Goal: Transaction & Acquisition: Purchase product/service

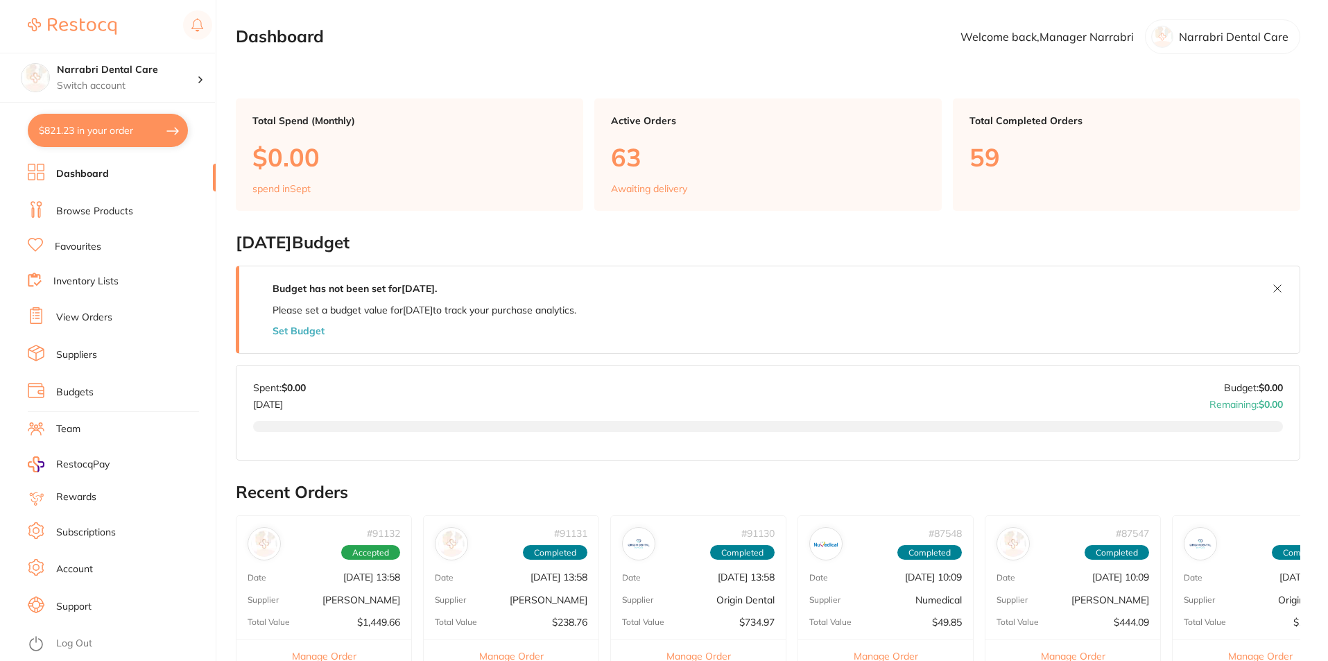
click at [121, 142] on button "$821.23 in your order" at bounding box center [108, 130] width 160 height 33
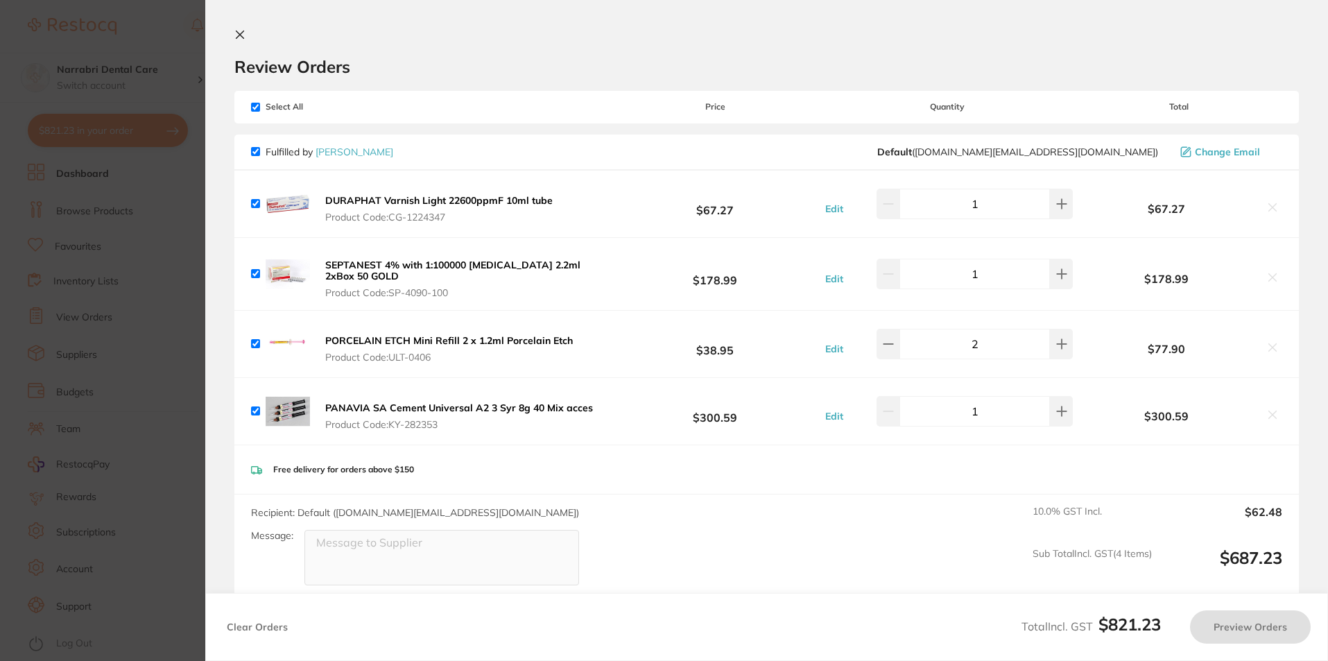
checkbox input "true"
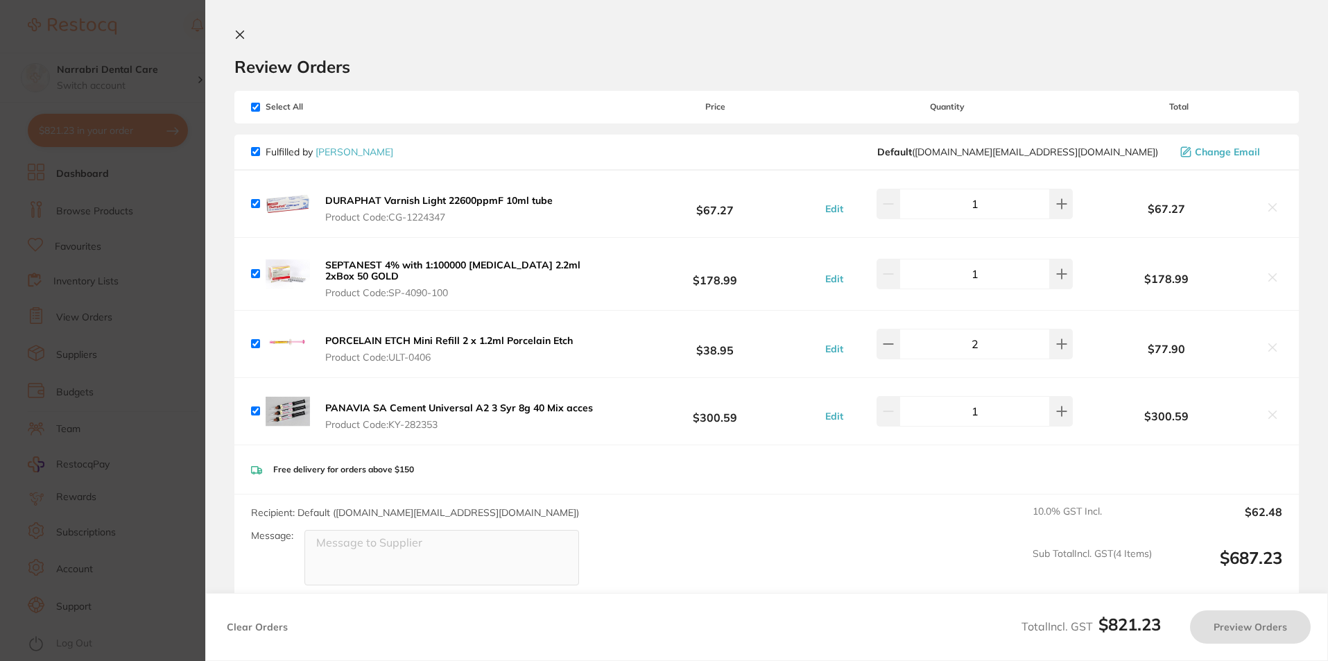
checkbox input "true"
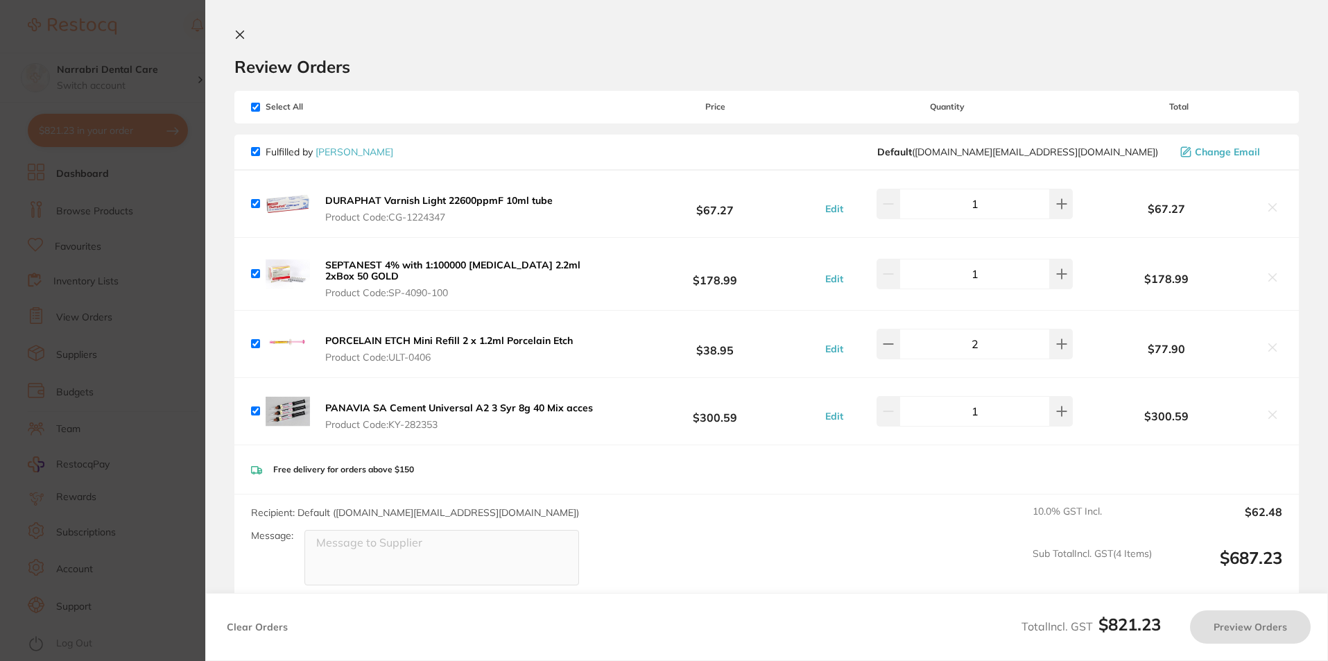
checkbox input "true"
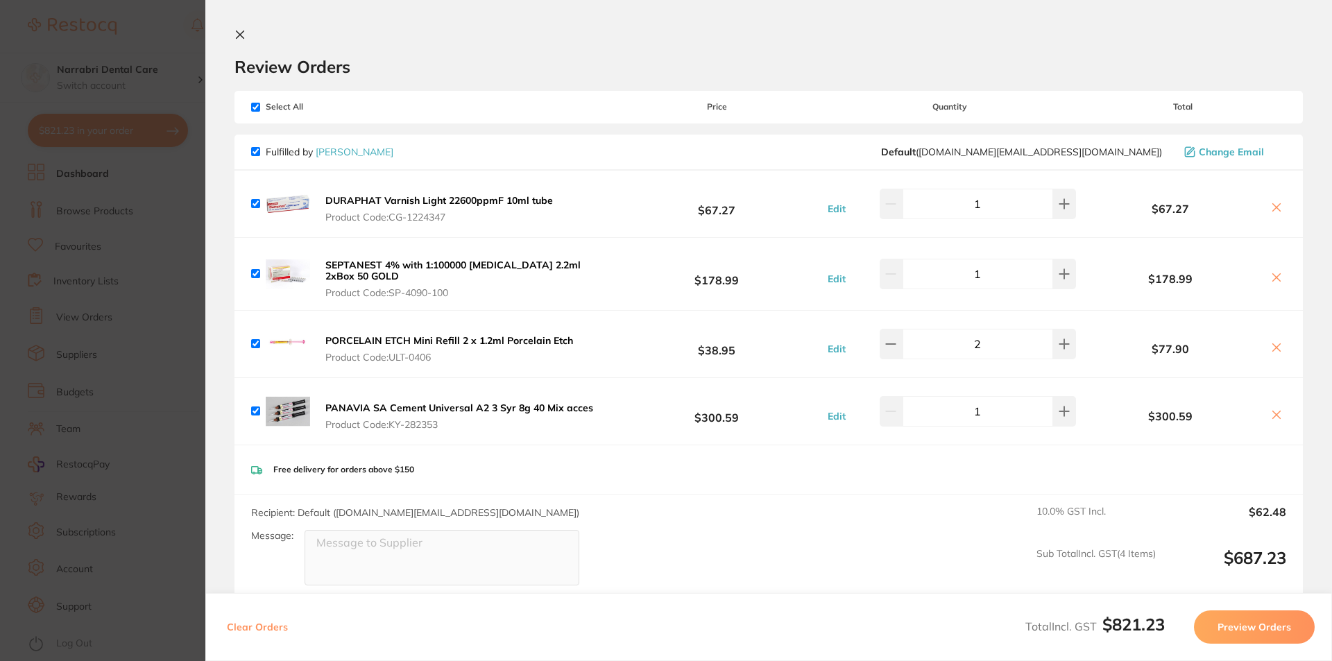
scroll to position [69, 0]
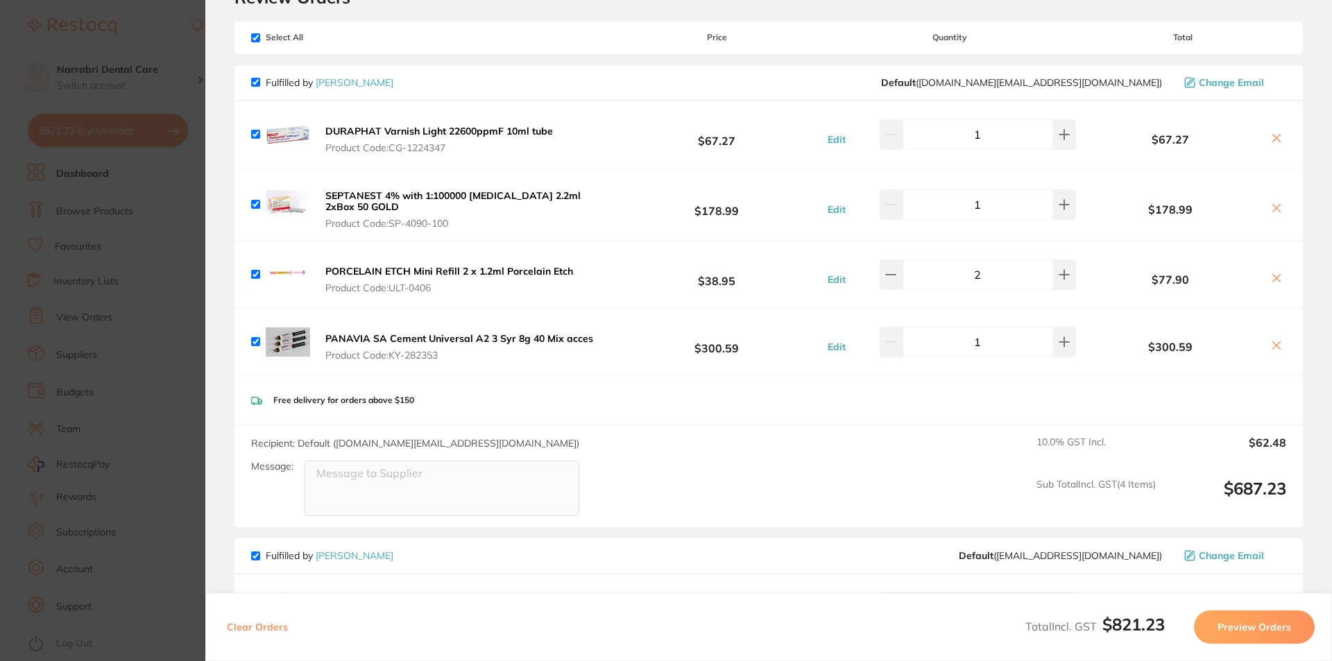
click at [1271, 346] on icon at bounding box center [1276, 345] width 11 height 11
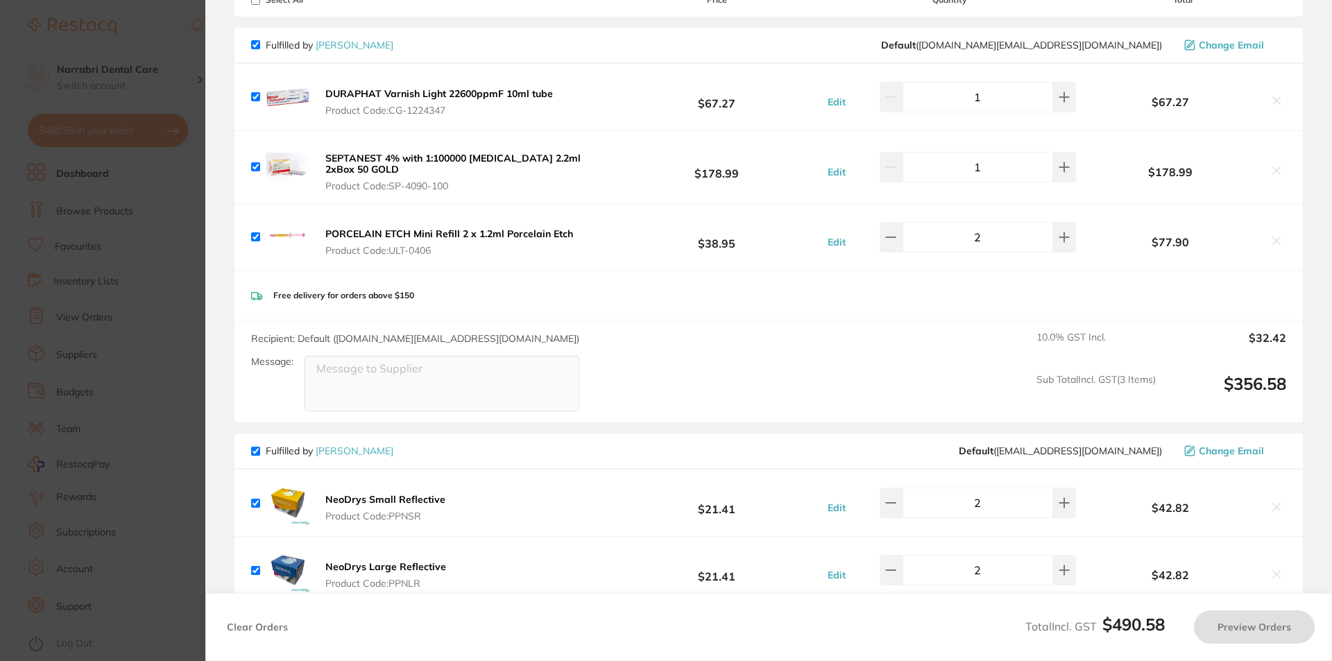
checkbox input "true"
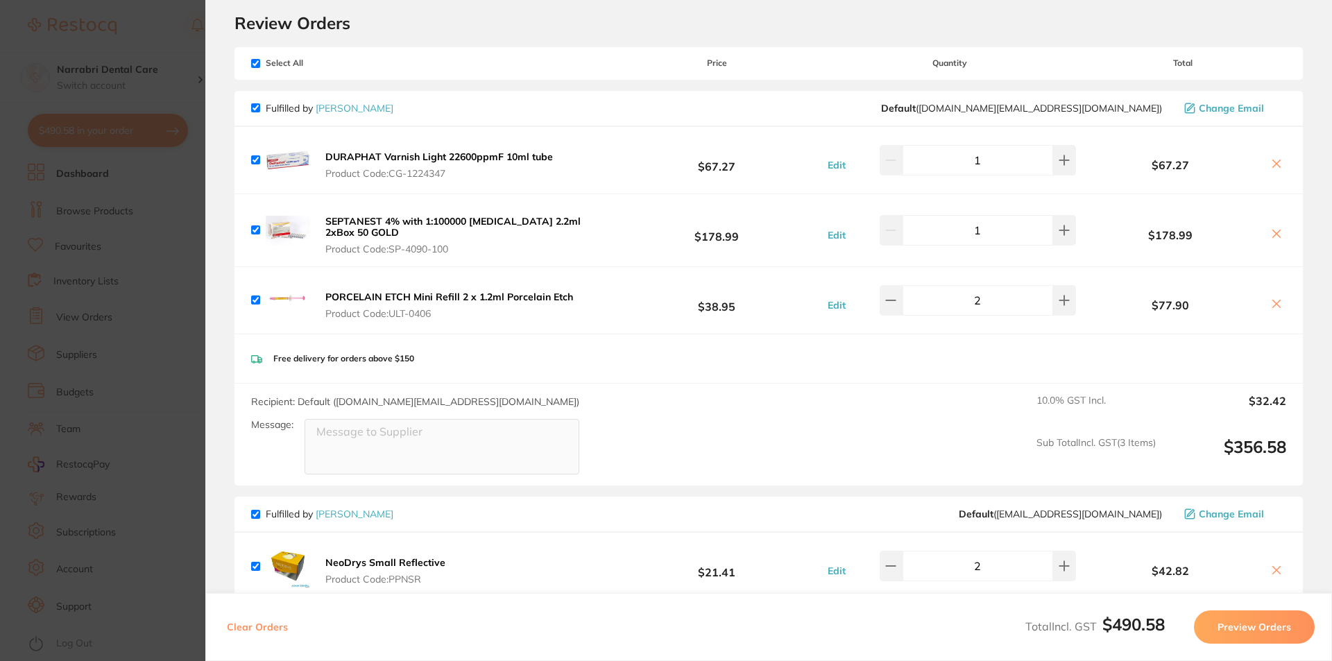
scroll to position [0, 0]
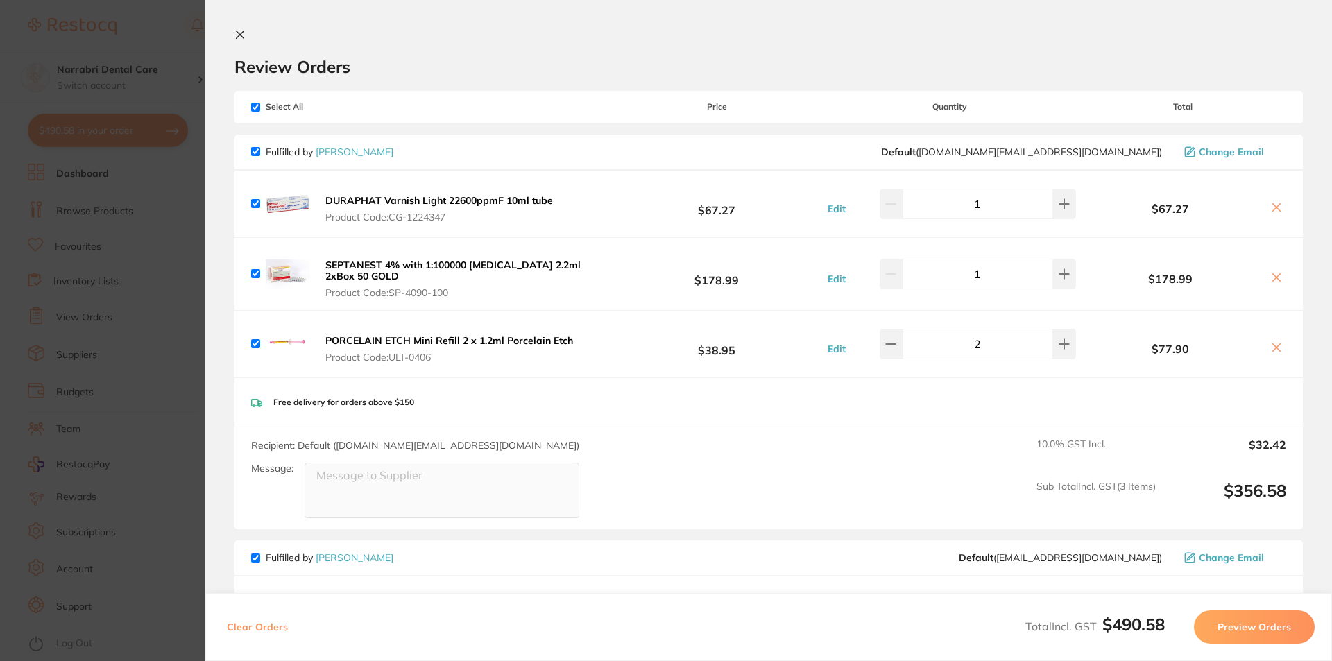
click at [94, 318] on section "Update RRP Set your pre negotiated price for this item. Item Agreed RRP (excl. …" at bounding box center [666, 330] width 1332 height 661
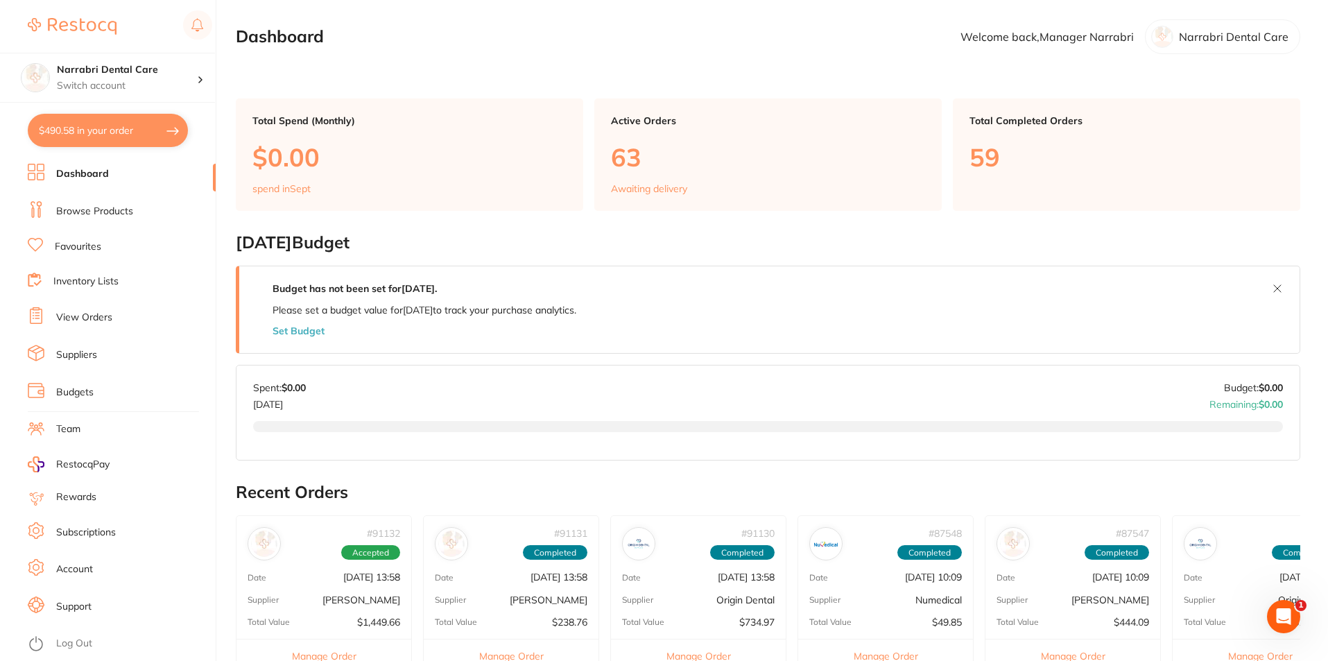
click at [114, 221] on li "Browse Products" at bounding box center [122, 211] width 188 height 21
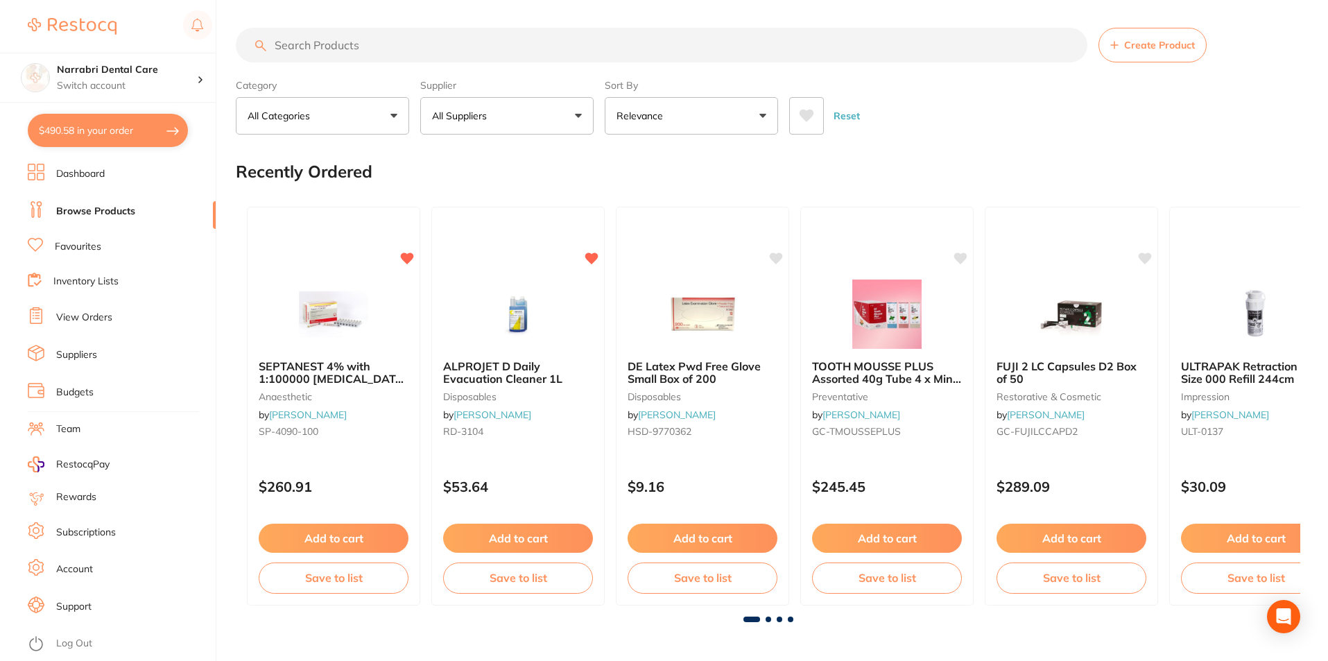
click at [317, 44] on input "search" at bounding box center [662, 45] width 852 height 35
click at [302, 47] on input "search" at bounding box center [662, 45] width 852 height 35
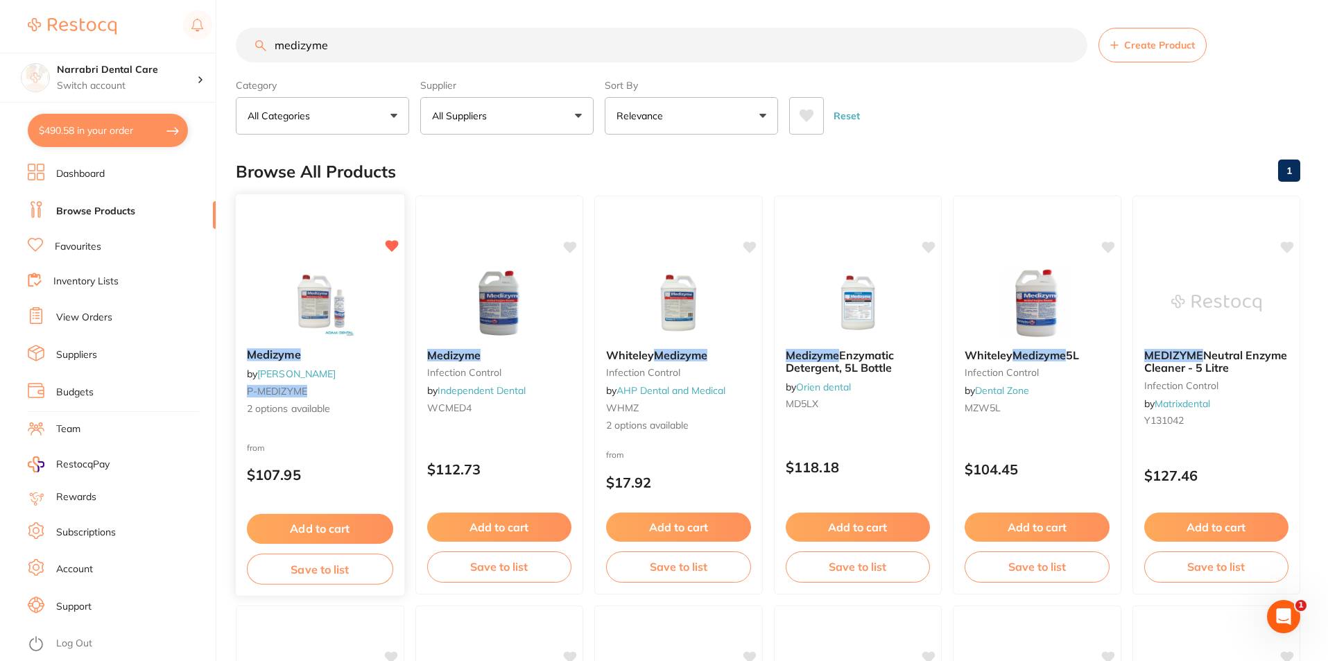
type input "medizyme"
click at [386, 337] on div at bounding box center [320, 302] width 169 height 70
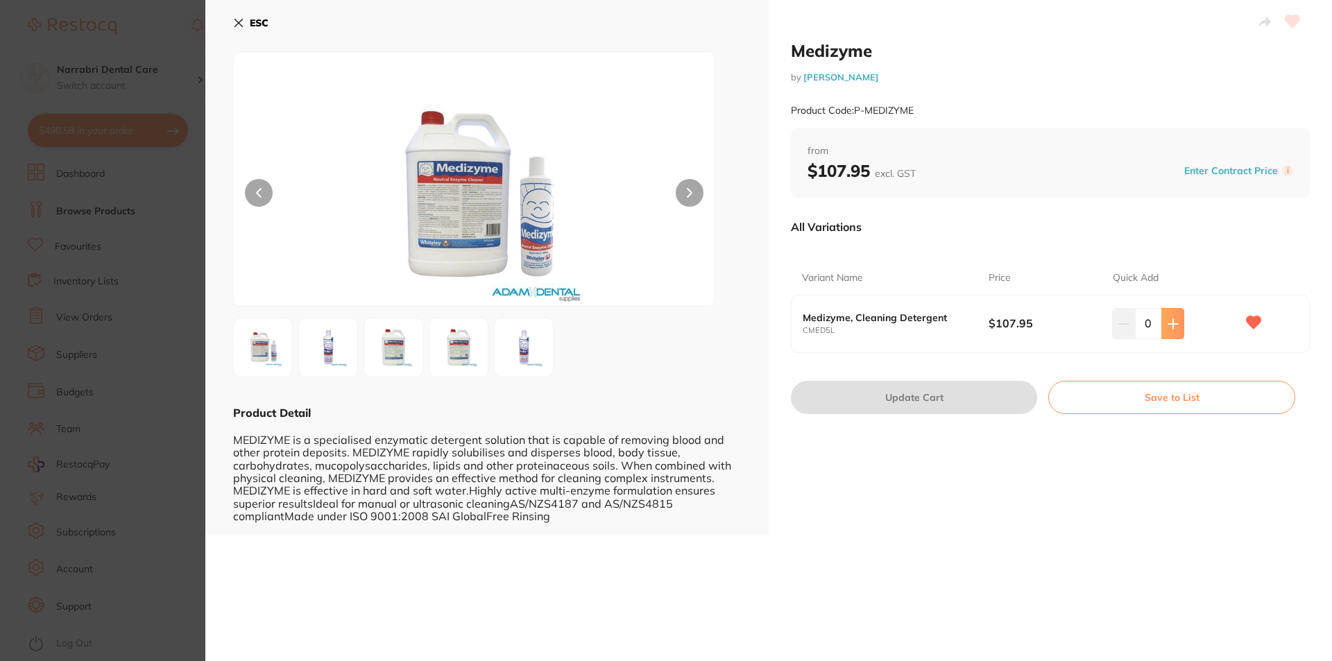
click at [1172, 332] on button at bounding box center [1172, 323] width 23 height 31
type input "1"
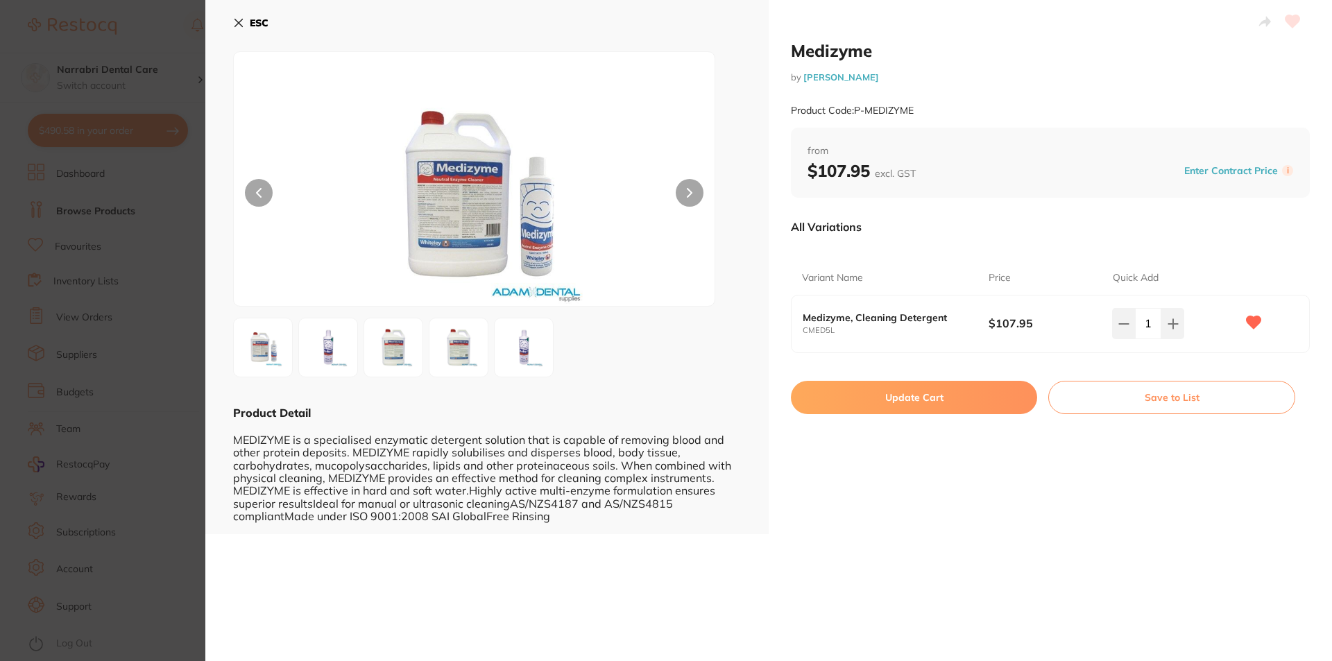
click at [970, 411] on button "Update Cart" at bounding box center [914, 397] width 246 height 33
checkbox input "false"
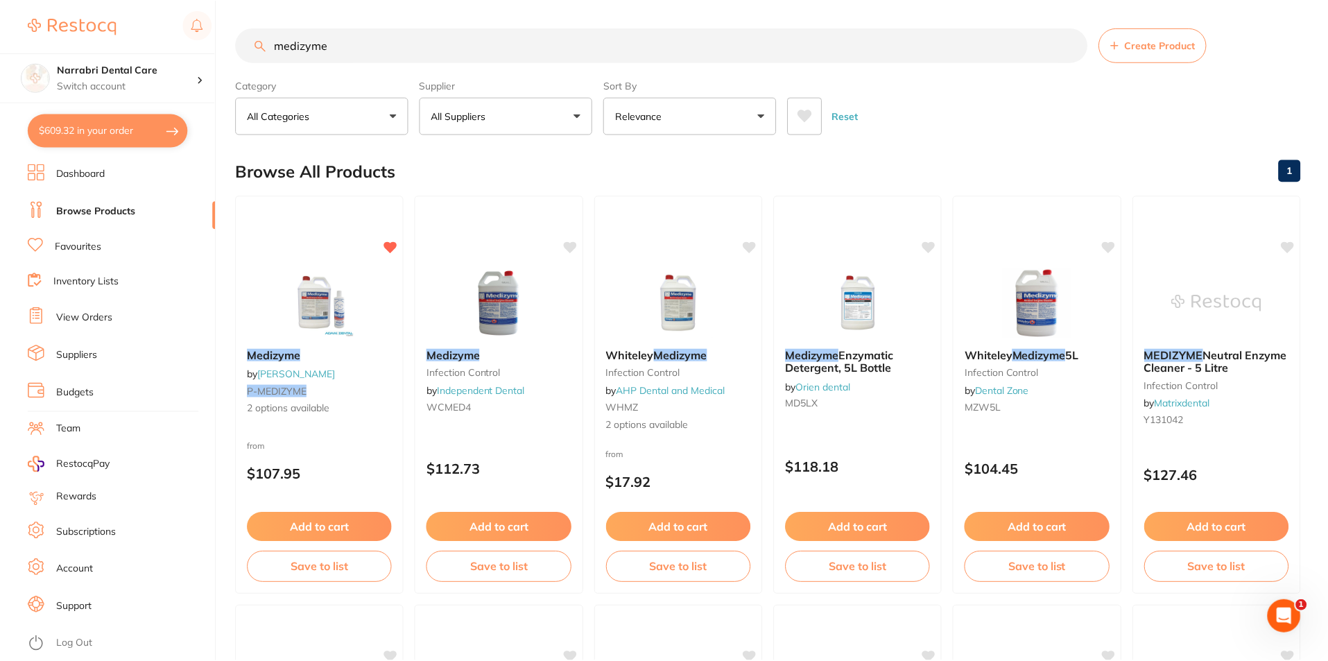
scroll to position [1, 0]
drag, startPoint x: 443, startPoint y: 47, endPoint x: 155, endPoint y: 48, distance: 288.6
click at [155, 48] on div "$609.32 Narrabri Dental Care Switch account Narrabri Dental Care Experteeth Den…" at bounding box center [664, 329] width 1328 height 661
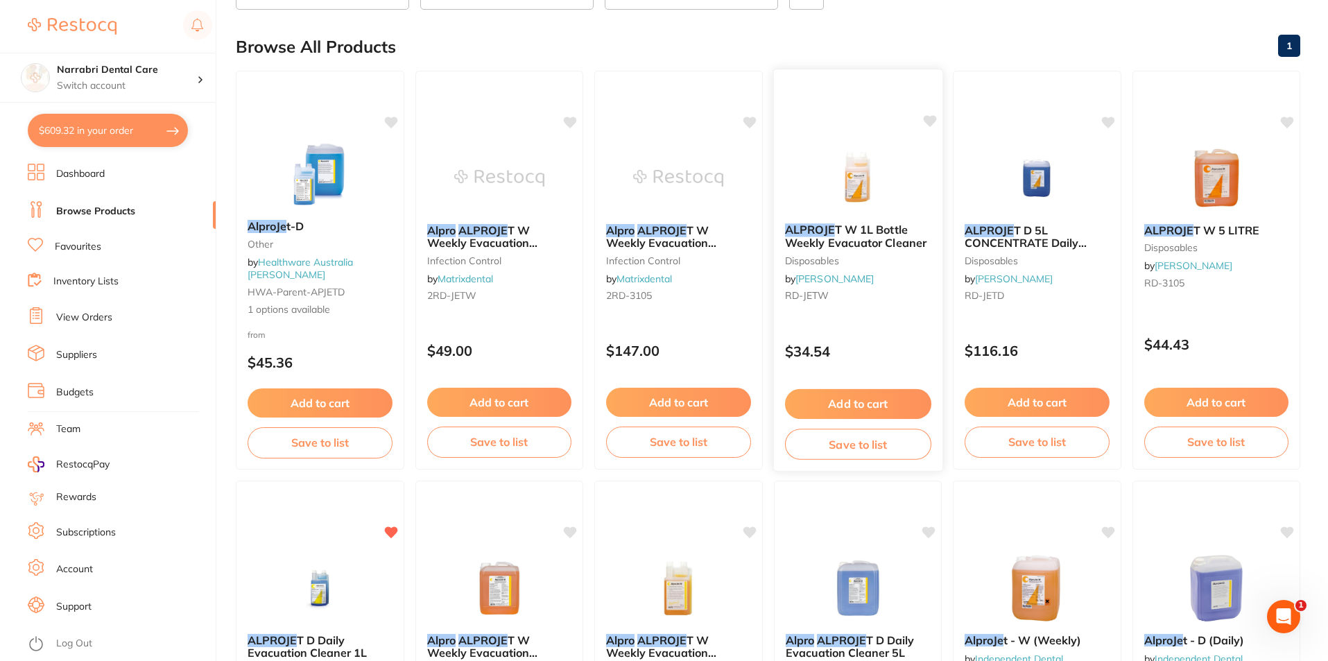
scroll to position [347, 0]
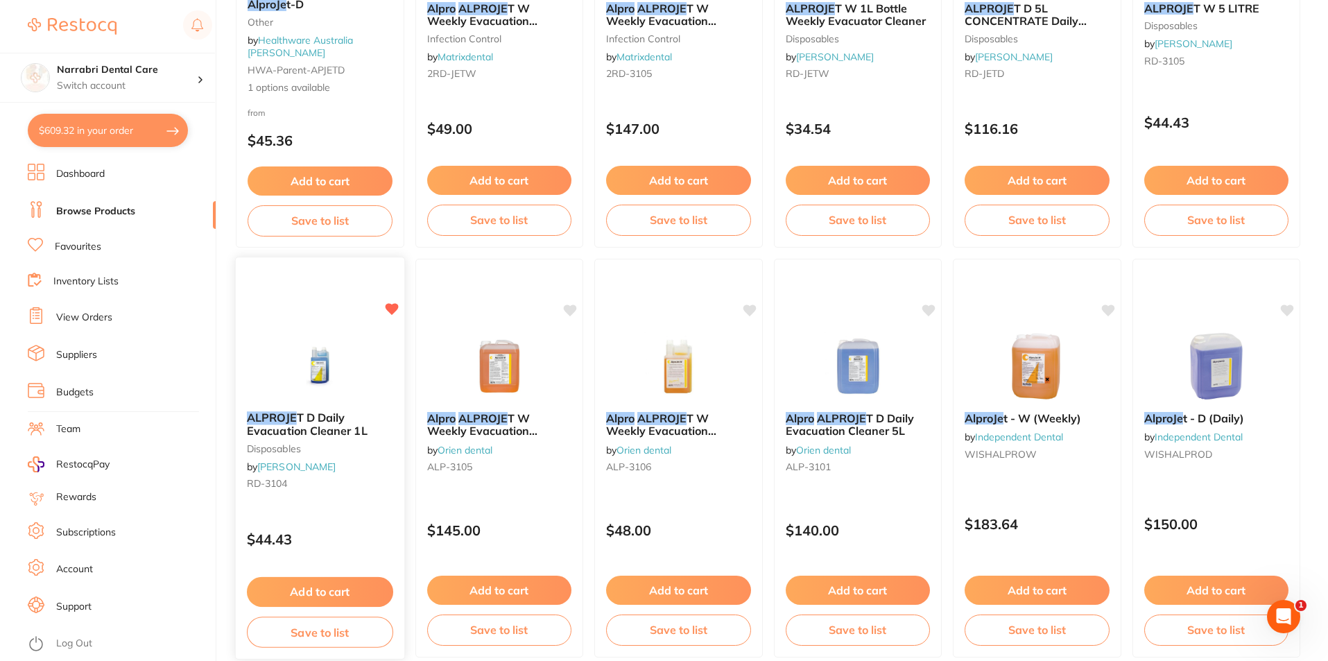
type input "alproje"
click at [335, 384] on img at bounding box center [320, 365] width 91 height 70
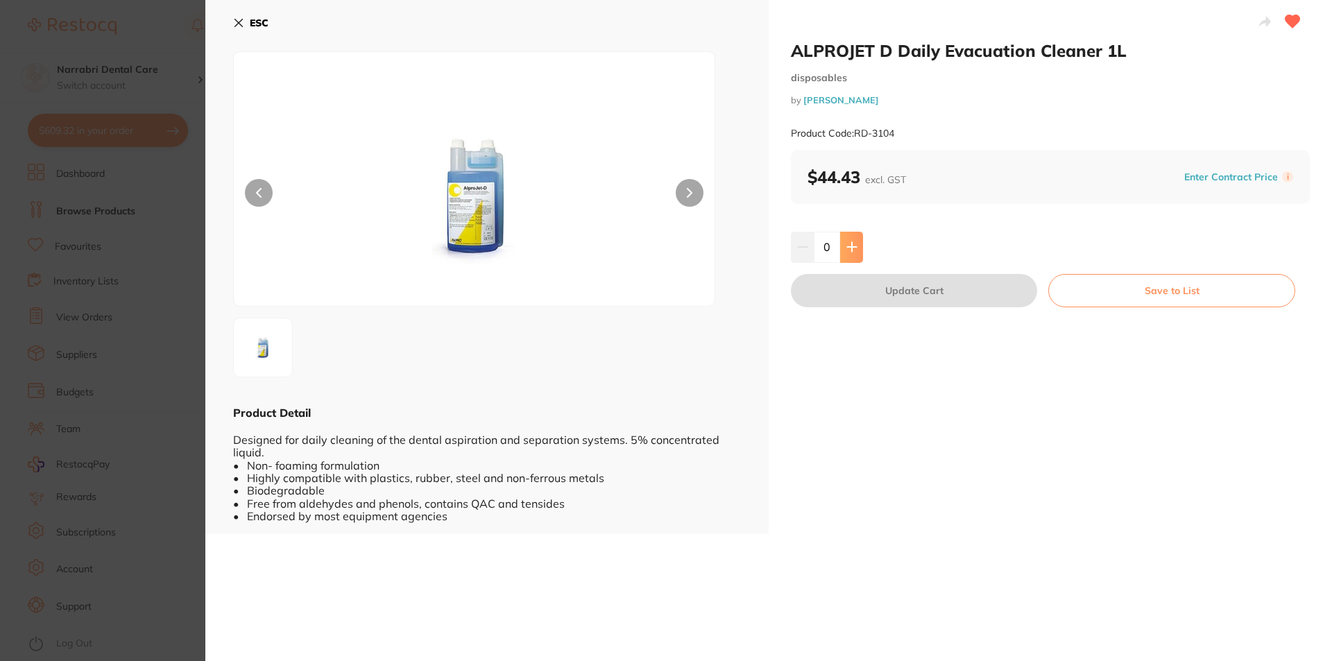
click at [859, 254] on div "0" at bounding box center [1050, 247] width 519 height 31
click at [859, 254] on button at bounding box center [851, 247] width 23 height 31
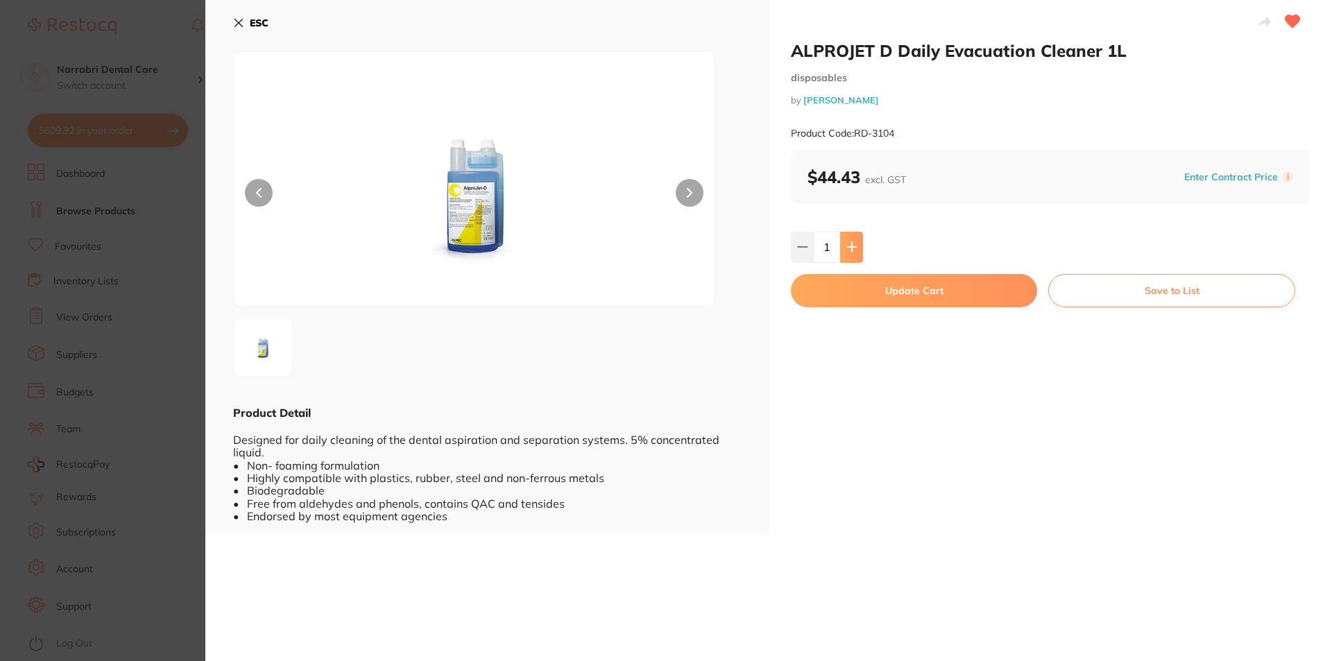
click at [859, 254] on button at bounding box center [851, 247] width 23 height 31
type input "2"
click at [842, 296] on button "Update Cart" at bounding box center [914, 290] width 246 height 33
checkbox input "false"
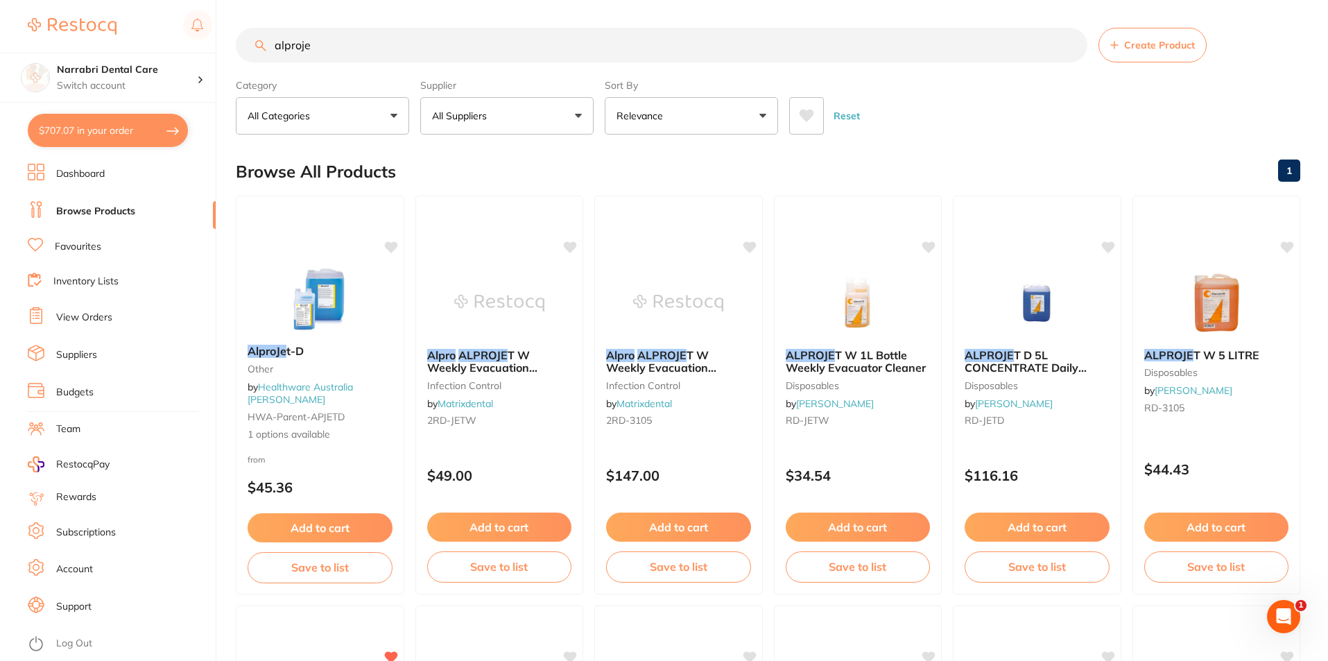
click at [111, 123] on button "$707.07 in your order" at bounding box center [108, 130] width 160 height 33
checkbox input "true"
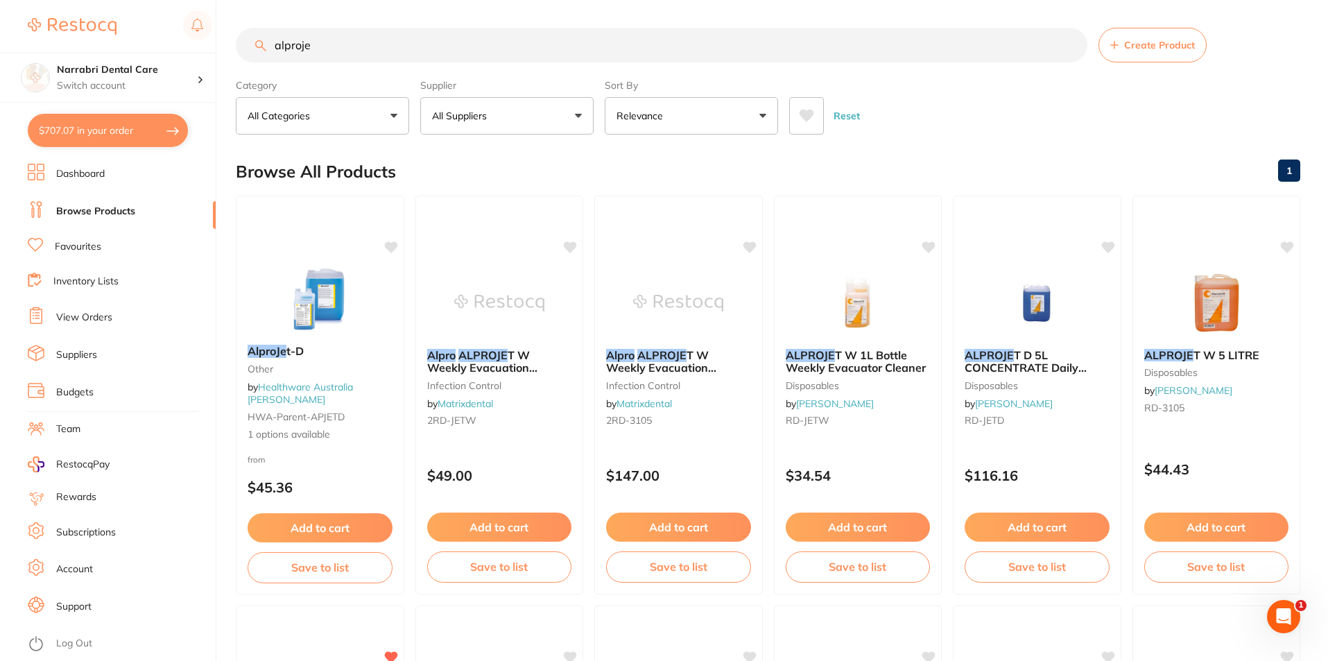
checkbox input "true"
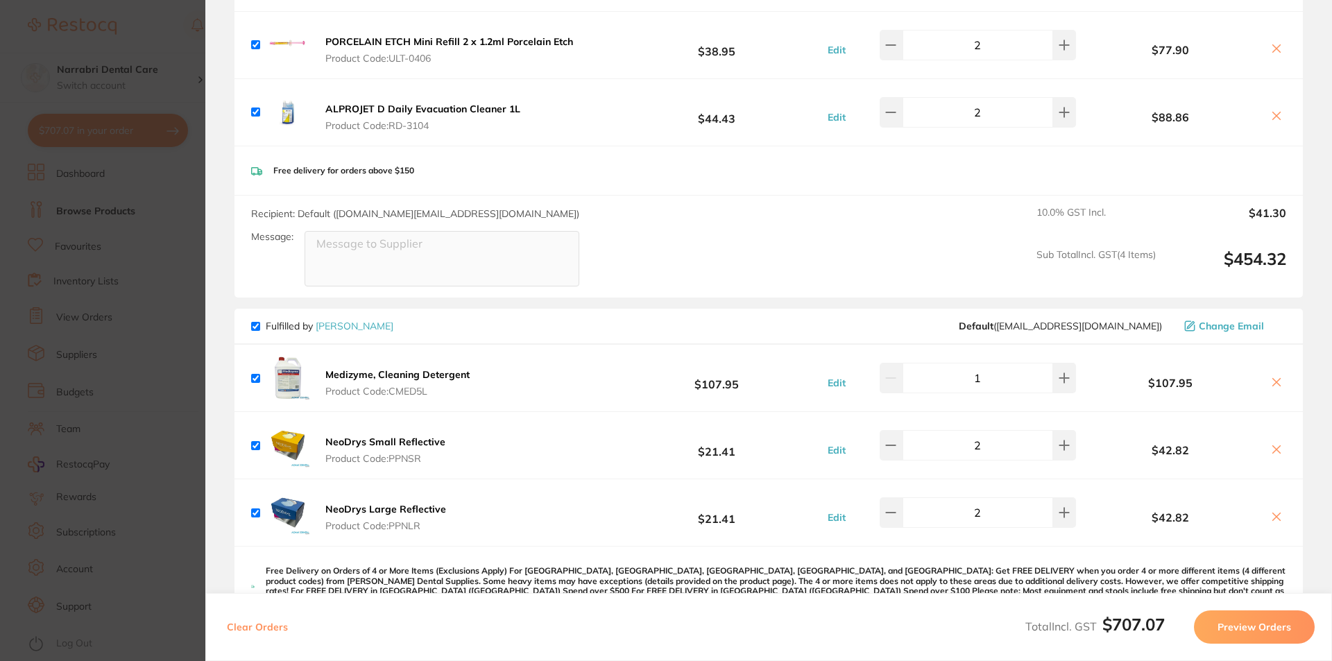
scroll to position [277, 0]
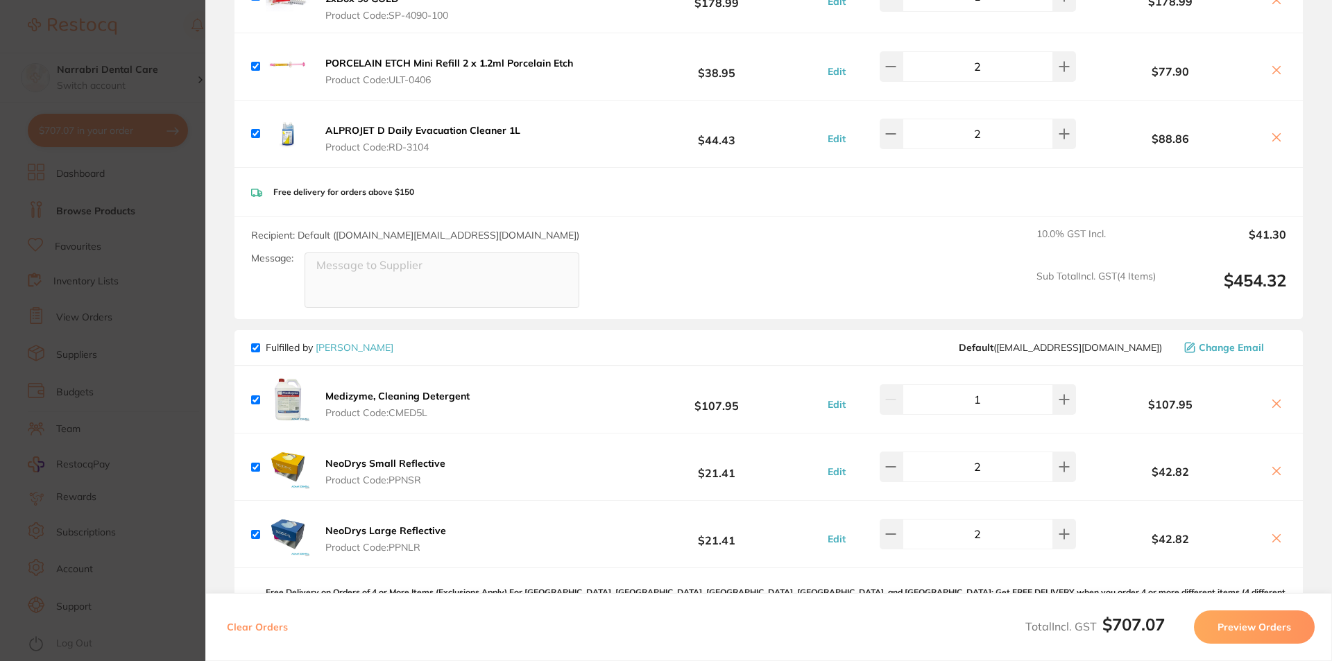
click at [170, 49] on section "Update RRP Set your pre negotiated price for this item. Item Agreed RRP (excl. …" at bounding box center [666, 330] width 1332 height 661
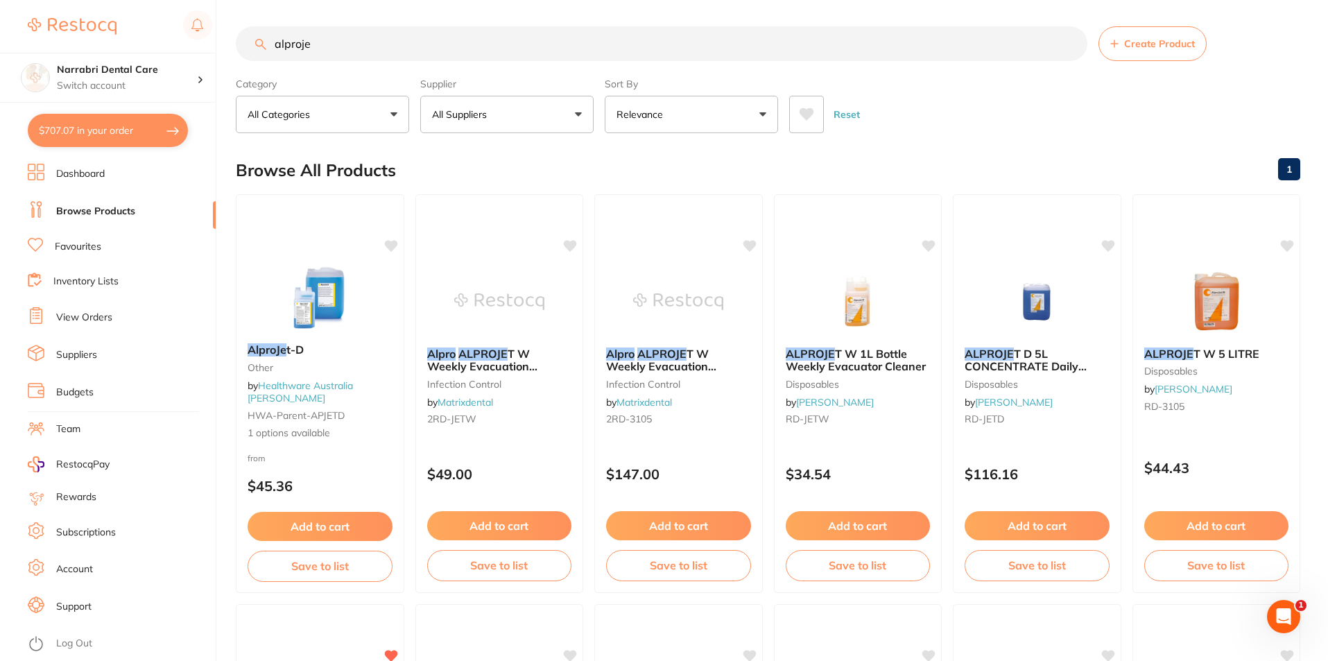
scroll to position [0, 0]
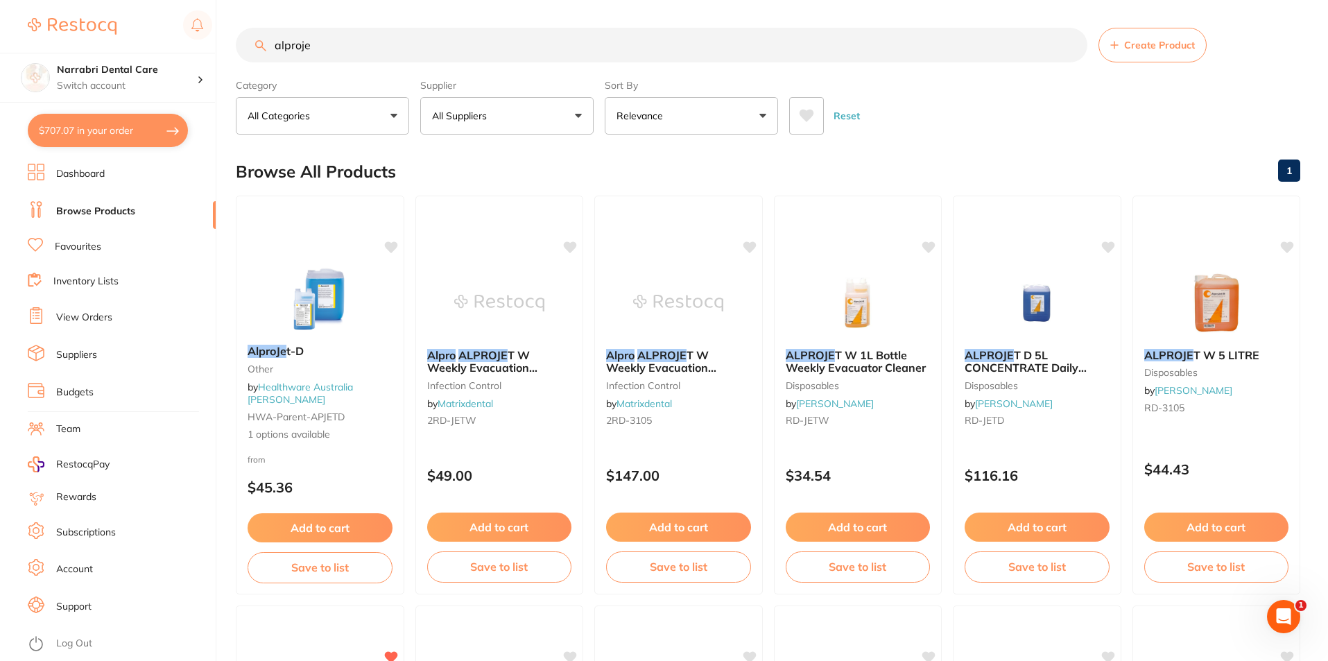
click at [76, 259] on ul "Dashboard Browse Products Favourites Inventory Lists View Orders Suppliers Budg…" at bounding box center [122, 412] width 188 height 497
click at [77, 245] on link "Favourites" at bounding box center [78, 247] width 46 height 14
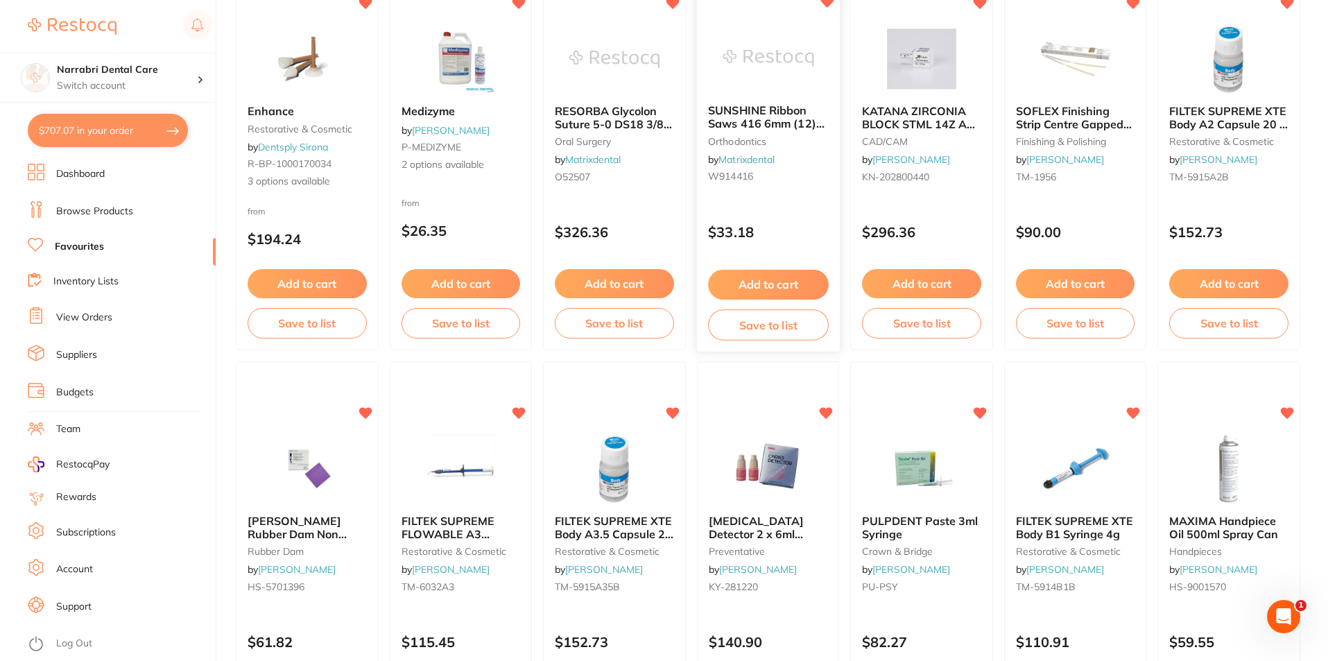
scroll to position [624, 0]
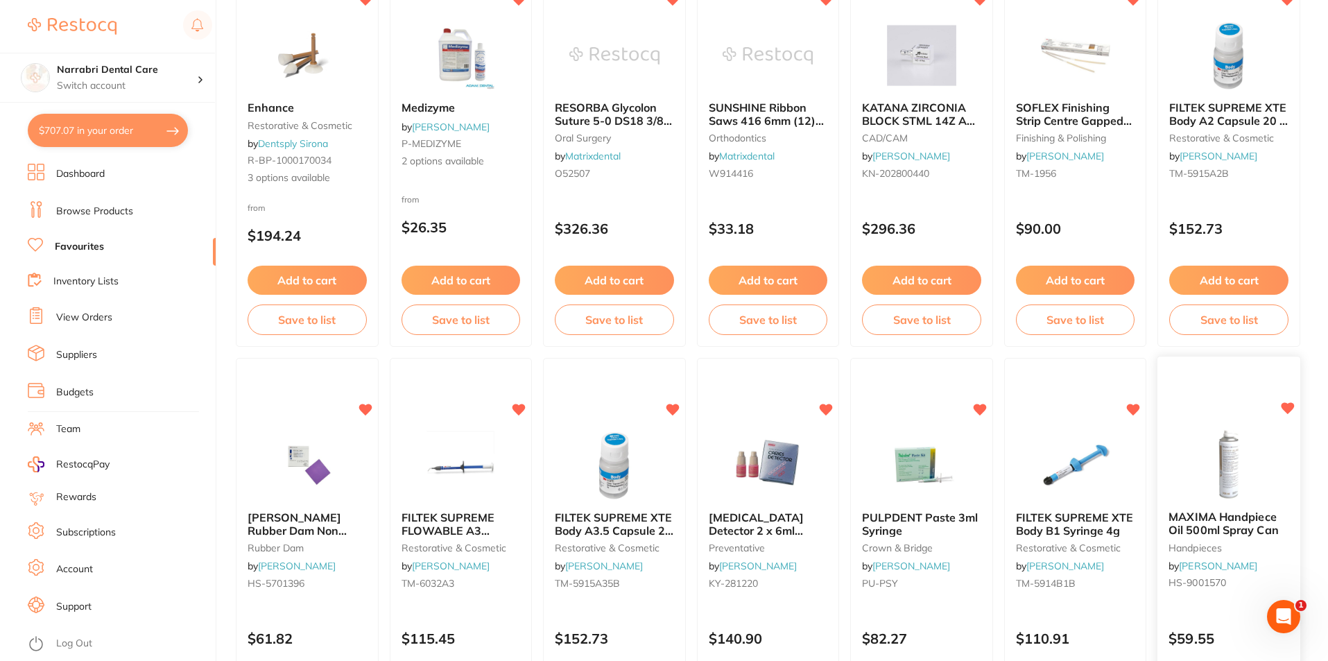
click at [1225, 435] on img at bounding box center [1229, 465] width 91 height 70
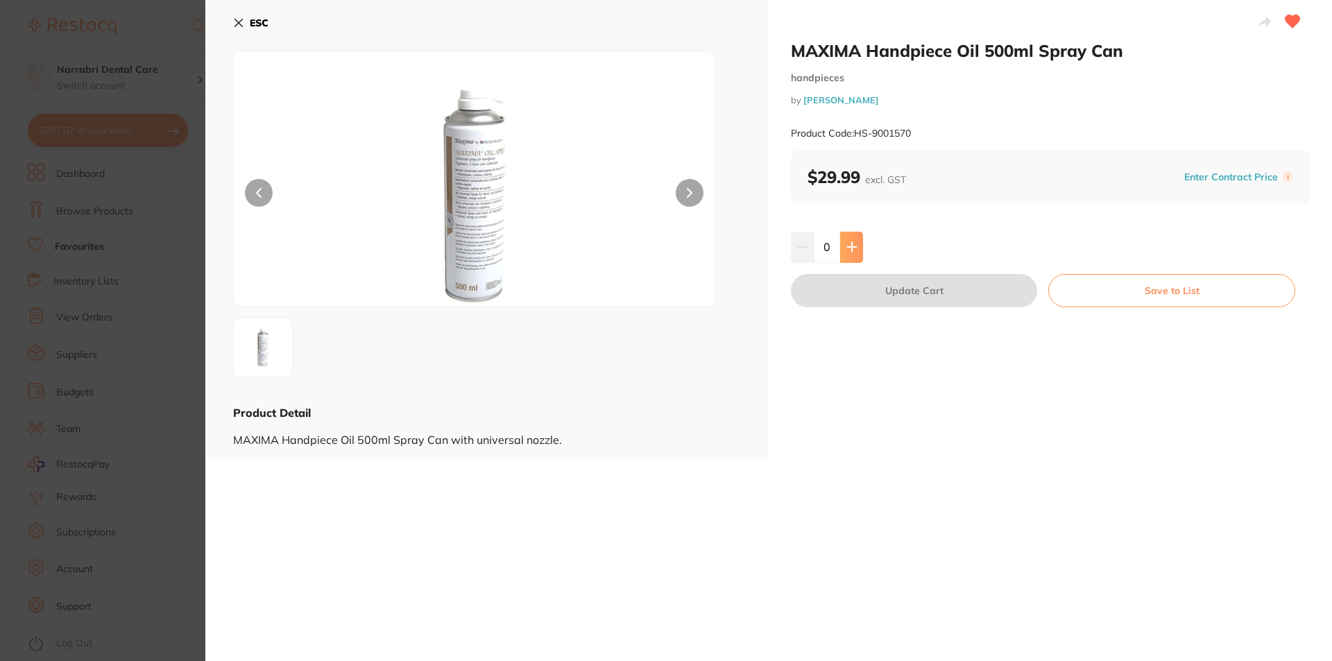
click at [854, 239] on button at bounding box center [851, 247] width 23 height 31
type input "1"
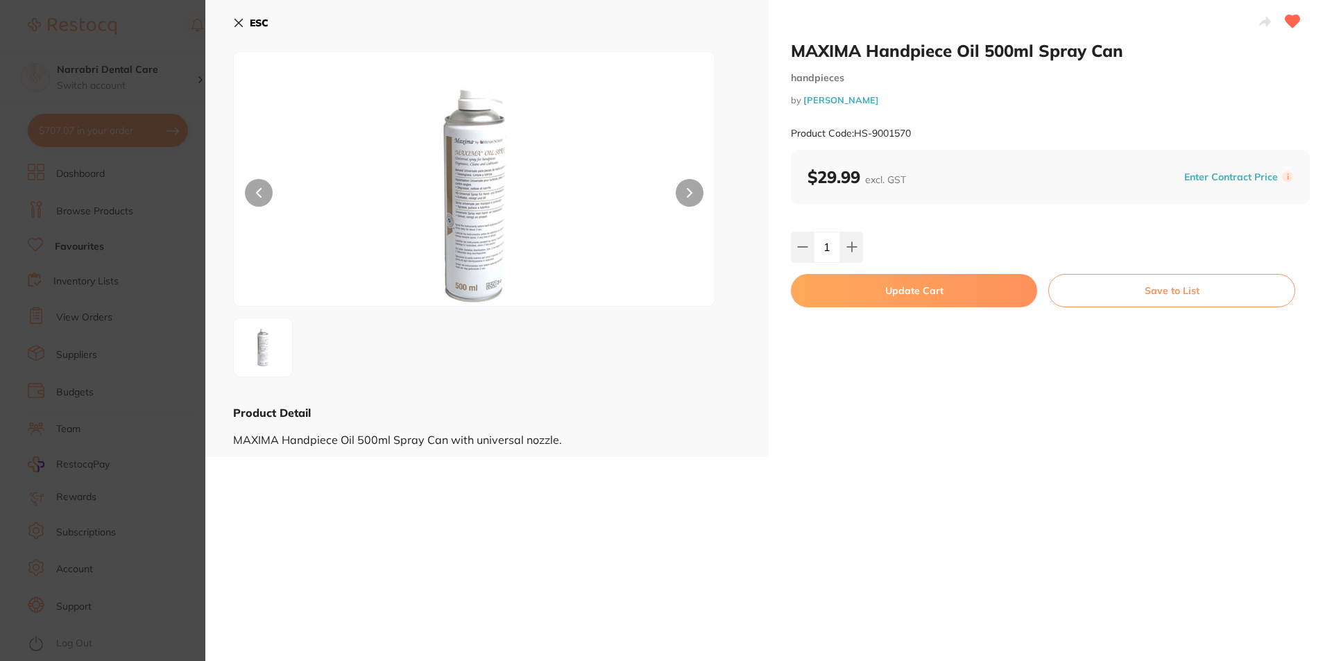
click at [912, 305] on button "Update Cart" at bounding box center [914, 290] width 246 height 33
checkbox input "false"
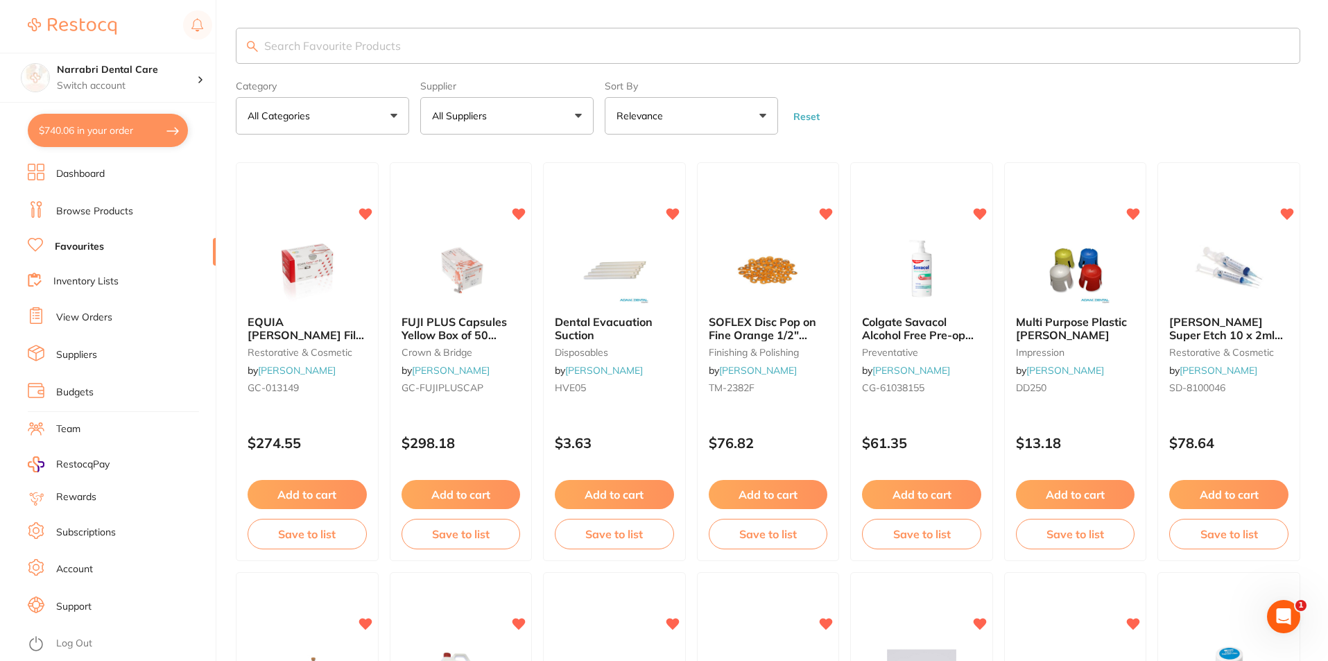
click at [341, 48] on input "search" at bounding box center [768, 46] width 1065 height 36
click at [153, 209] on li "Browse Products" at bounding box center [122, 211] width 188 height 21
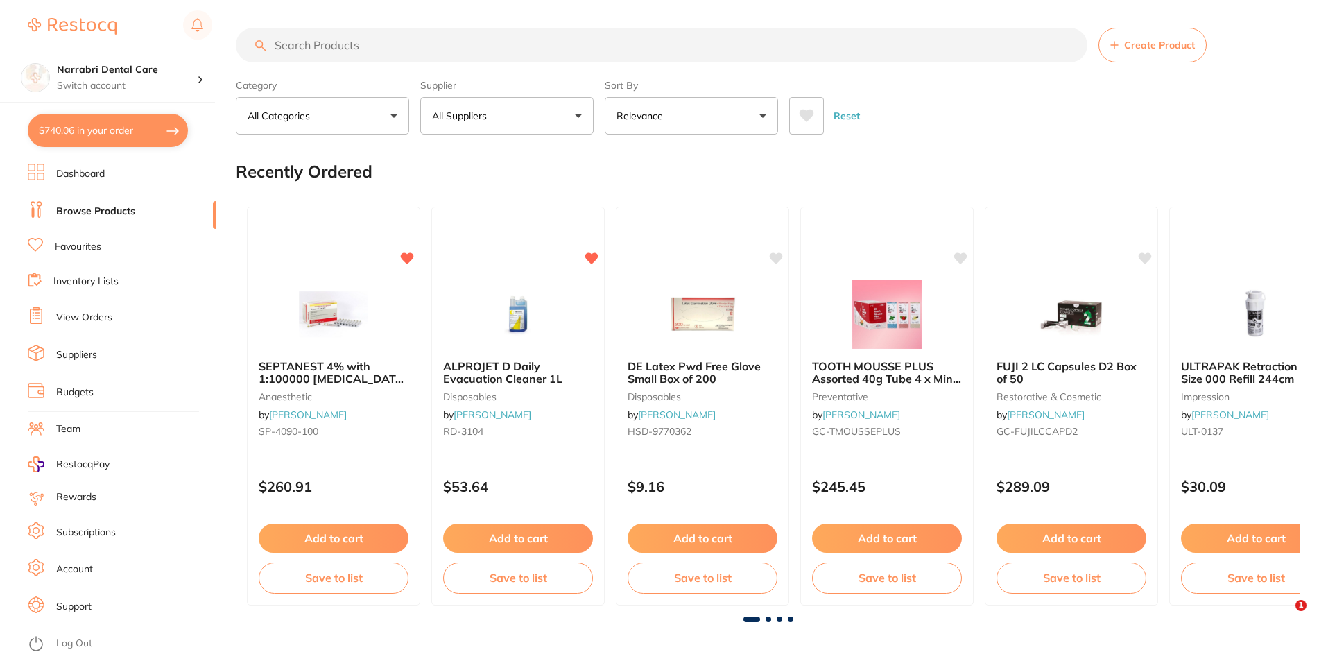
click at [319, 49] on input "search" at bounding box center [662, 45] width 852 height 35
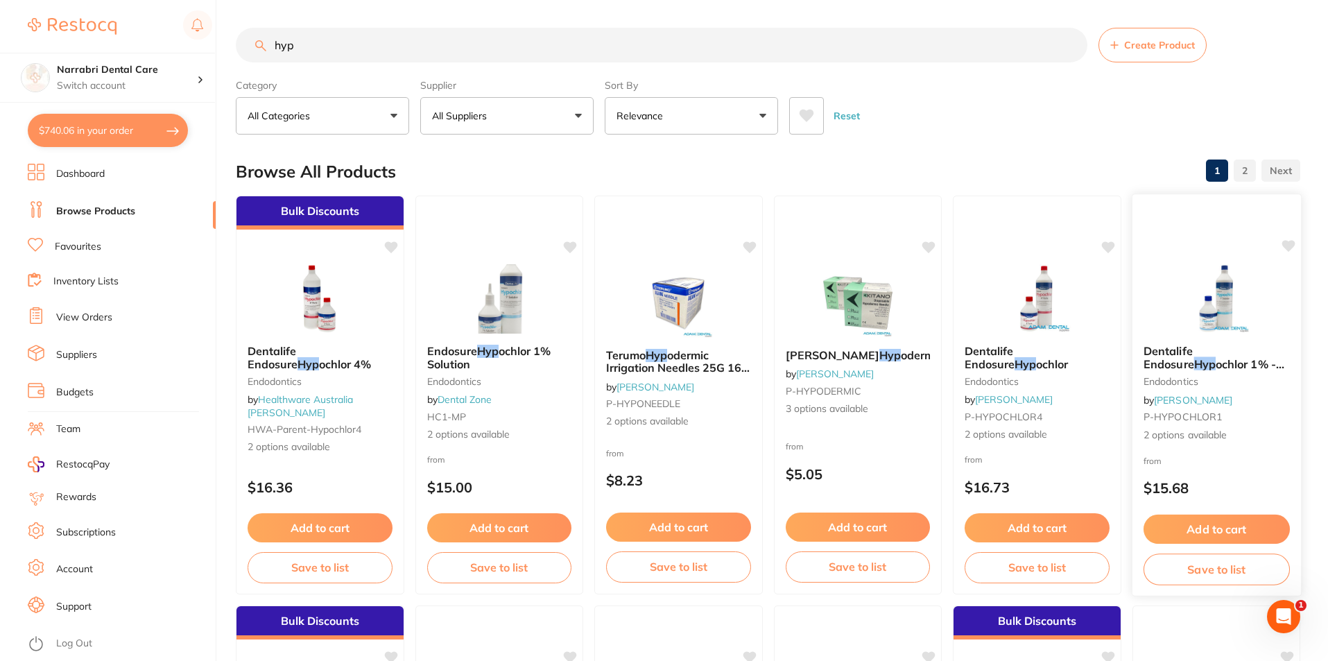
type input "hyp"
click at [1194, 354] on span "Dentalife Endosure" at bounding box center [1168, 357] width 51 height 27
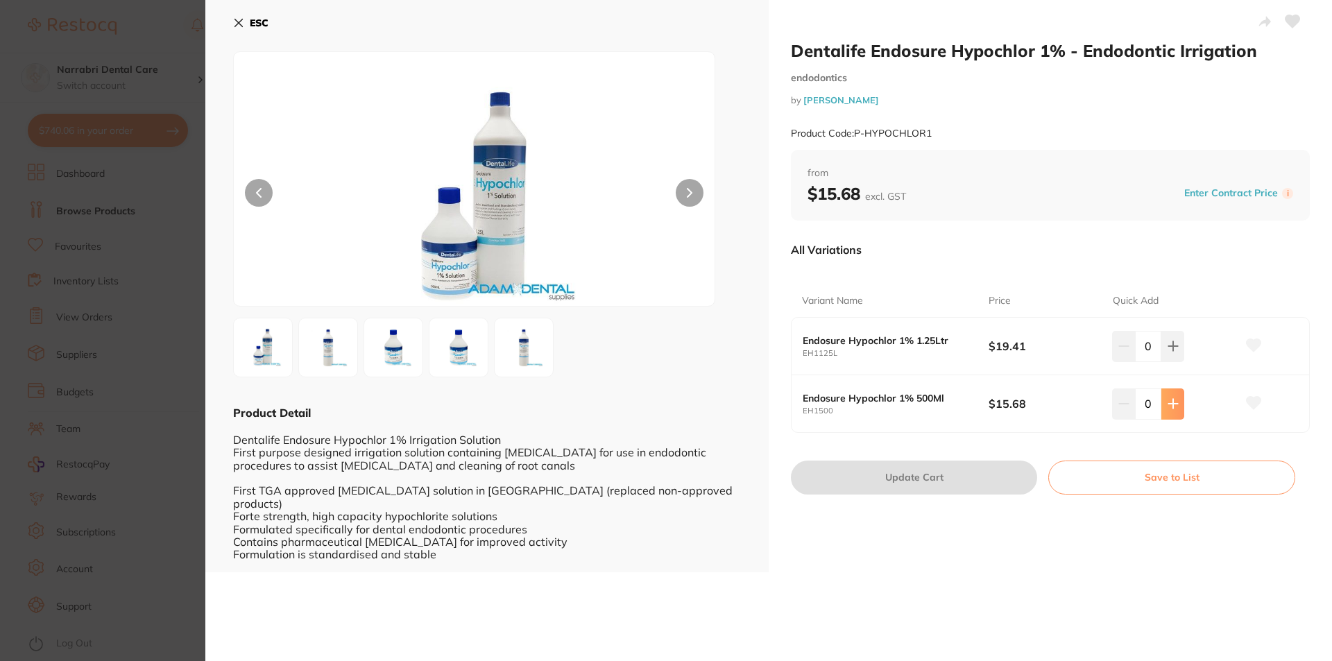
click at [1169, 411] on button at bounding box center [1172, 403] width 23 height 31
type input "1"
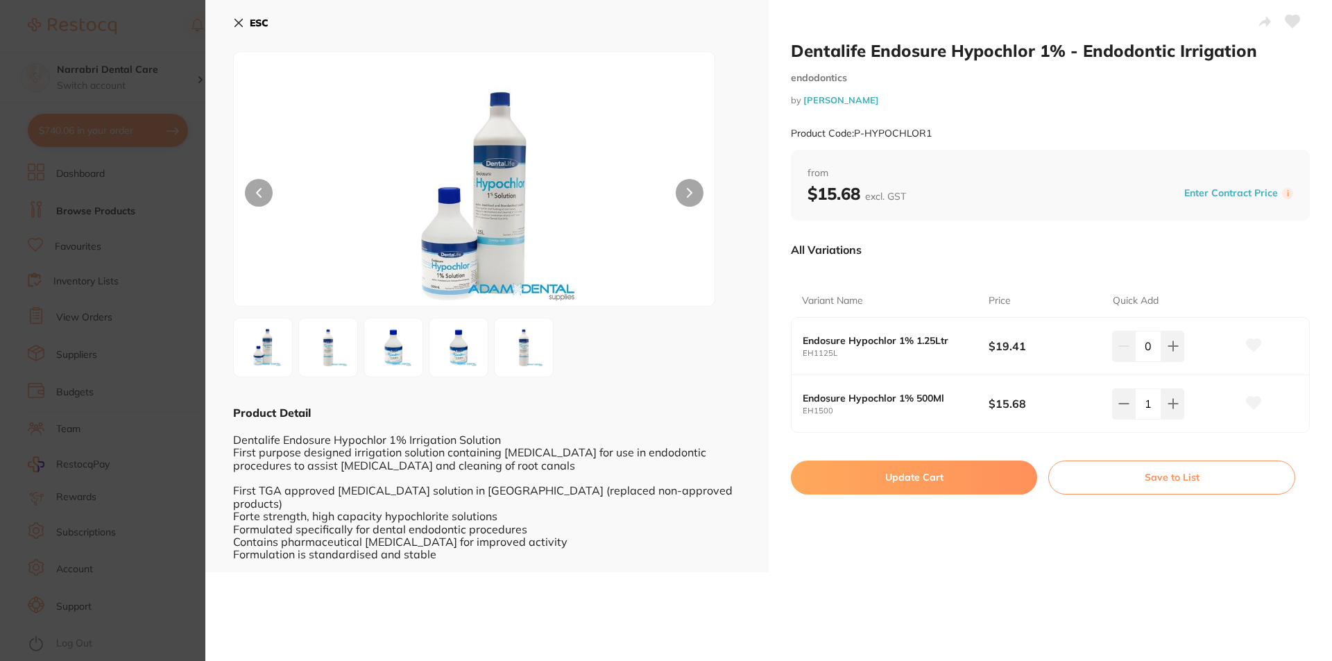
click at [1013, 472] on button "Update Cart" at bounding box center [914, 477] width 246 height 33
checkbox input "false"
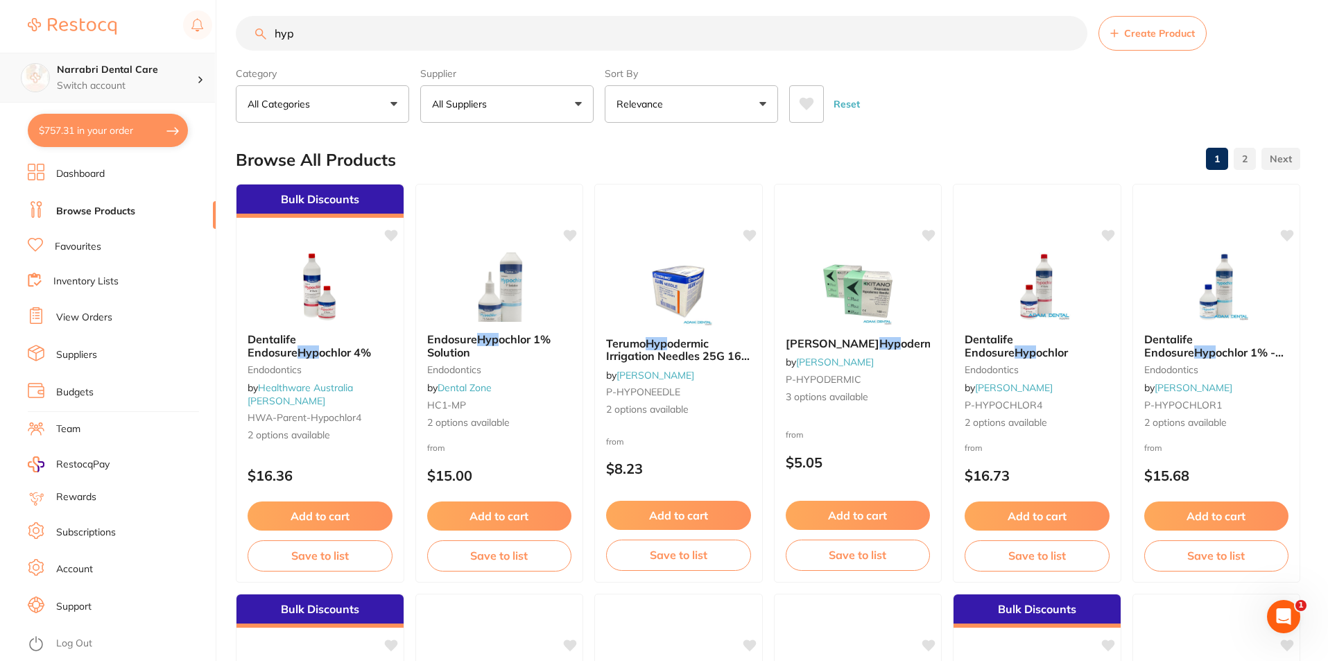
scroll to position [1, 0]
drag, startPoint x: 438, startPoint y: 28, endPoint x: 44, endPoint y: 61, distance: 395.4
click at [44, 61] on div "$757.31 Narrabri Dental Care Switch account Narrabri Dental Care Experteeth Den…" at bounding box center [664, 318] width 1328 height 661
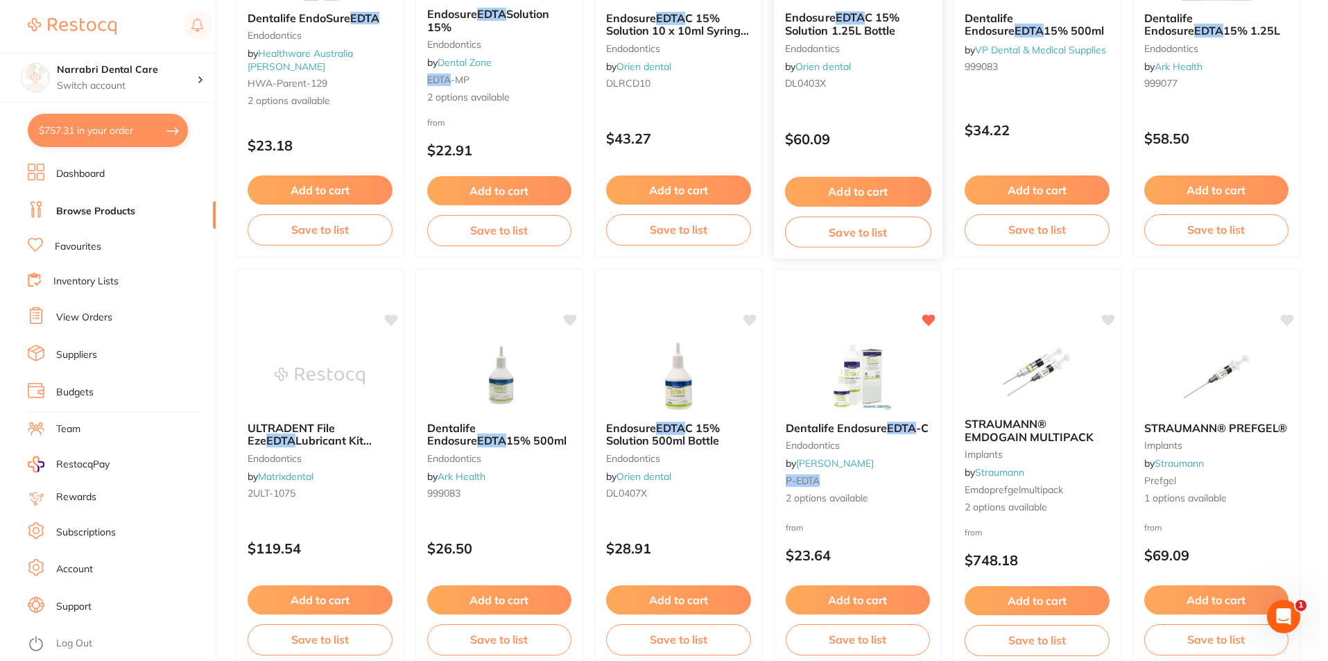
scroll to position [347, 0]
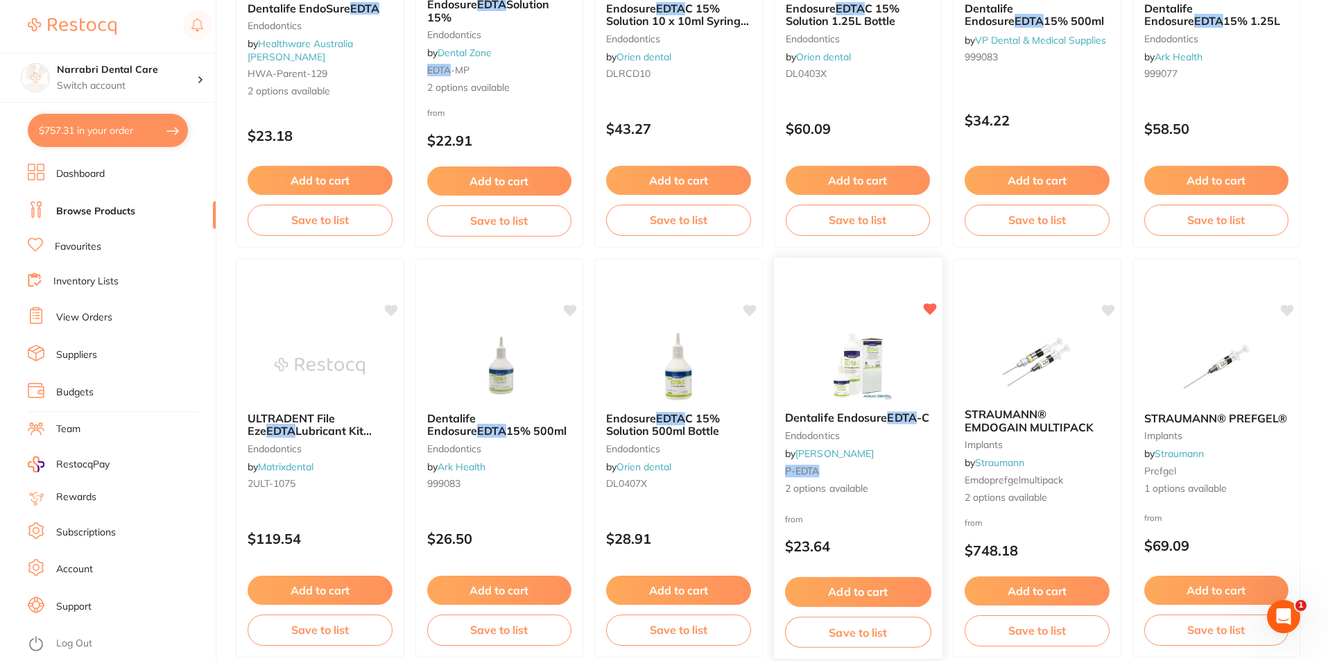
type input "edta"
click at [865, 349] on img at bounding box center [857, 365] width 91 height 70
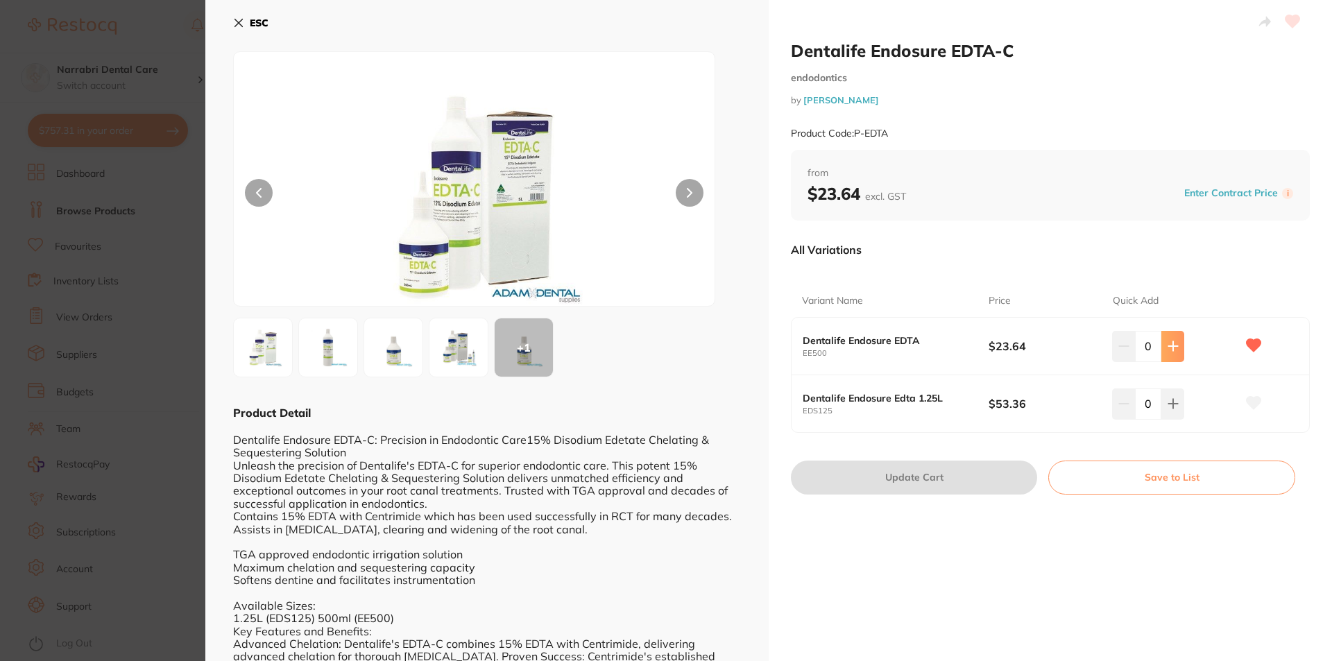
click at [1176, 353] on button at bounding box center [1172, 346] width 23 height 31
type input "1"
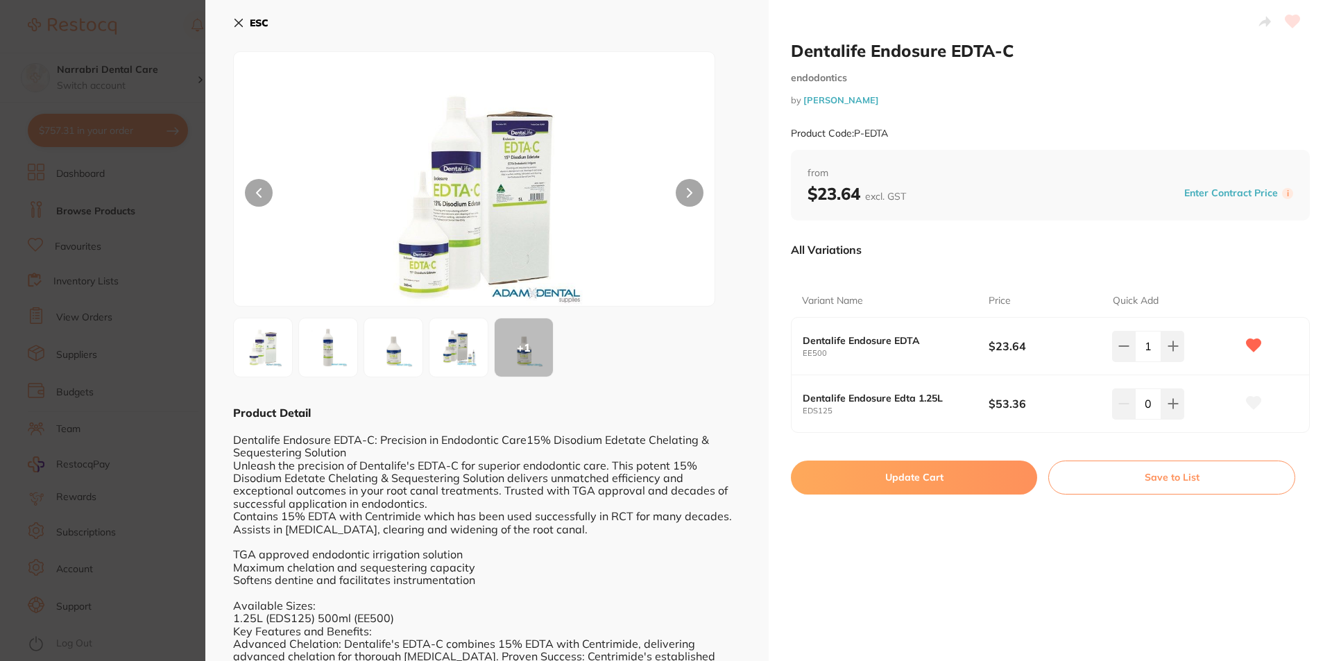
click at [932, 481] on button "Update Cart" at bounding box center [914, 477] width 246 height 33
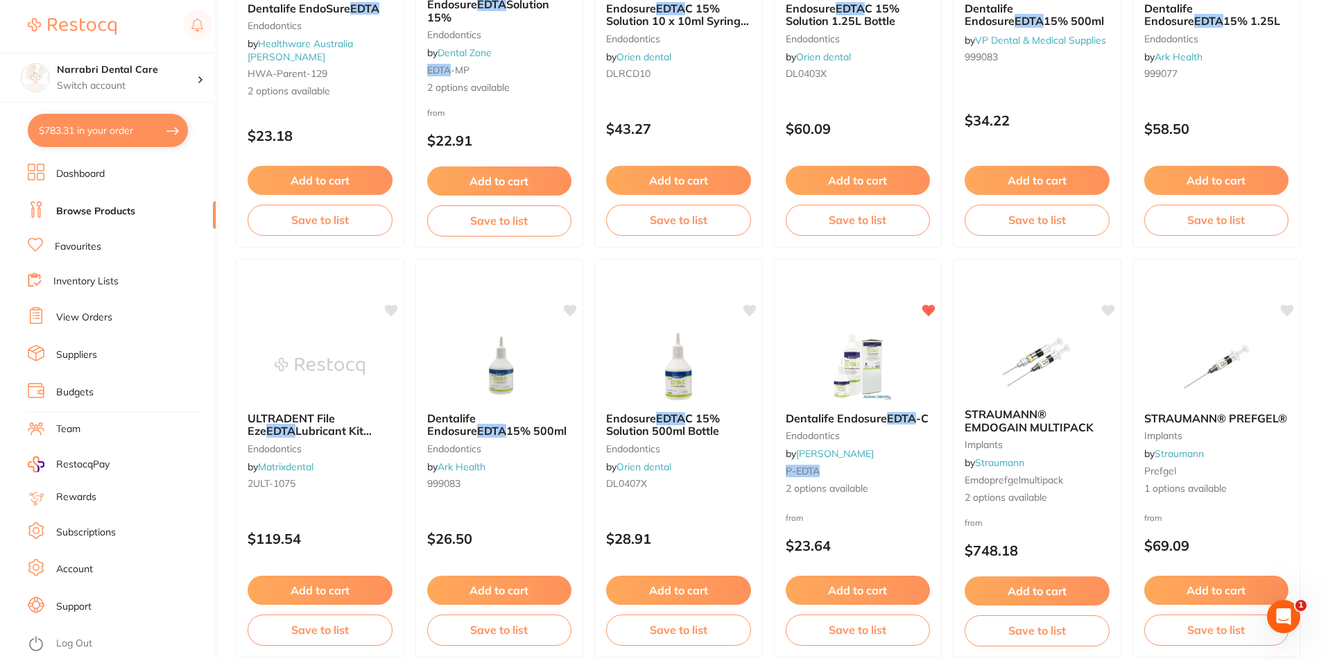
click at [146, 114] on button "$783.31 in your order" at bounding box center [108, 130] width 160 height 33
checkbox input "true"
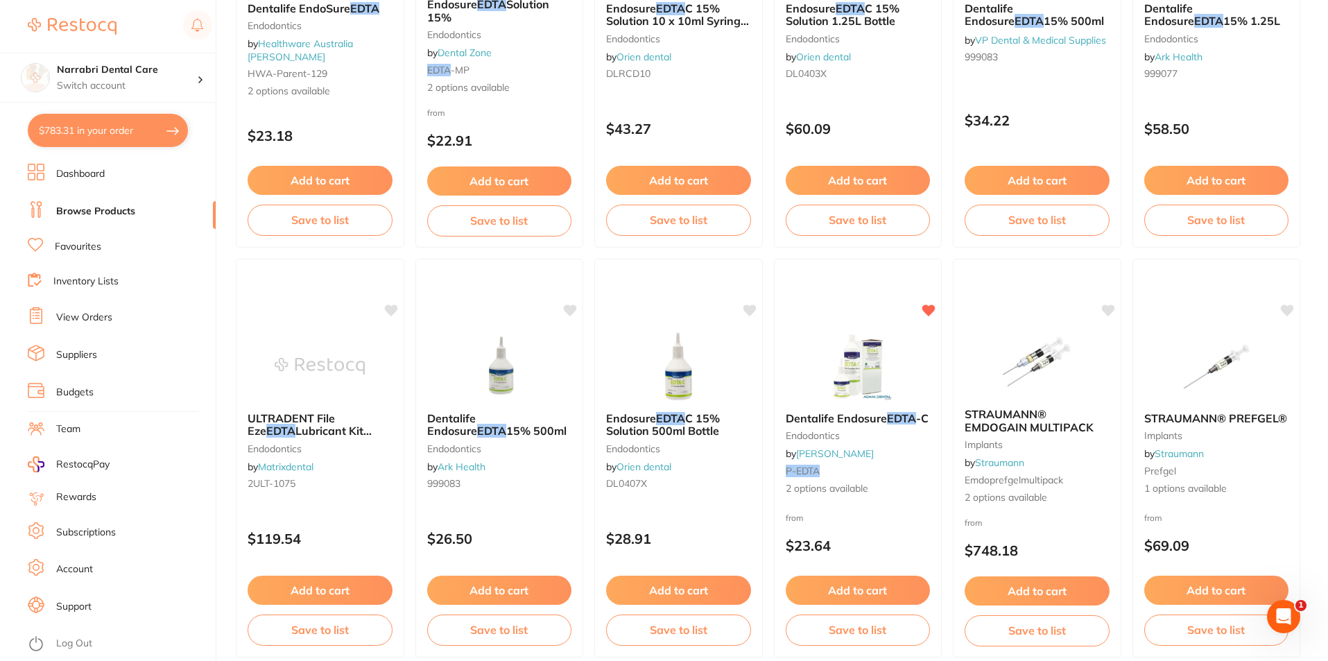
checkbox input "true"
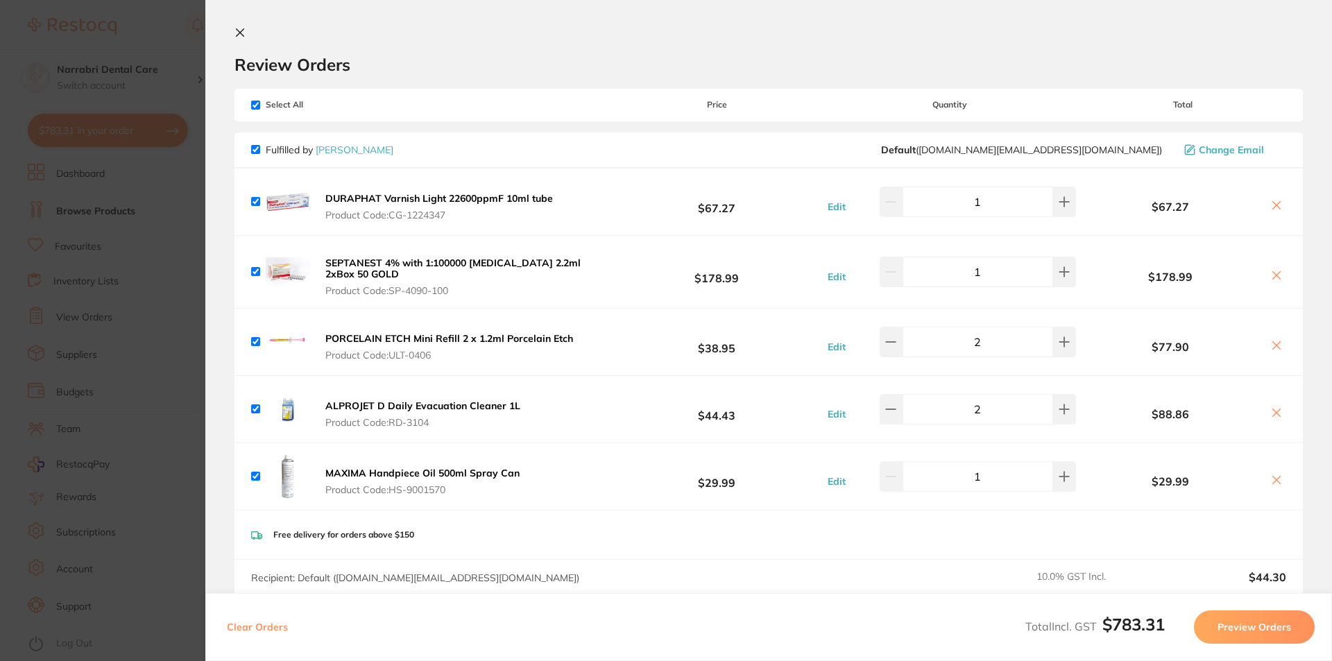
scroll to position [0, 0]
click at [243, 26] on section "Review Orders Your orders are being processed and we will notify you once we ha…" at bounding box center [768, 330] width 1127 height 661
click at [239, 33] on icon at bounding box center [241, 35] width 8 height 8
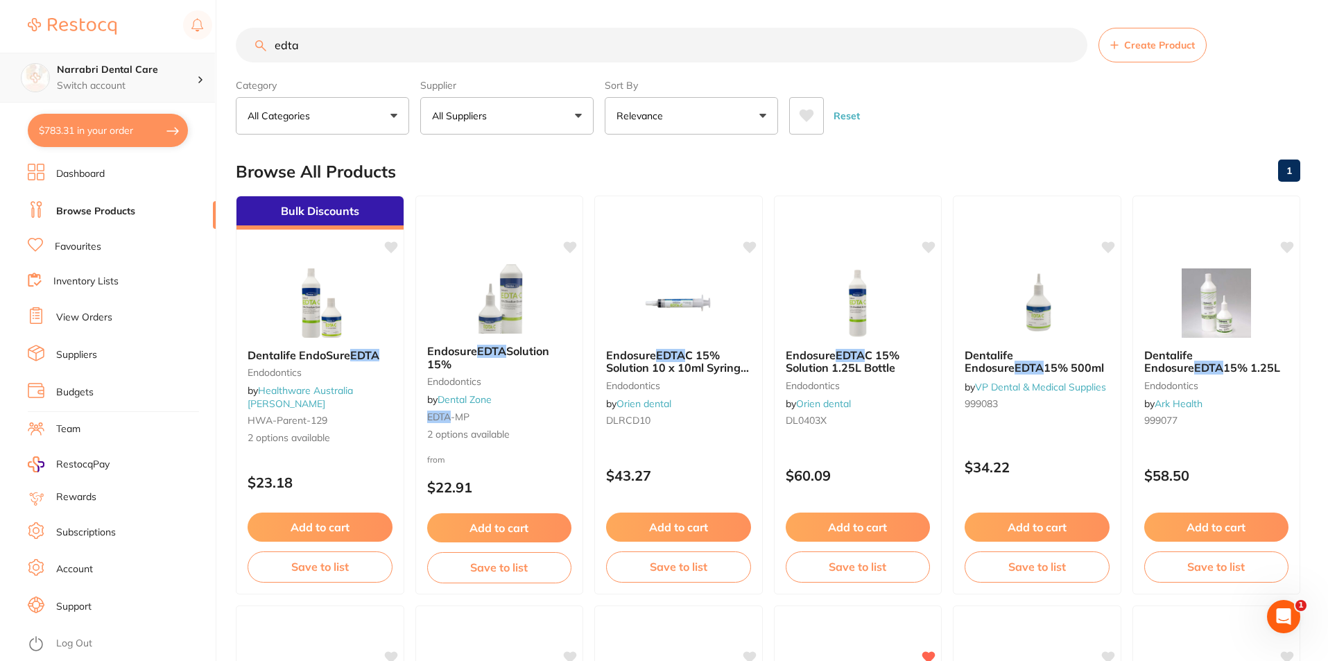
scroll to position [1, 0]
drag, startPoint x: 323, startPoint y: 58, endPoint x: 128, endPoint y: 61, distance: 194.9
click at [128, 61] on div "$783.31 Narrabri Dental Care Switch account Narrabri Dental Care Experteeth Den…" at bounding box center [664, 330] width 1328 height 661
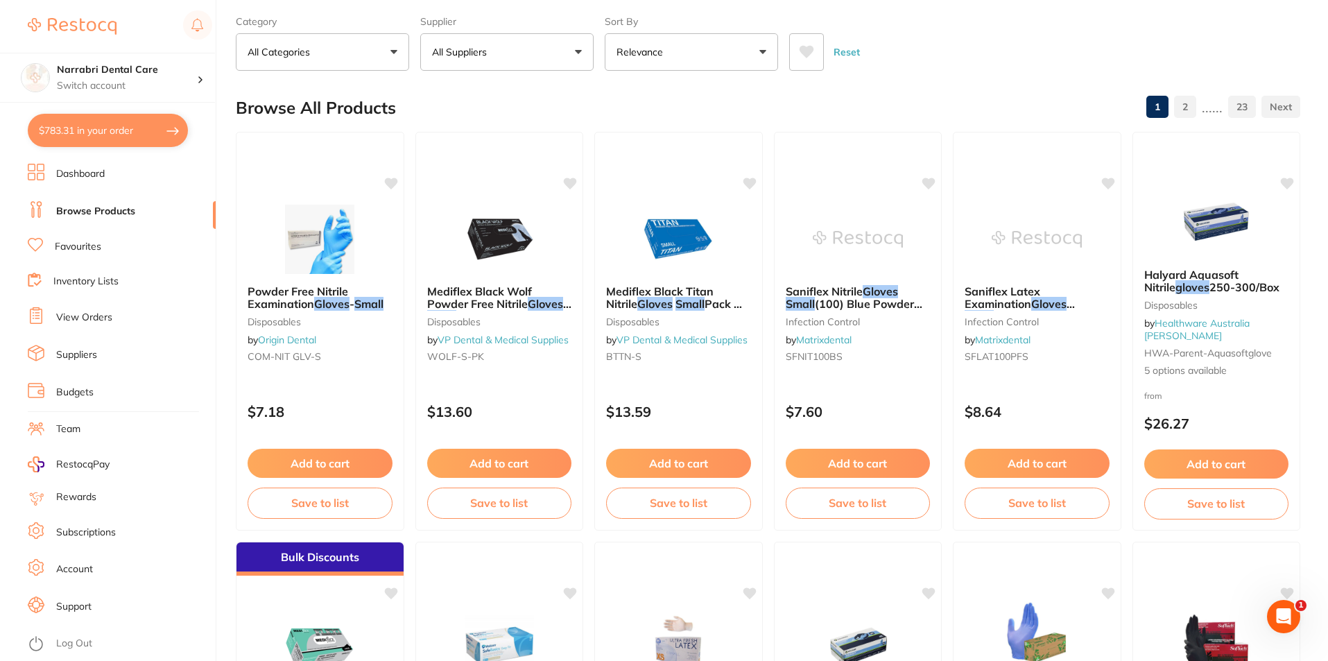
scroll to position [0, 0]
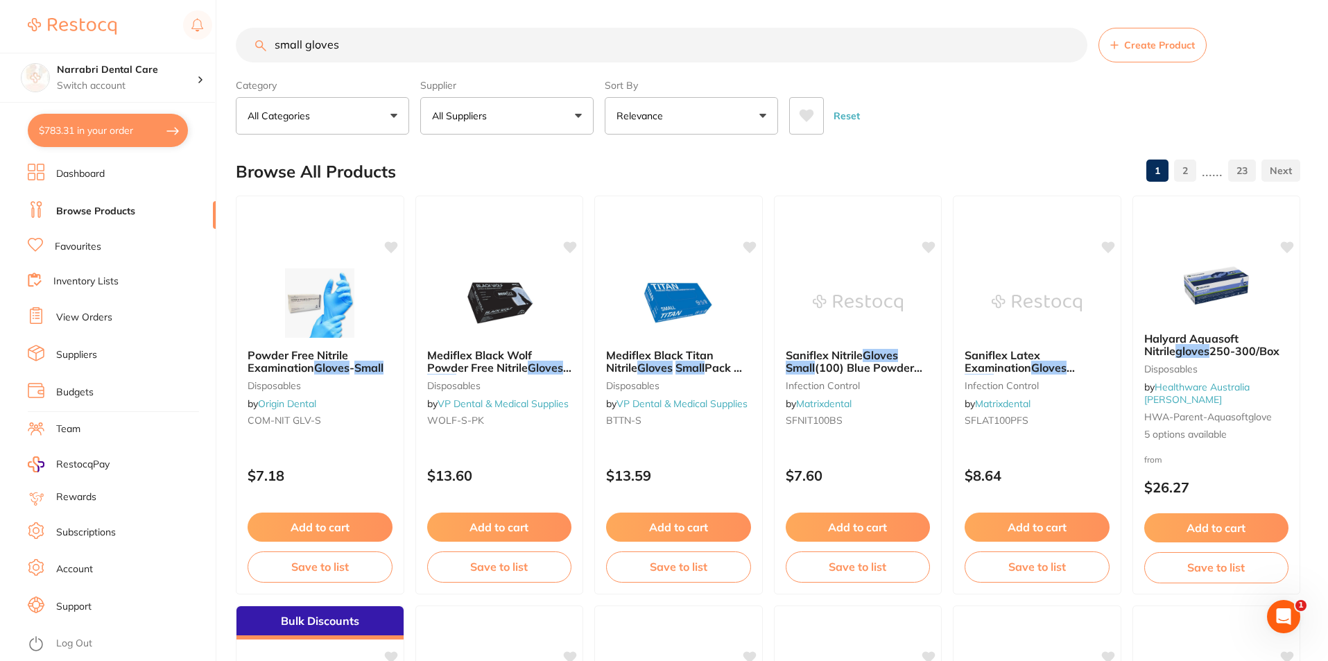
type input "small gloves"
click at [472, 108] on button "All Suppliers" at bounding box center [506, 115] width 173 height 37
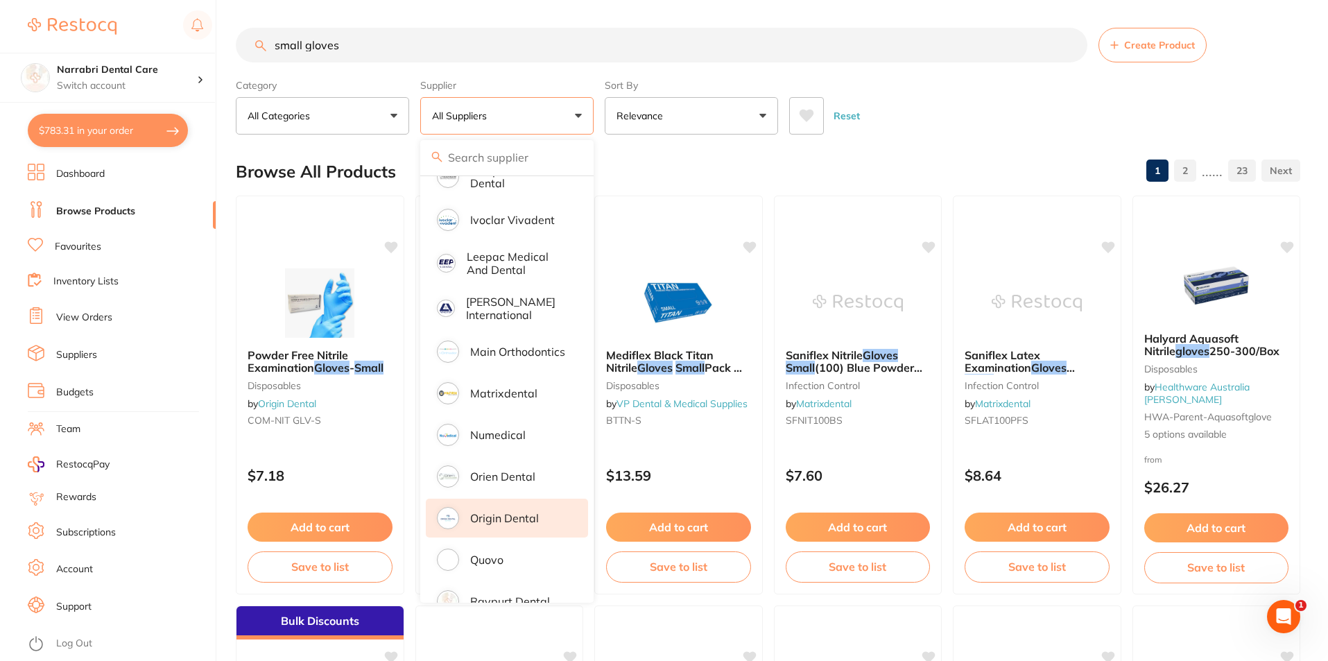
scroll to position [694, 0]
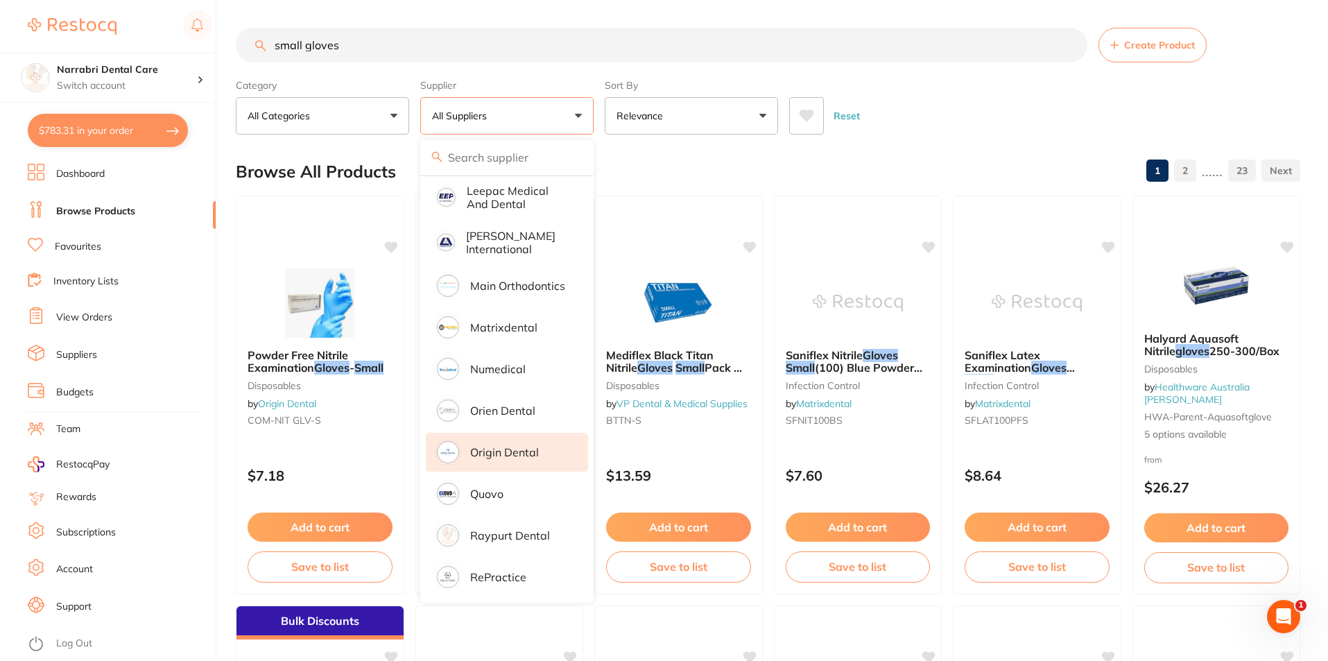
click at [530, 446] on p "Origin Dental" at bounding box center [504, 452] width 69 height 12
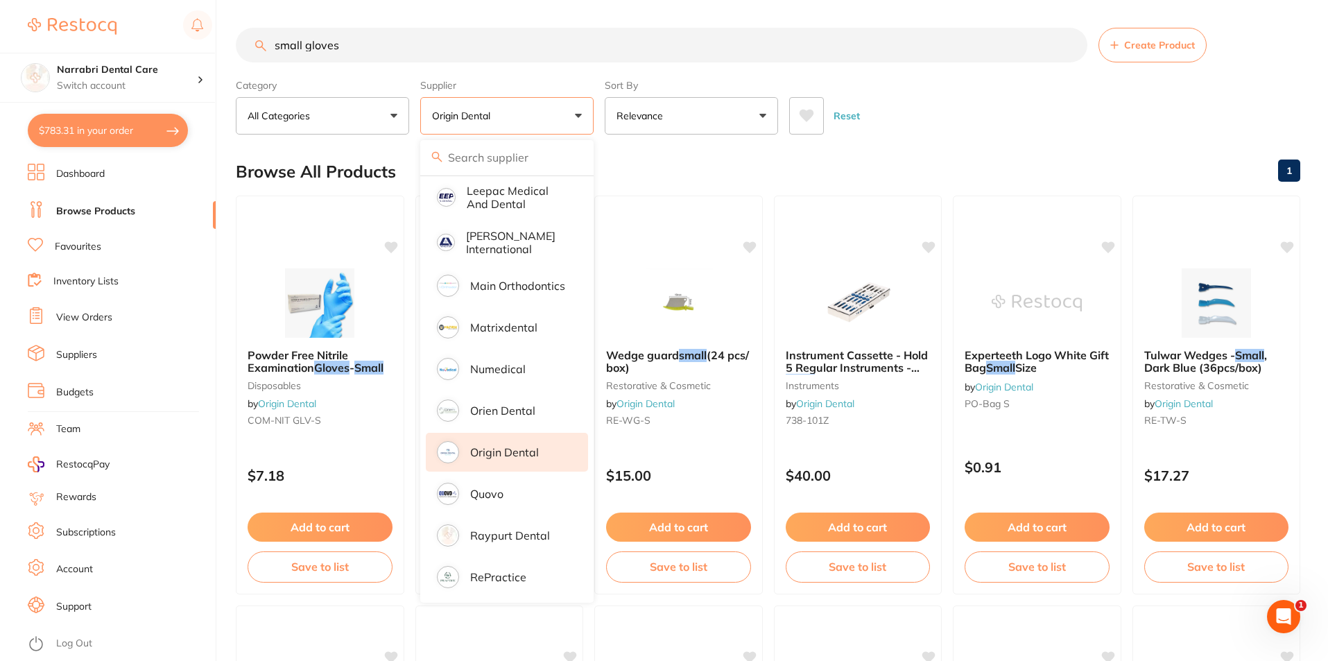
scroll to position [0, 0]
click at [957, 99] on div "Reset" at bounding box center [1039, 110] width 500 height 49
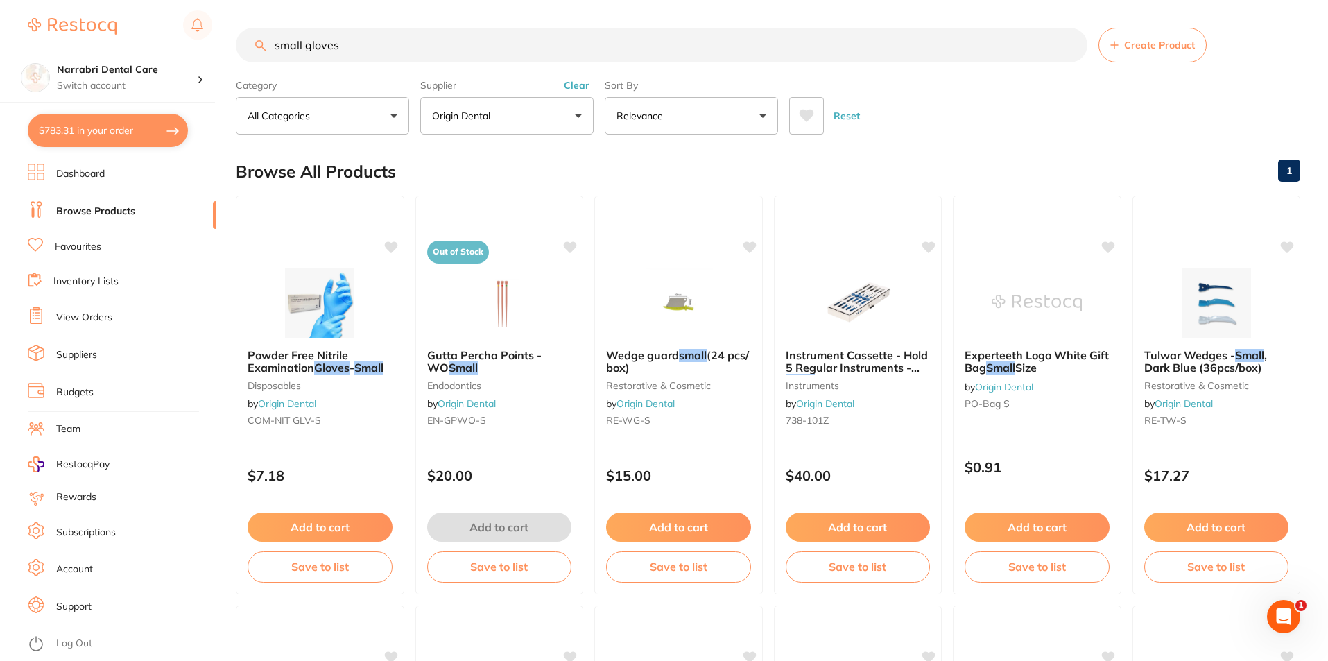
click at [458, 125] on button "Origin Dental" at bounding box center [506, 115] width 173 height 37
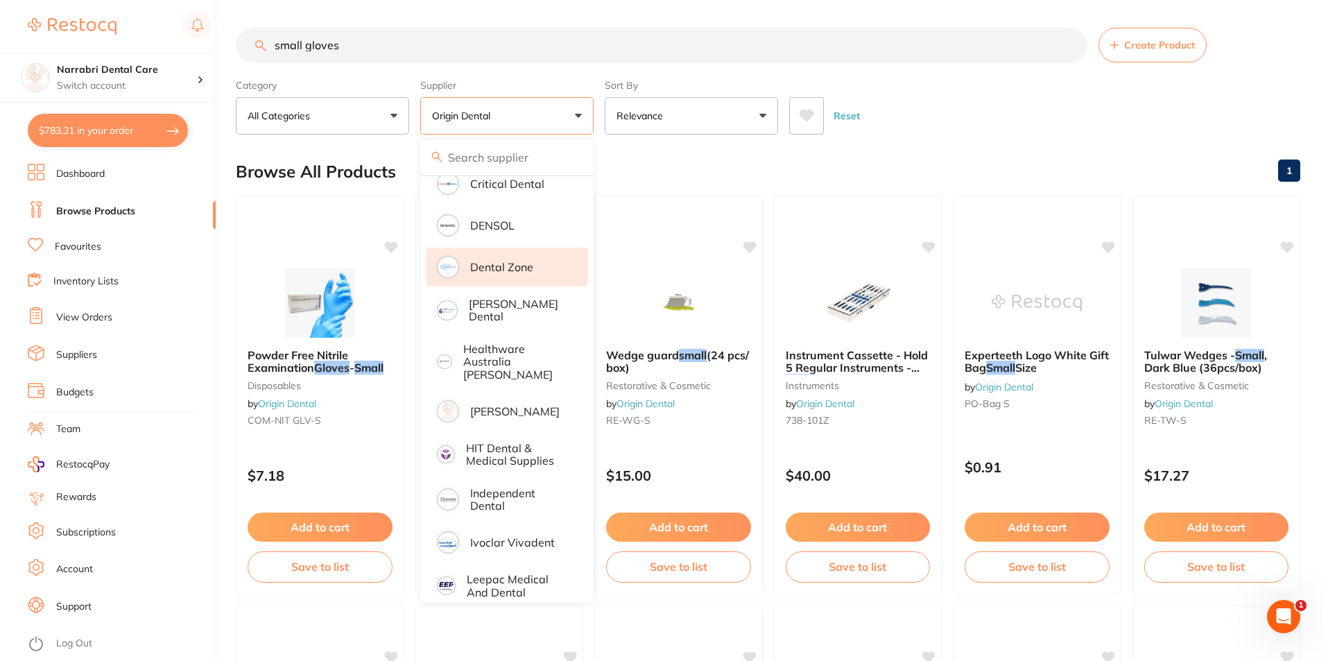
scroll to position [305, 0]
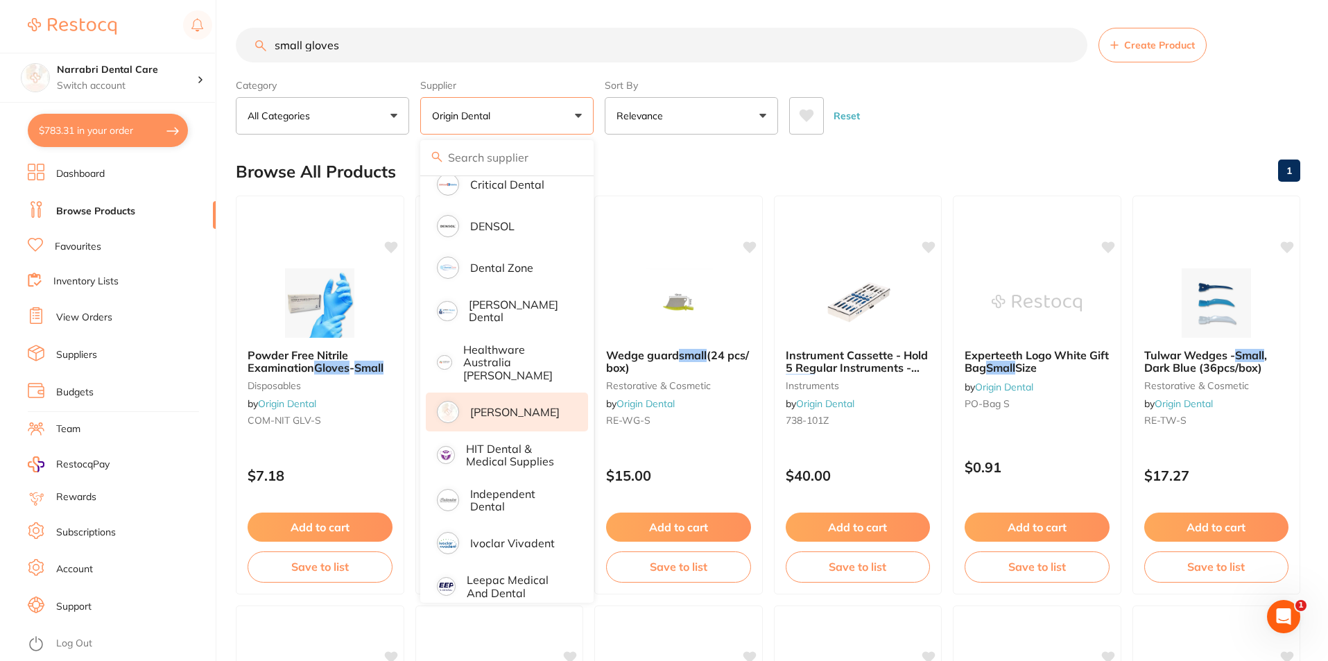
click at [527, 406] on p "[PERSON_NAME]" at bounding box center [514, 412] width 89 height 12
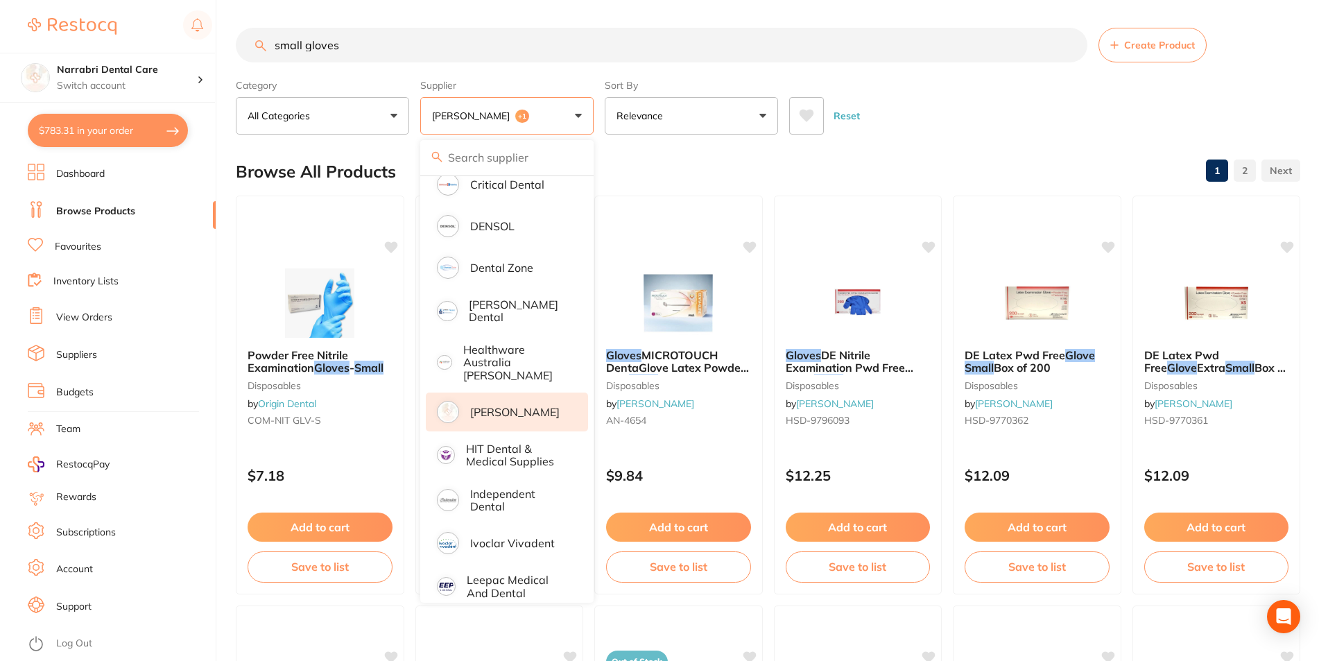
click at [977, 94] on div "Reset" at bounding box center [1039, 110] width 500 height 49
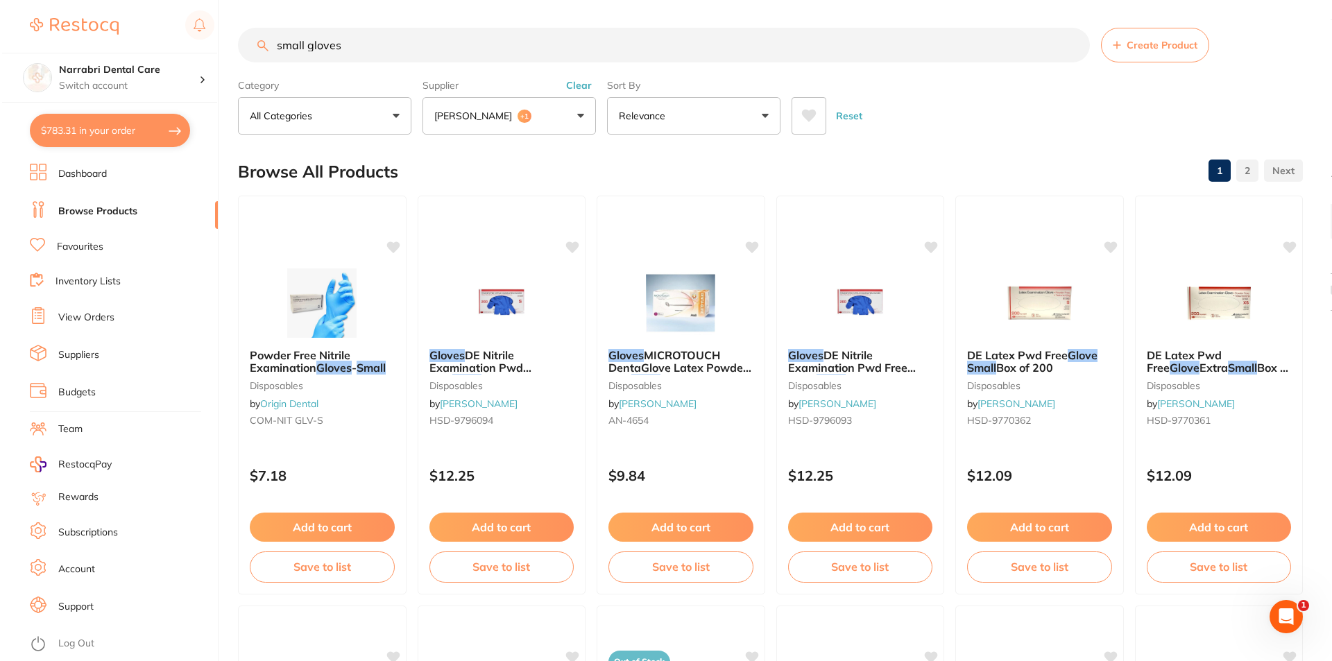
scroll to position [0, 0]
click at [1068, 299] on img at bounding box center [1037, 302] width 91 height 70
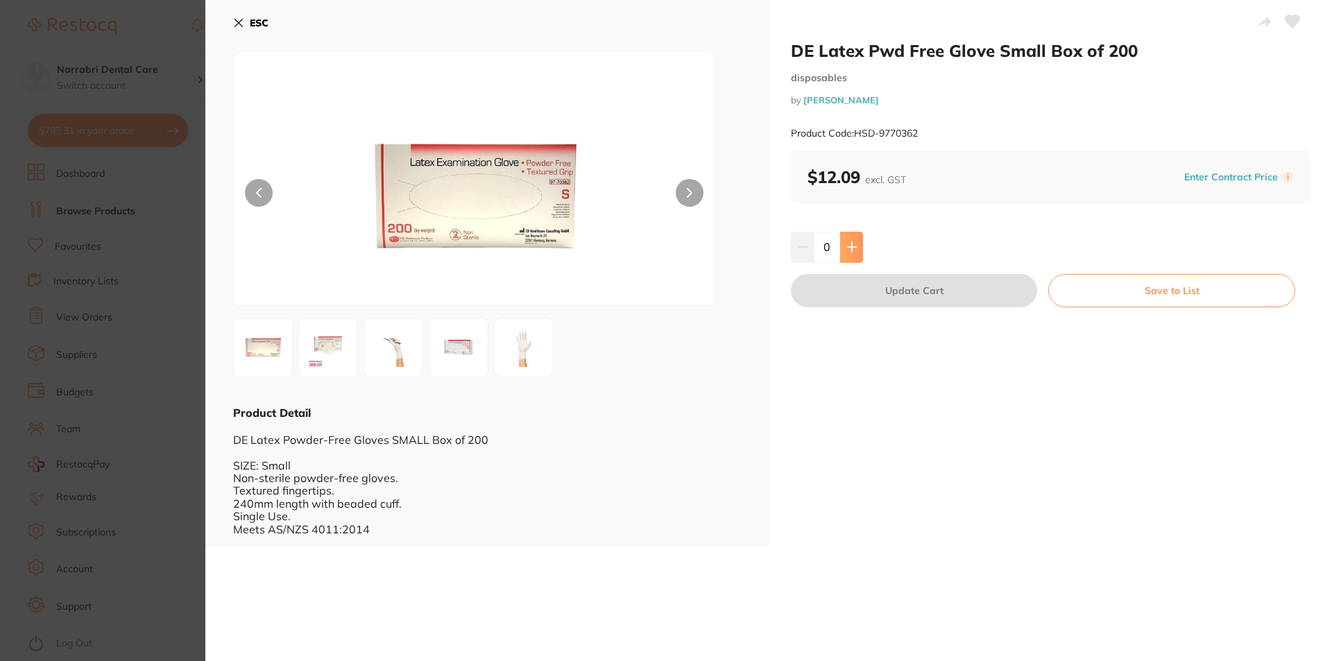
click at [853, 242] on icon at bounding box center [851, 246] width 11 height 11
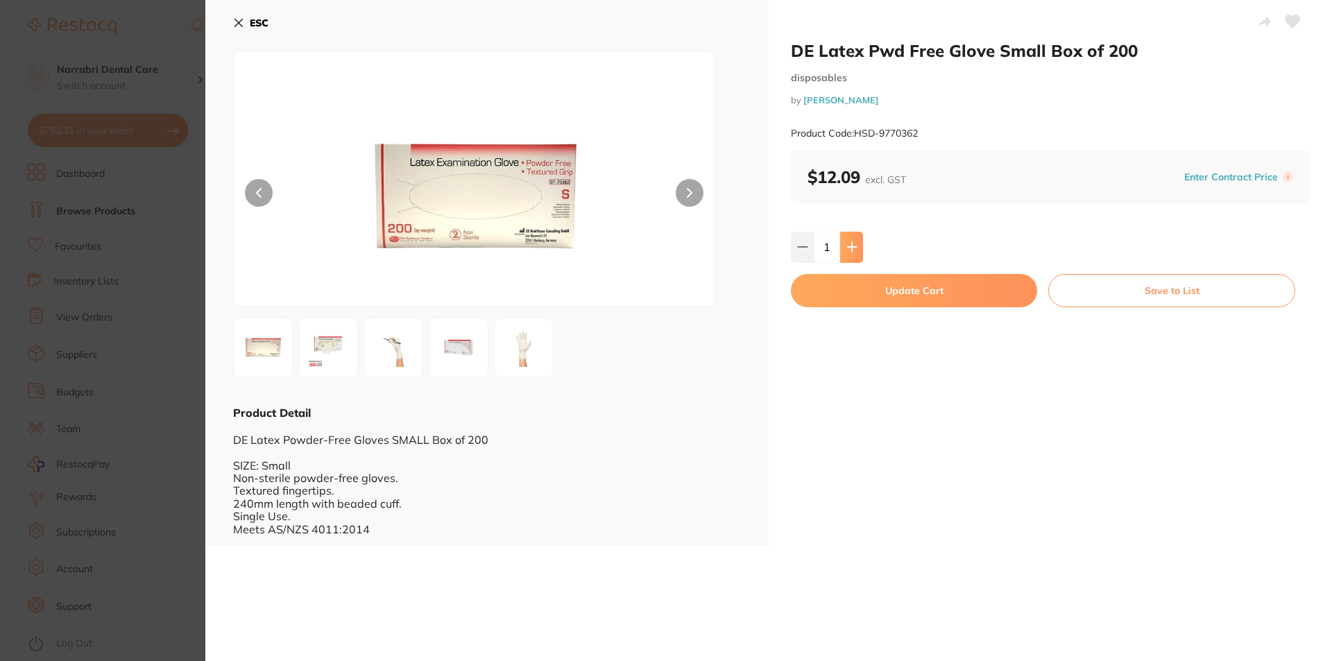
click at [853, 242] on icon at bounding box center [851, 246] width 11 height 11
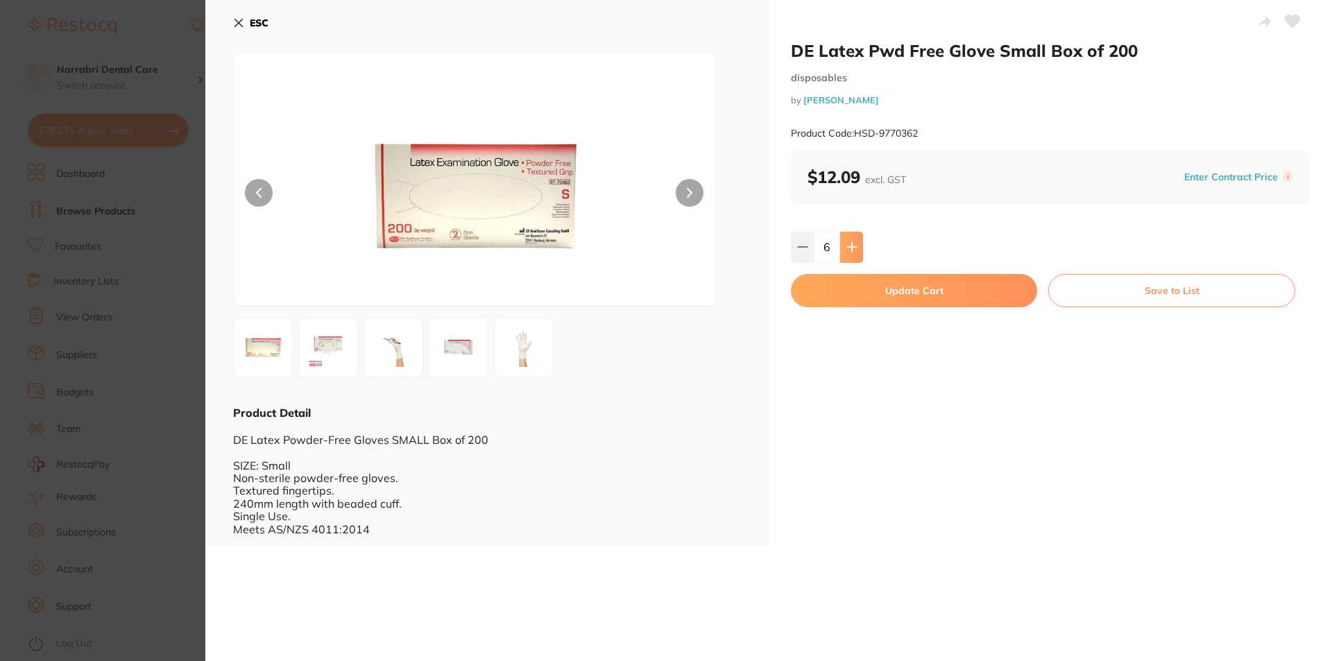
click at [853, 242] on icon at bounding box center [851, 246] width 11 height 11
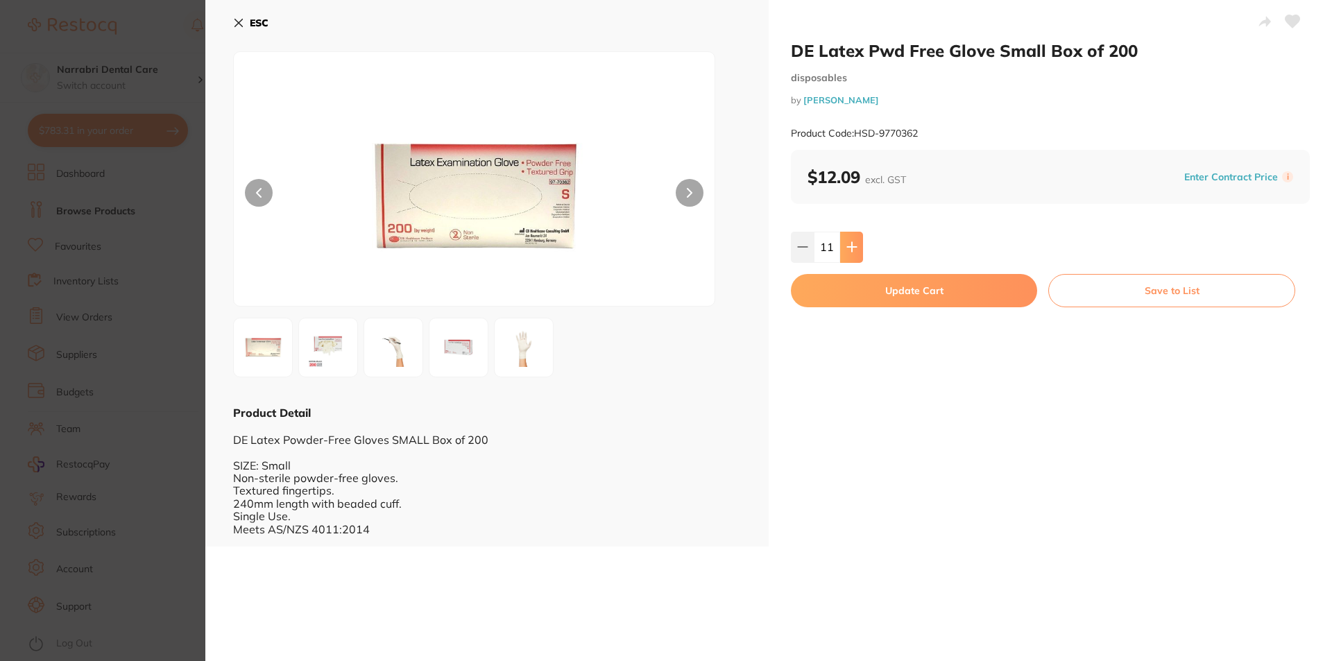
click at [853, 242] on icon at bounding box center [851, 246] width 11 height 11
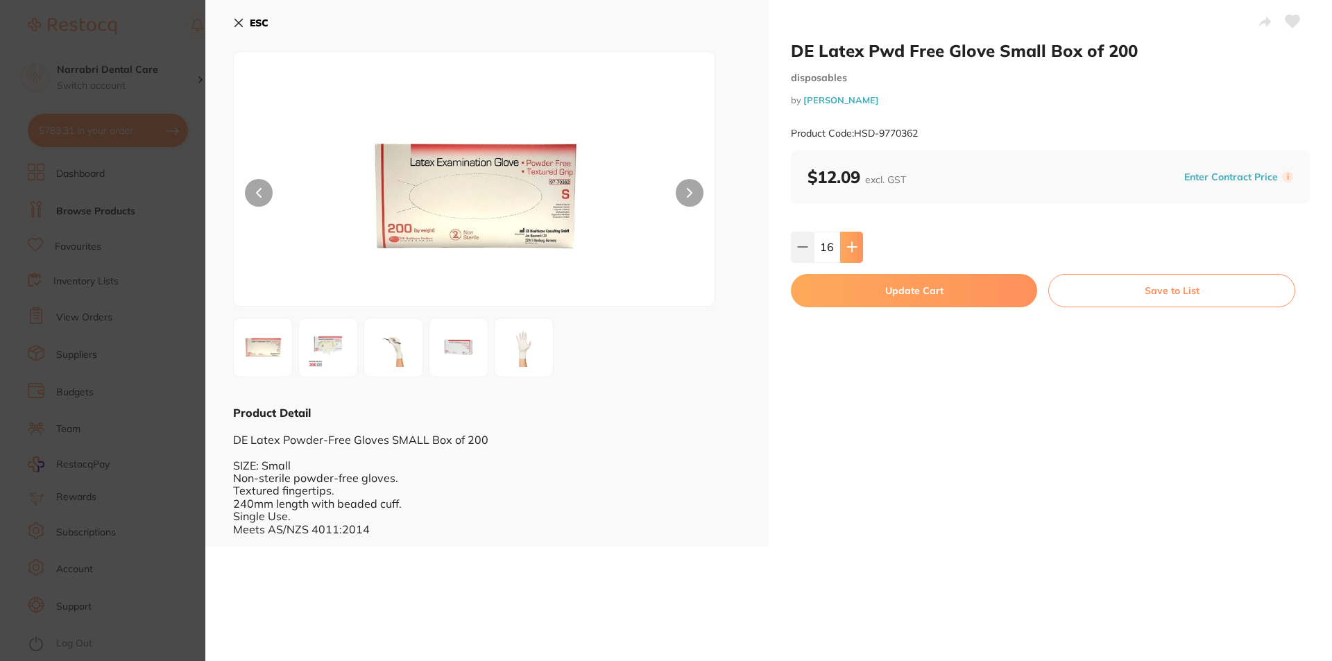
click at [853, 242] on icon at bounding box center [851, 246] width 11 height 11
type input "20"
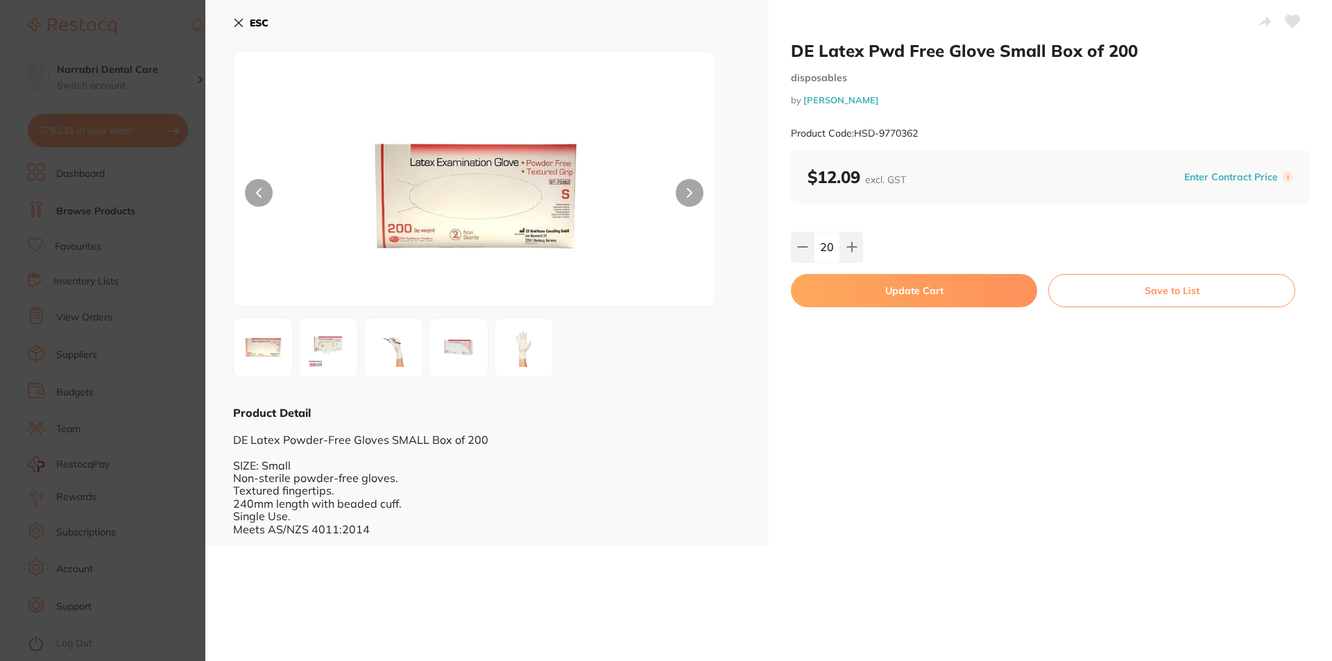
click at [879, 286] on button "Update Cart" at bounding box center [914, 290] width 246 height 33
checkbox input "false"
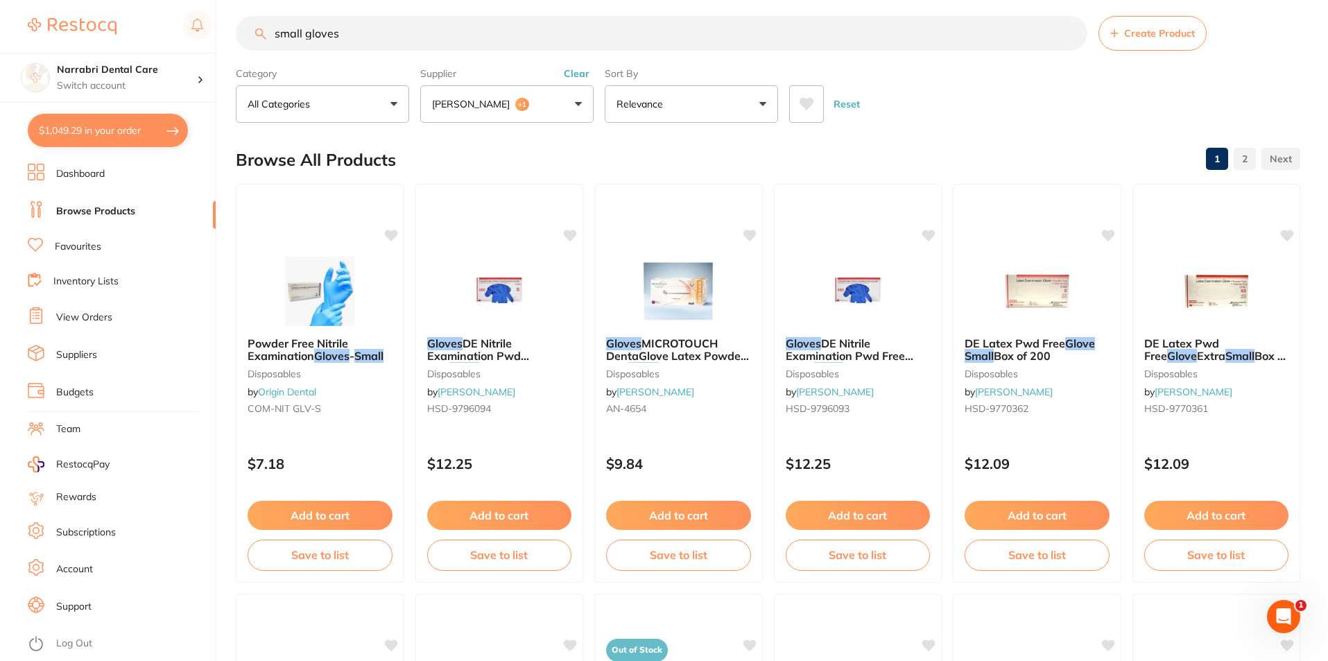
scroll to position [1, 0]
drag, startPoint x: 300, startPoint y: 46, endPoint x: 60, endPoint y: 46, distance: 240.0
click at [60, 46] on div "$1,049.29 Narrabri Dental Care Switch account Narrabri Dental Care Experteeth D…" at bounding box center [664, 318] width 1328 height 661
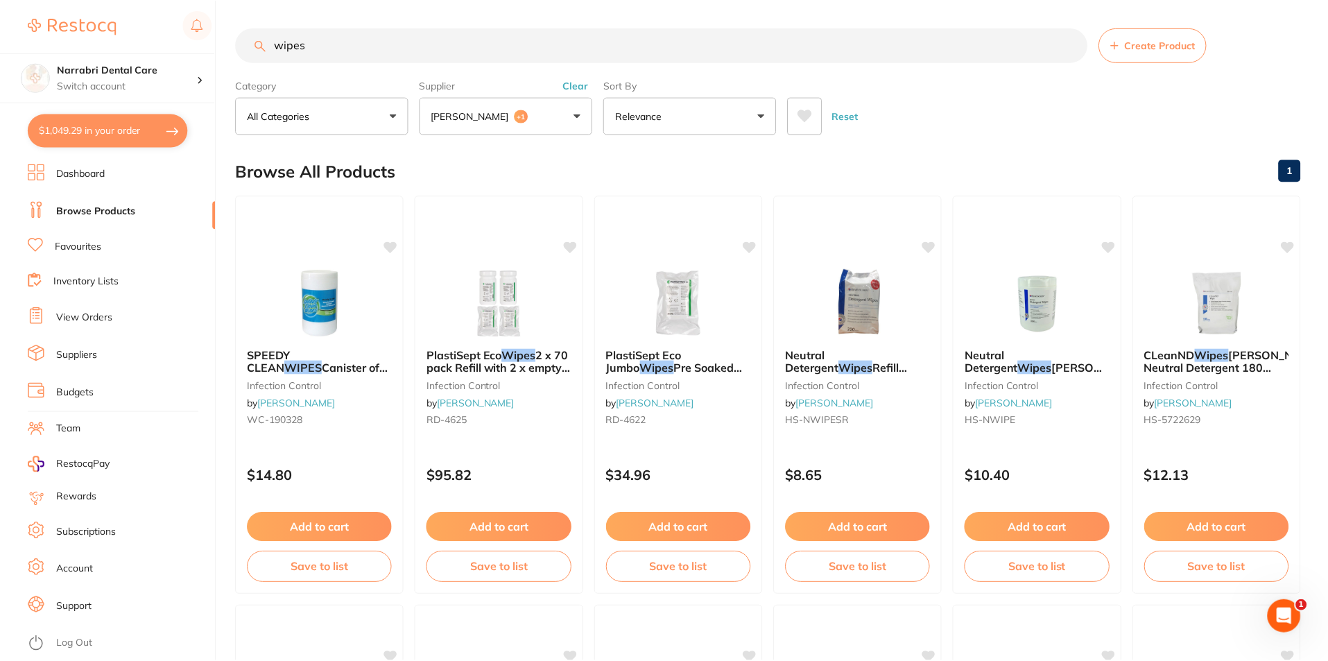
scroll to position [263, 0]
click at [493, 105] on button "[PERSON_NAME] +1" at bounding box center [506, 115] width 173 height 37
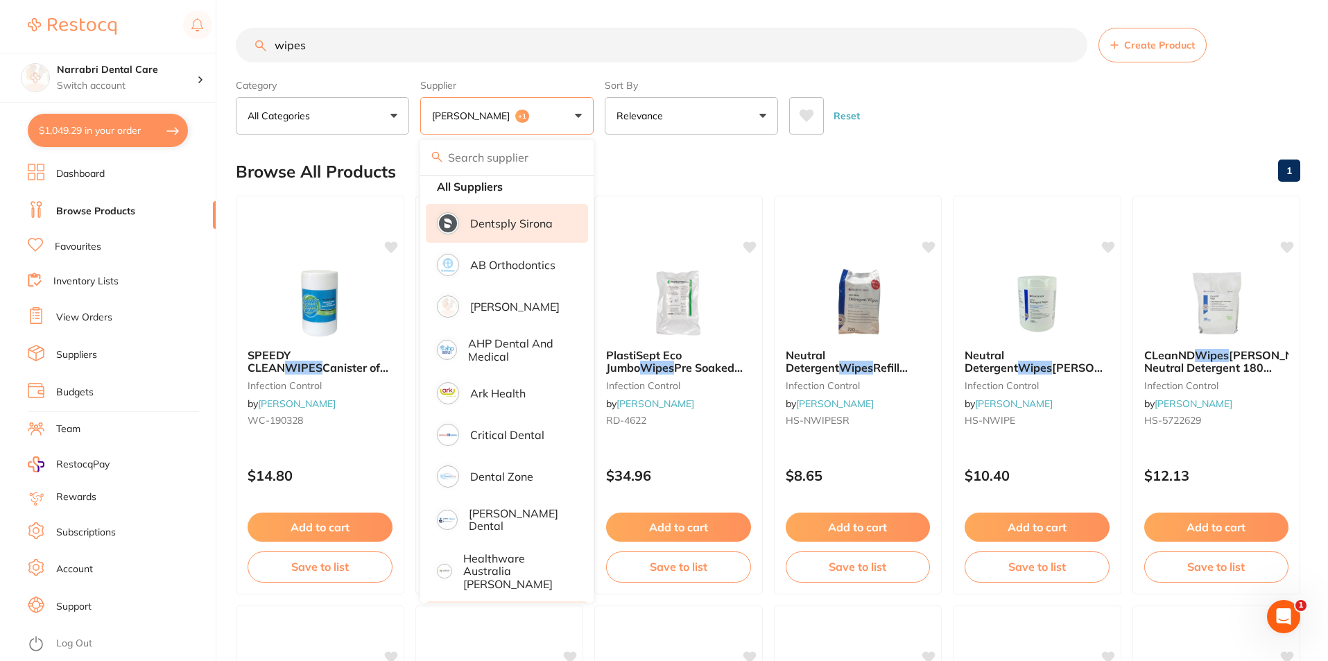
scroll to position [0, 0]
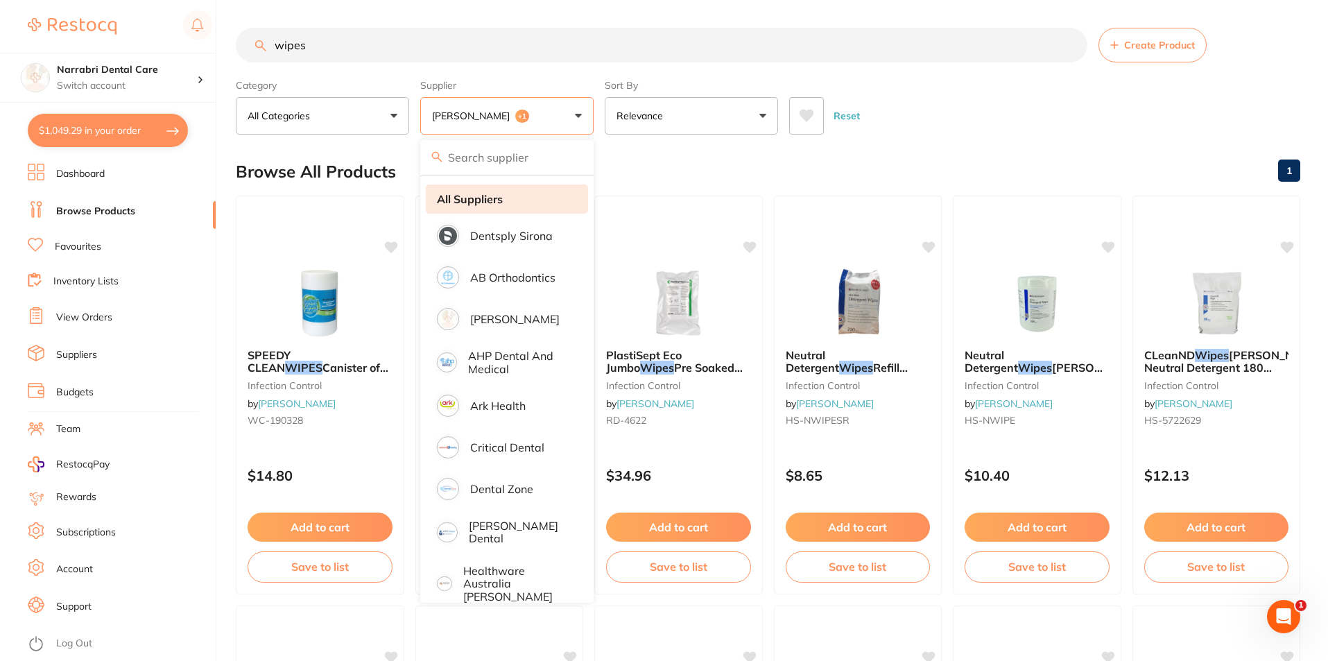
click at [493, 205] on strong "All Suppliers" at bounding box center [470, 199] width 66 height 12
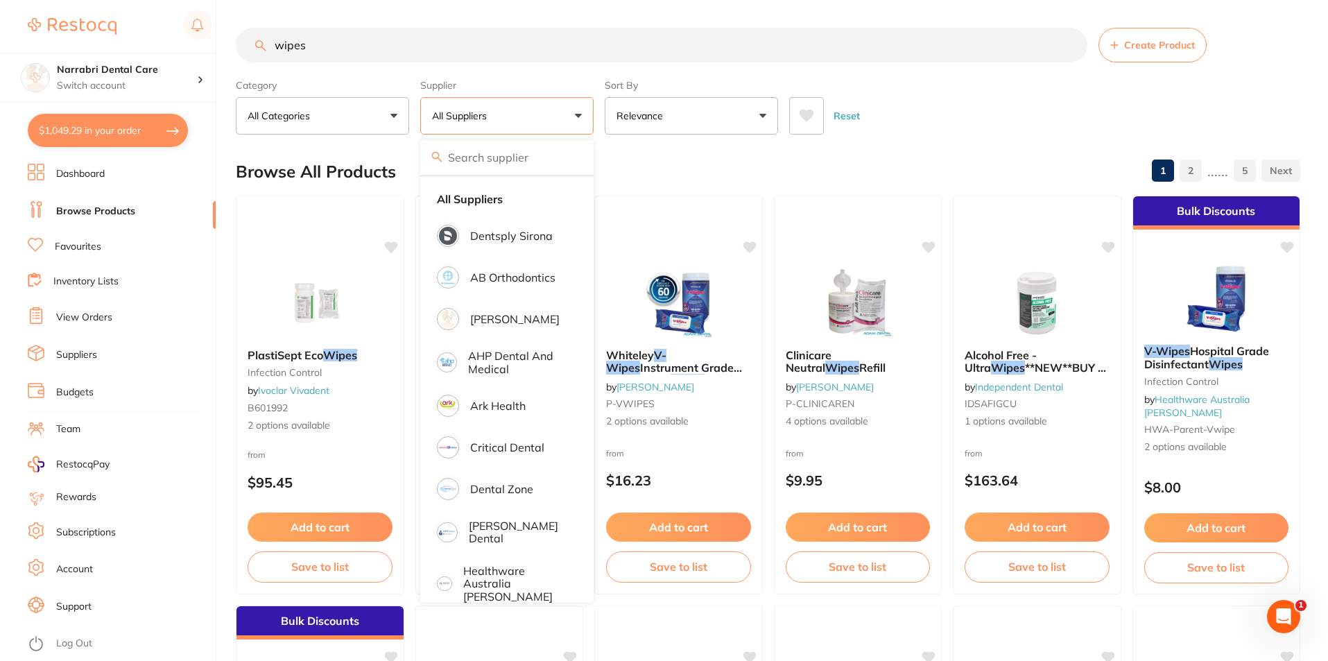
click at [944, 102] on div "Reset" at bounding box center [1039, 110] width 500 height 49
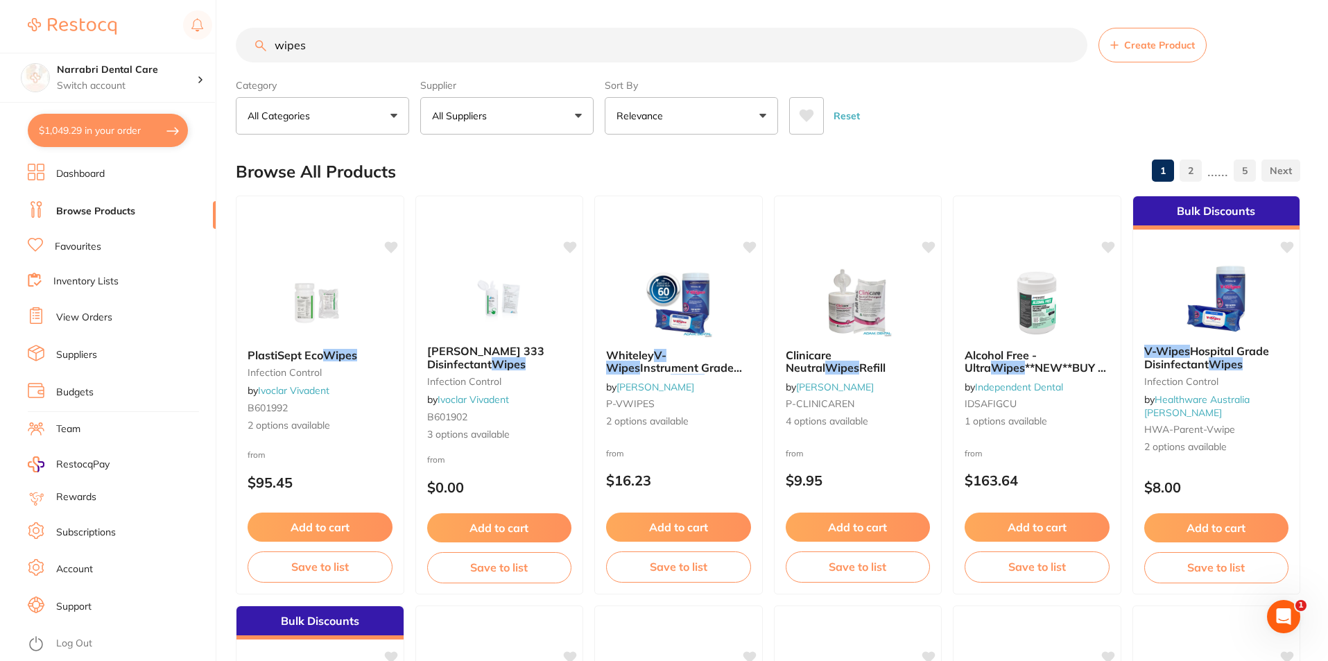
drag, startPoint x: 386, startPoint y: 53, endPoint x: 0, endPoint y: 138, distance: 395.7
click at [0, 138] on div "$1,049.29 Narrabri Dental Care Switch account Narrabri Dental Care Experteeth D…" at bounding box center [664, 330] width 1328 height 661
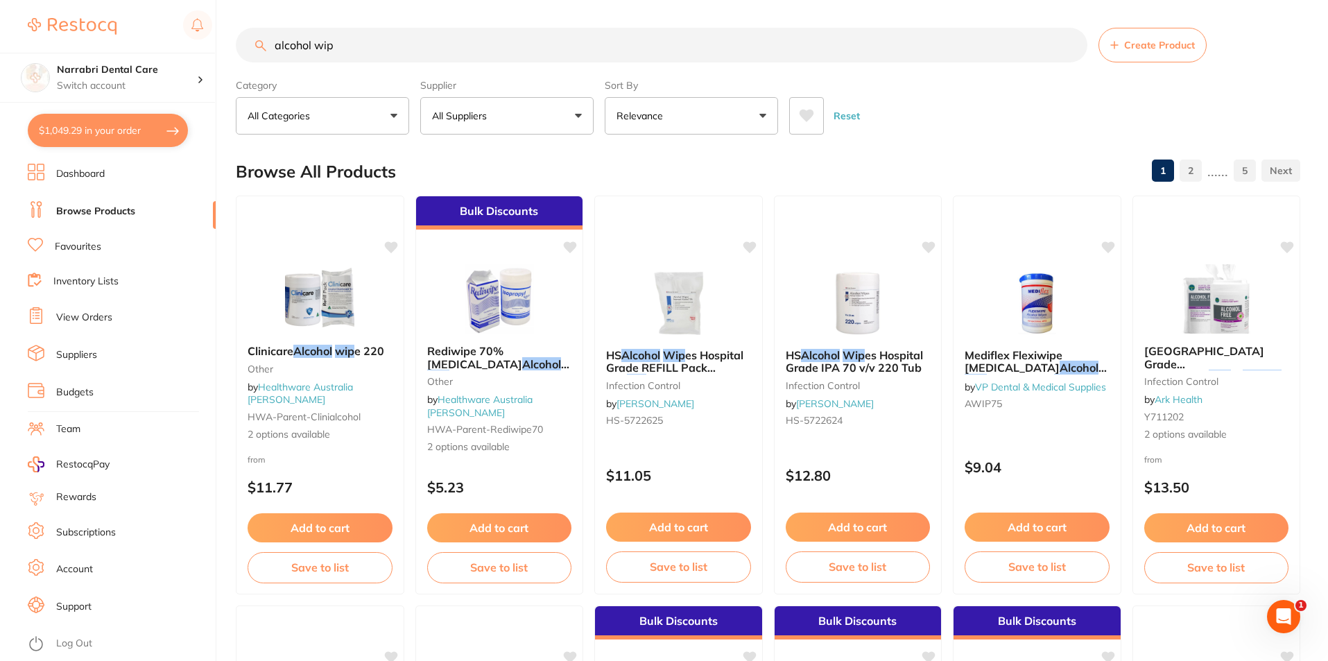
type input "alcohol wip"
click at [524, 113] on button "All Suppliers" at bounding box center [506, 115] width 173 height 37
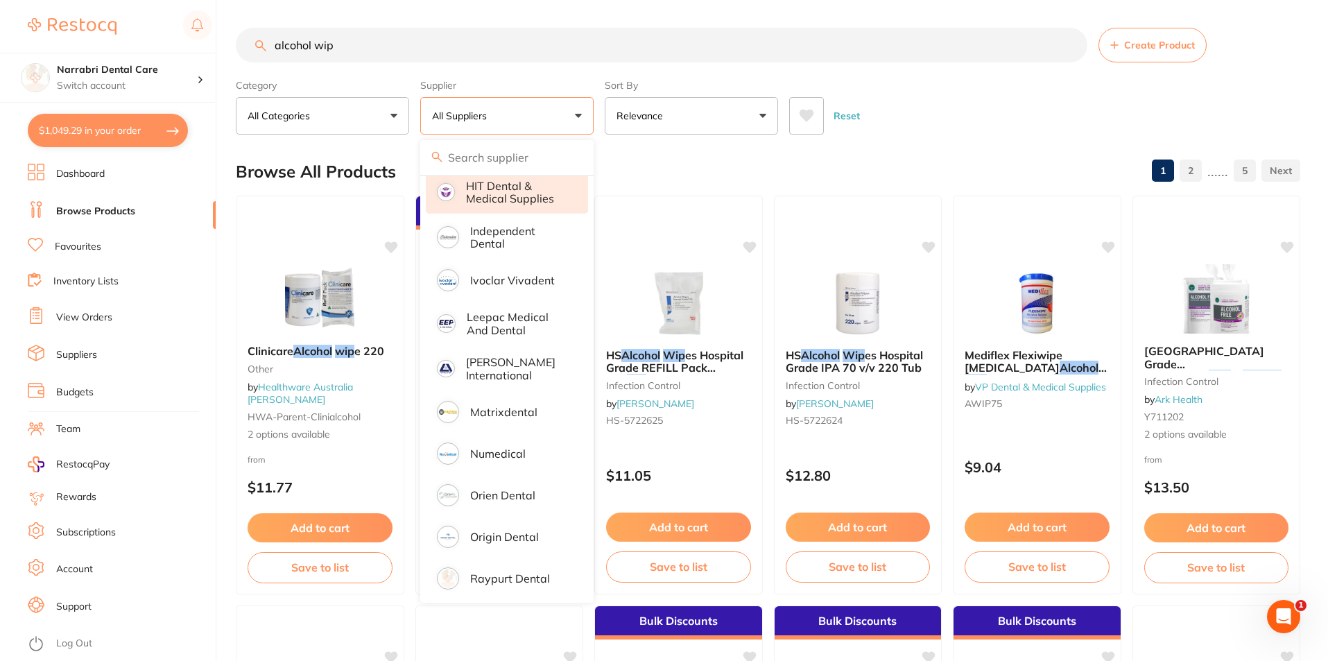
scroll to position [555, 0]
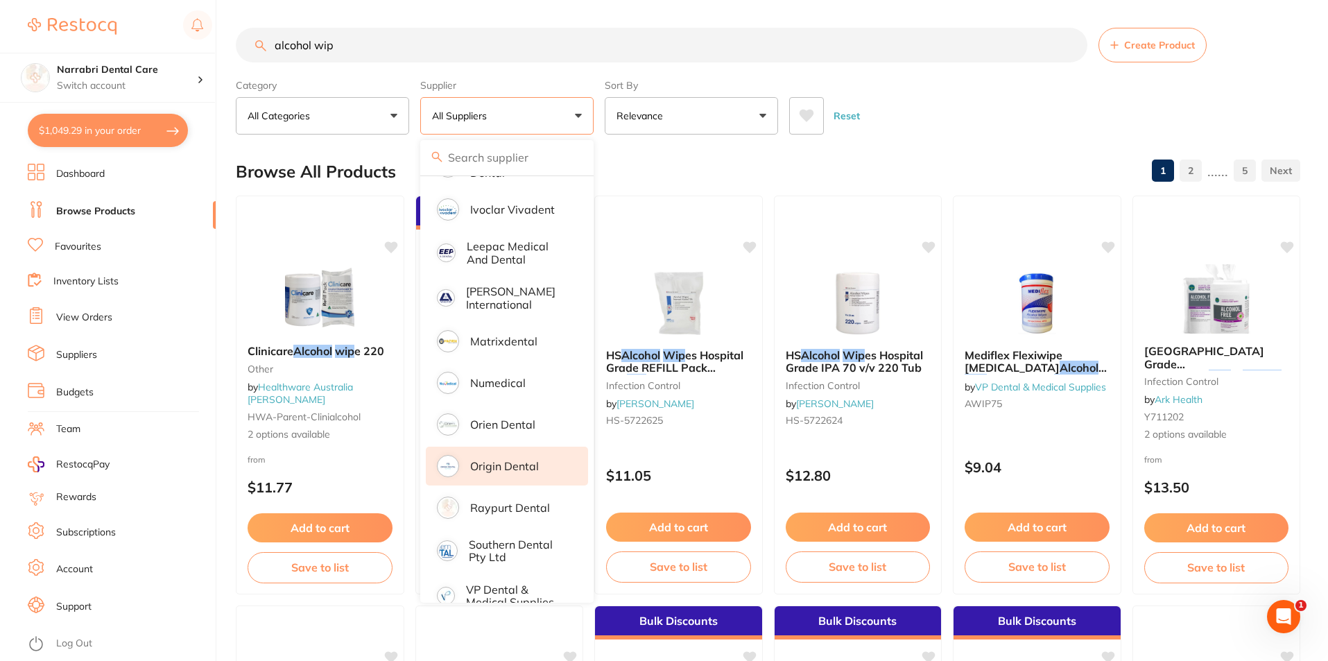
click at [513, 460] on p "Origin Dental" at bounding box center [504, 466] width 69 height 12
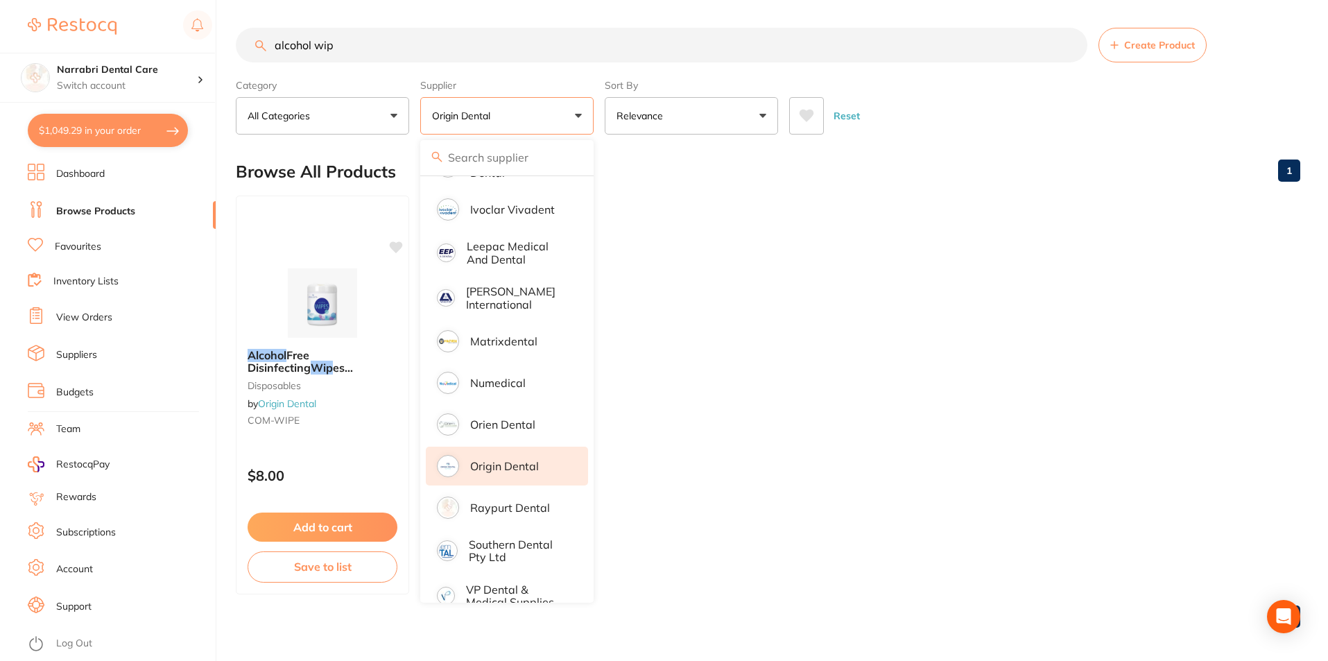
click at [943, 422] on ul "Alcohol Free Disinfecting Wip es (220wipes /bottle? disposables by Origin Denta…" at bounding box center [768, 395] width 1065 height 399
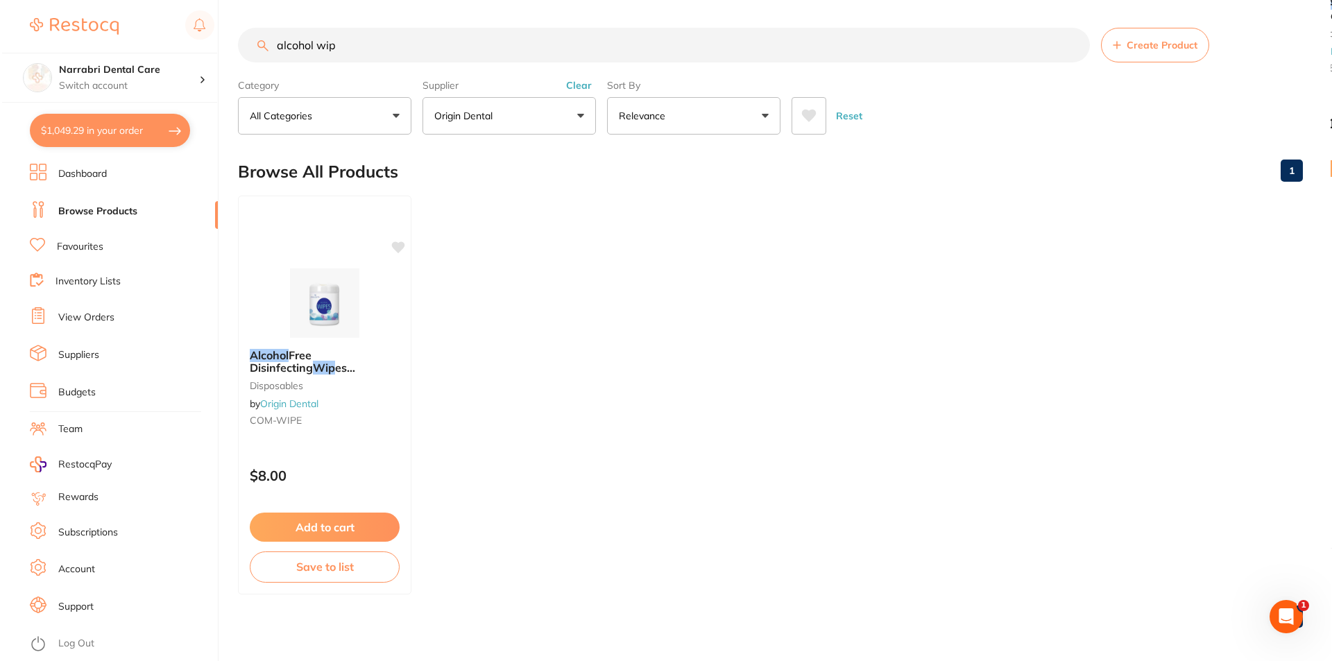
scroll to position [0, 0]
click at [291, 318] on img at bounding box center [322, 302] width 91 height 70
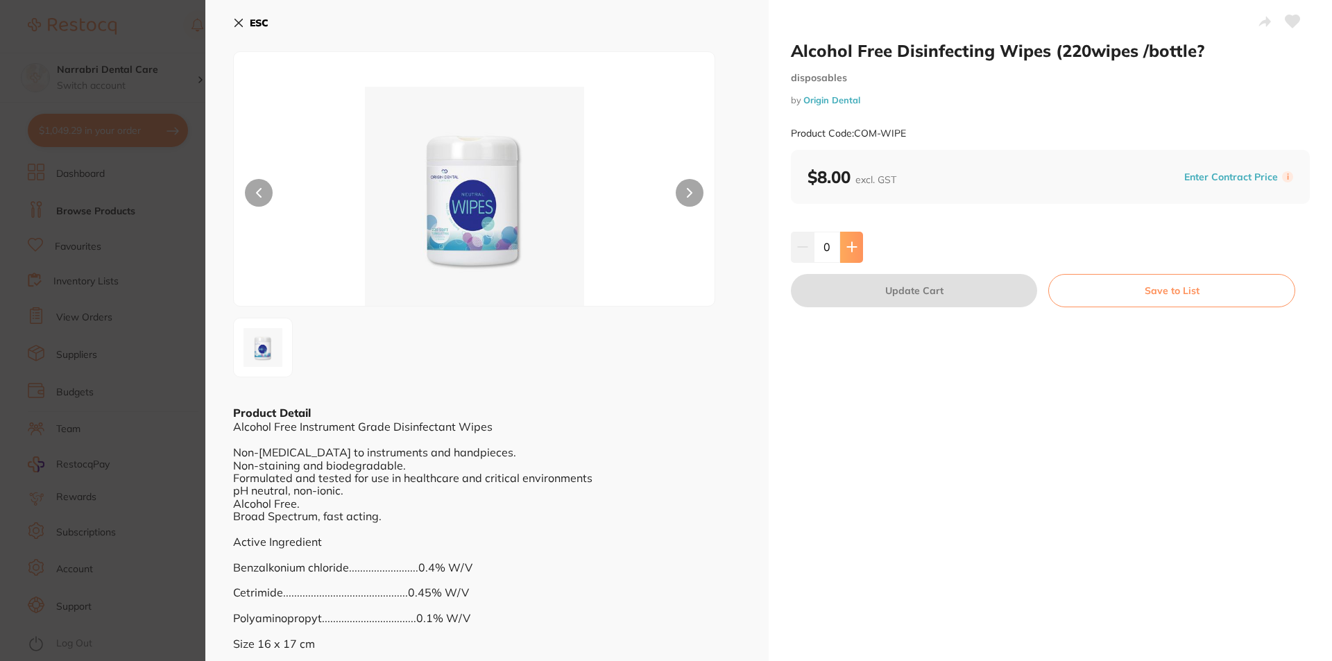
click at [848, 248] on icon at bounding box center [851, 247] width 9 height 9
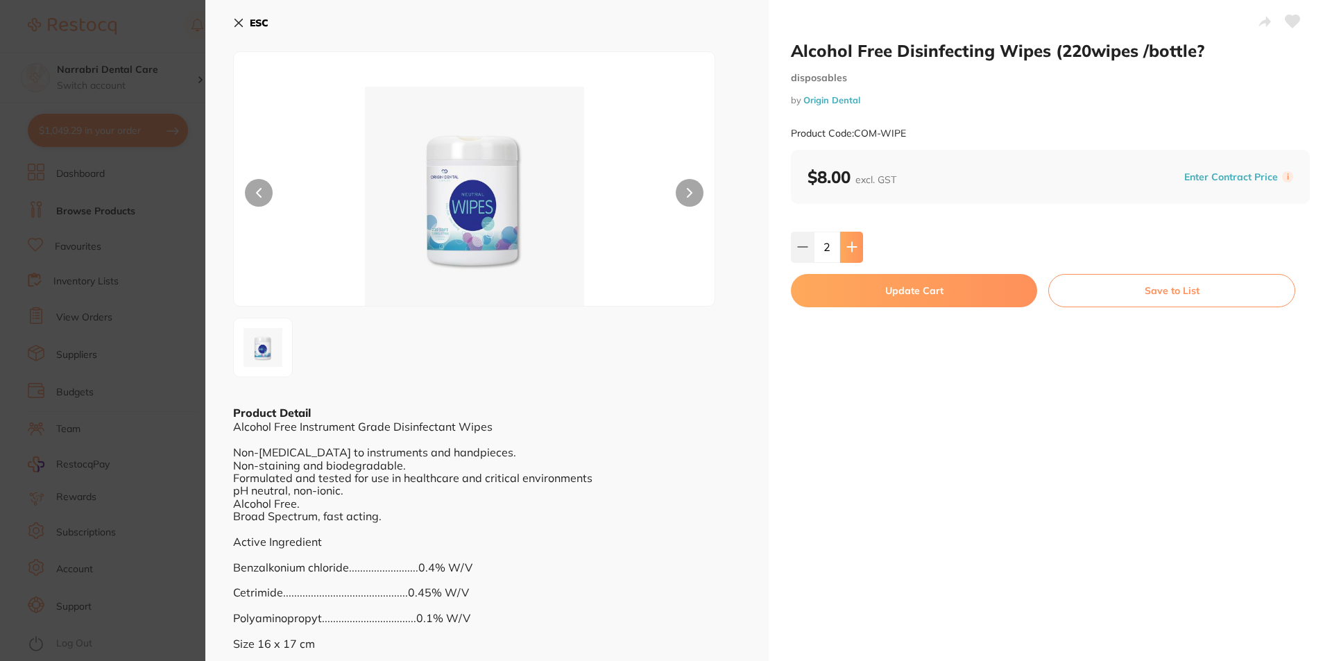
click at [848, 248] on icon at bounding box center [851, 247] width 9 height 9
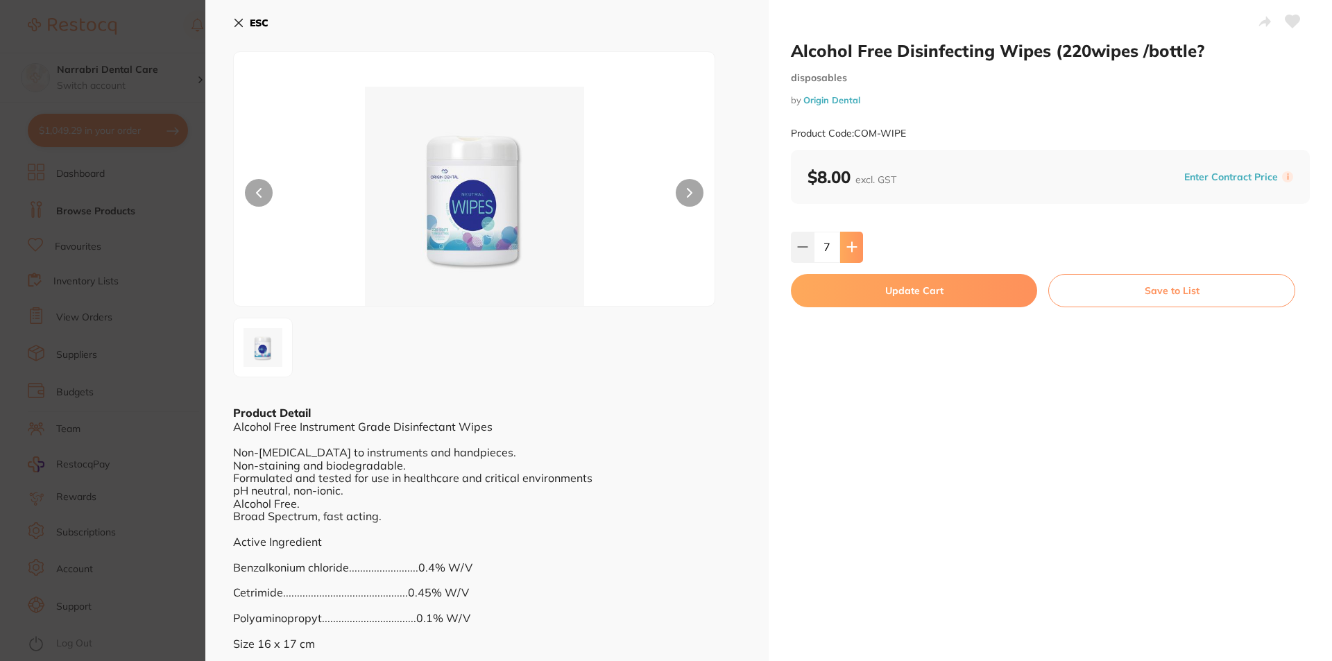
click at [848, 248] on icon at bounding box center [851, 247] width 9 height 9
type input "10"
click at [857, 280] on button "Update Cart" at bounding box center [914, 290] width 246 height 33
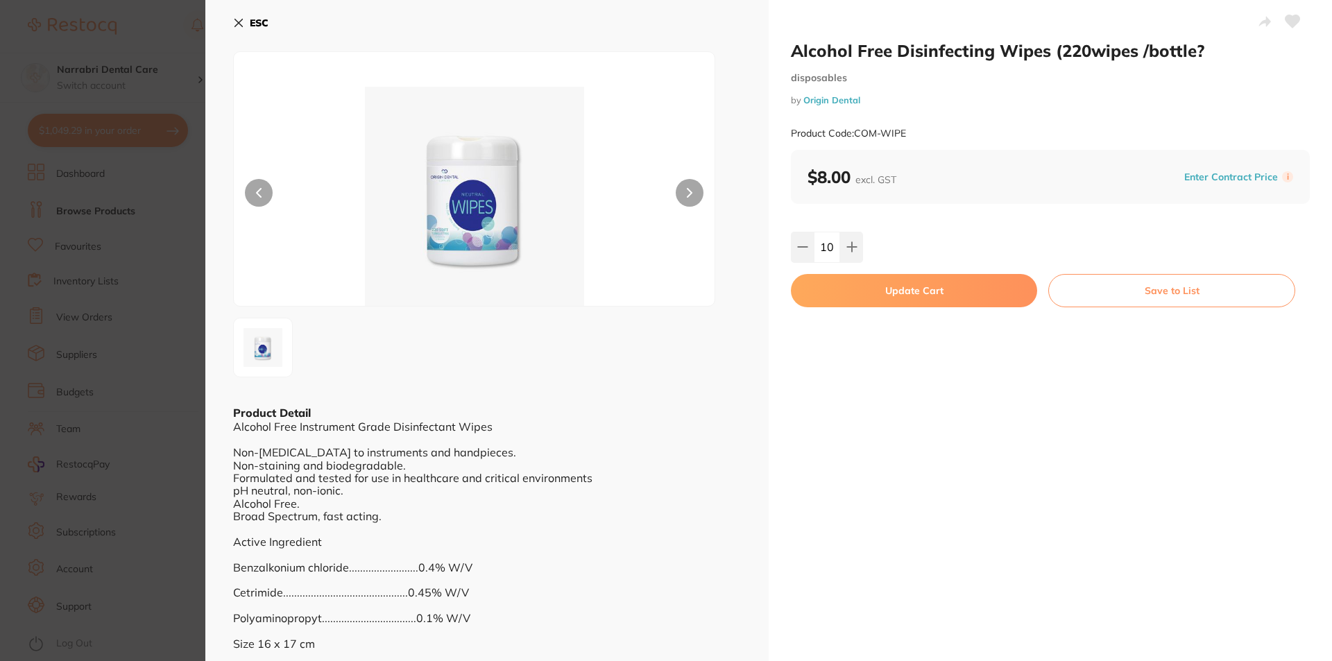
checkbox input "false"
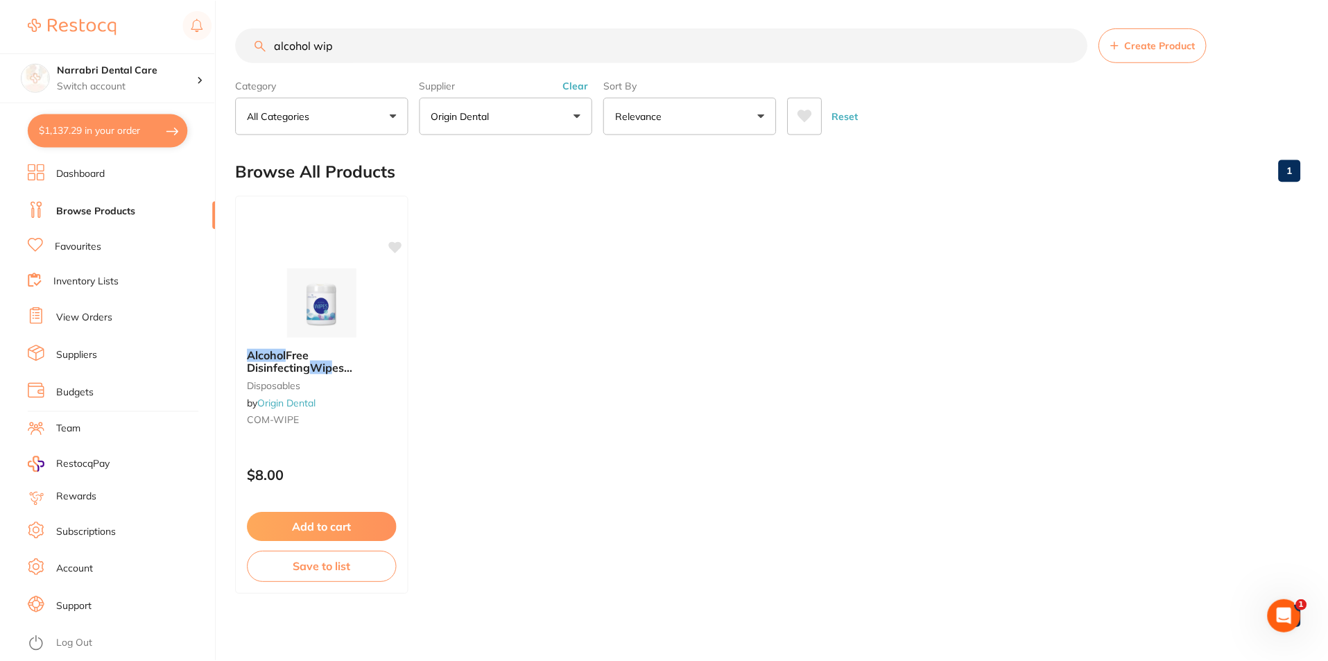
scroll to position [3, 0]
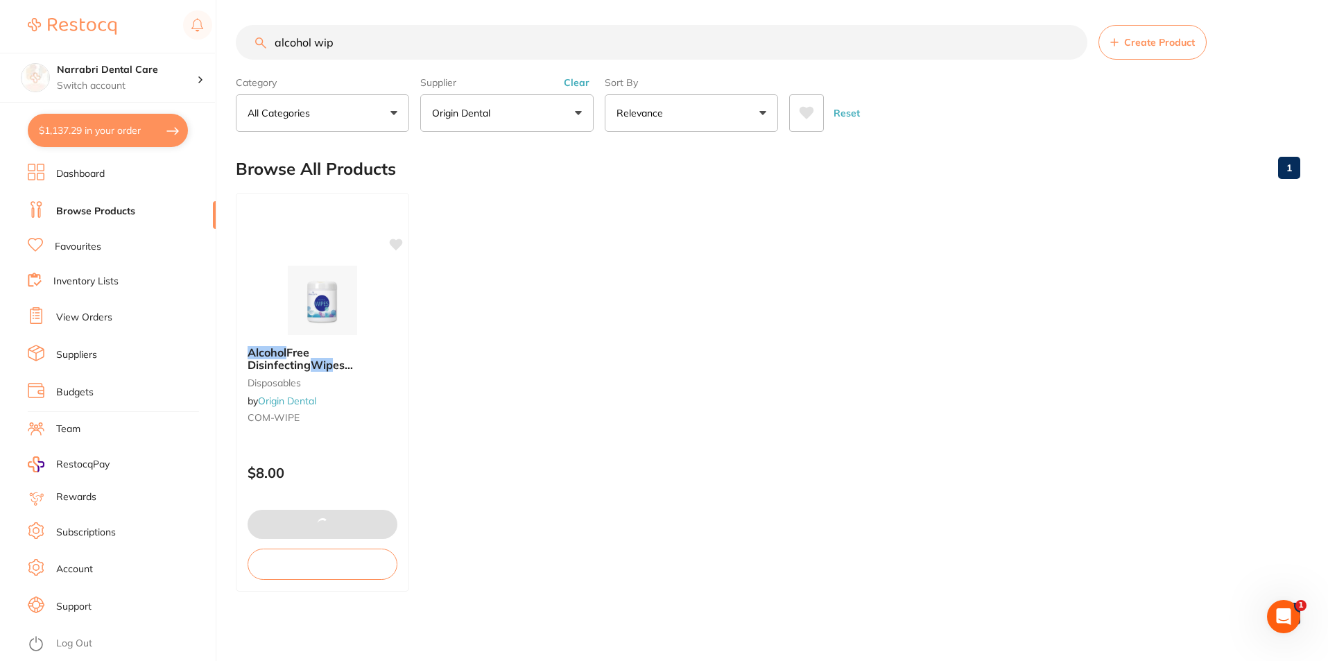
click at [87, 131] on button "$1,137.29 in your order" at bounding box center [108, 130] width 160 height 33
checkbox input "true"
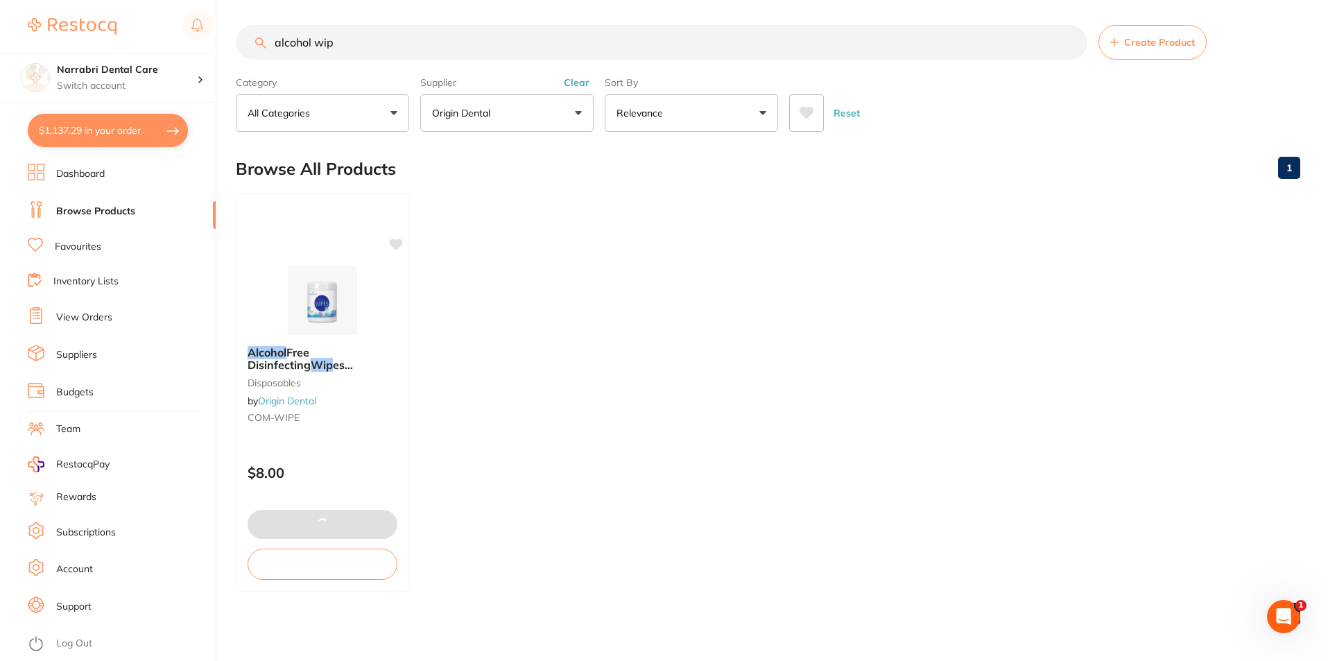
checkbox input "true"
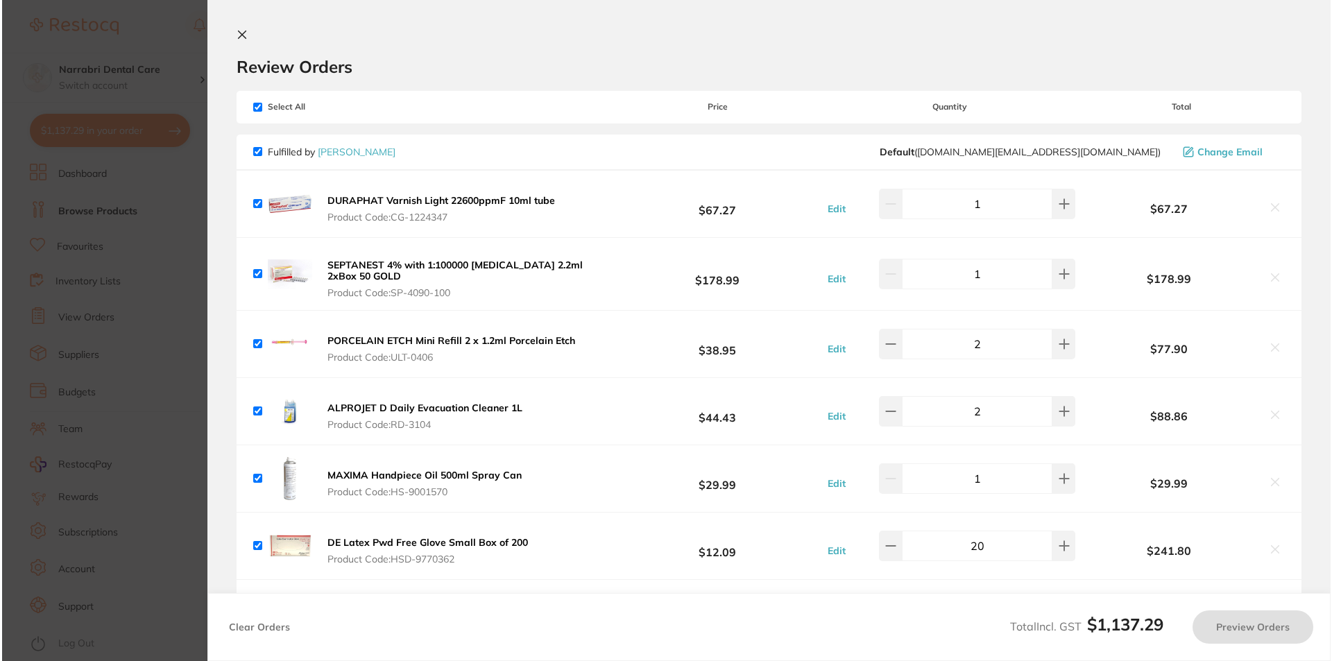
scroll to position [0, 0]
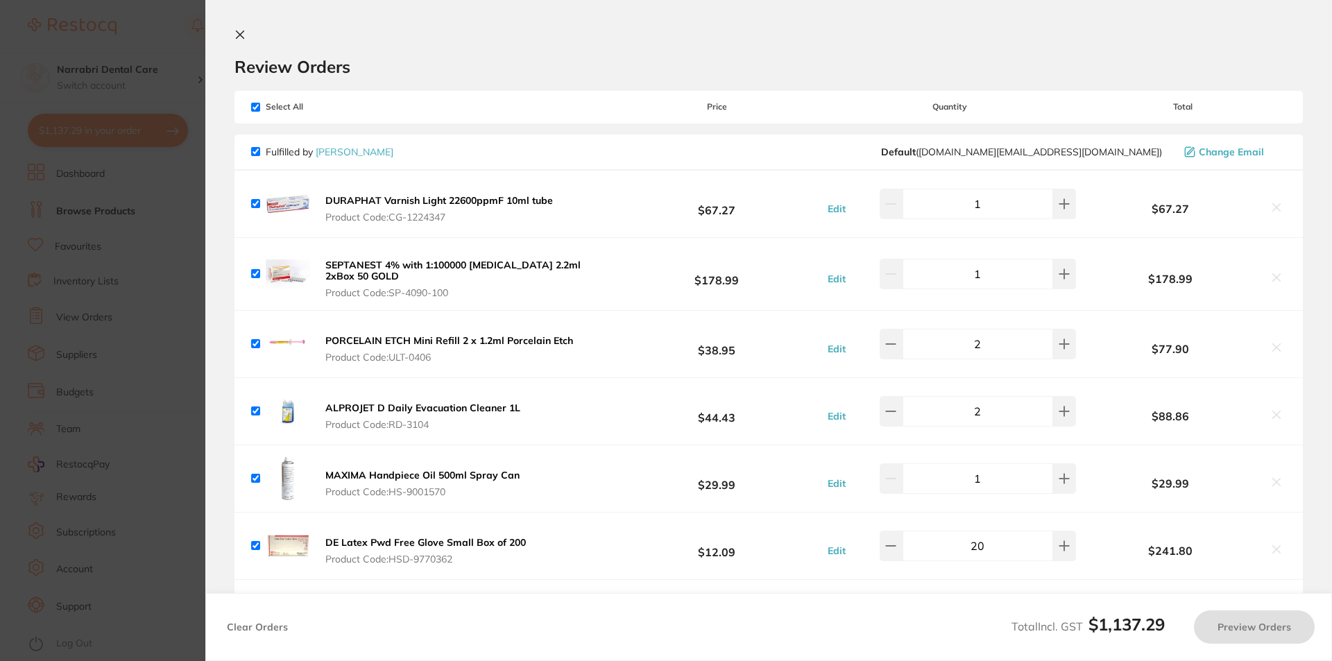
checkbox input "false"
checkbox input "true"
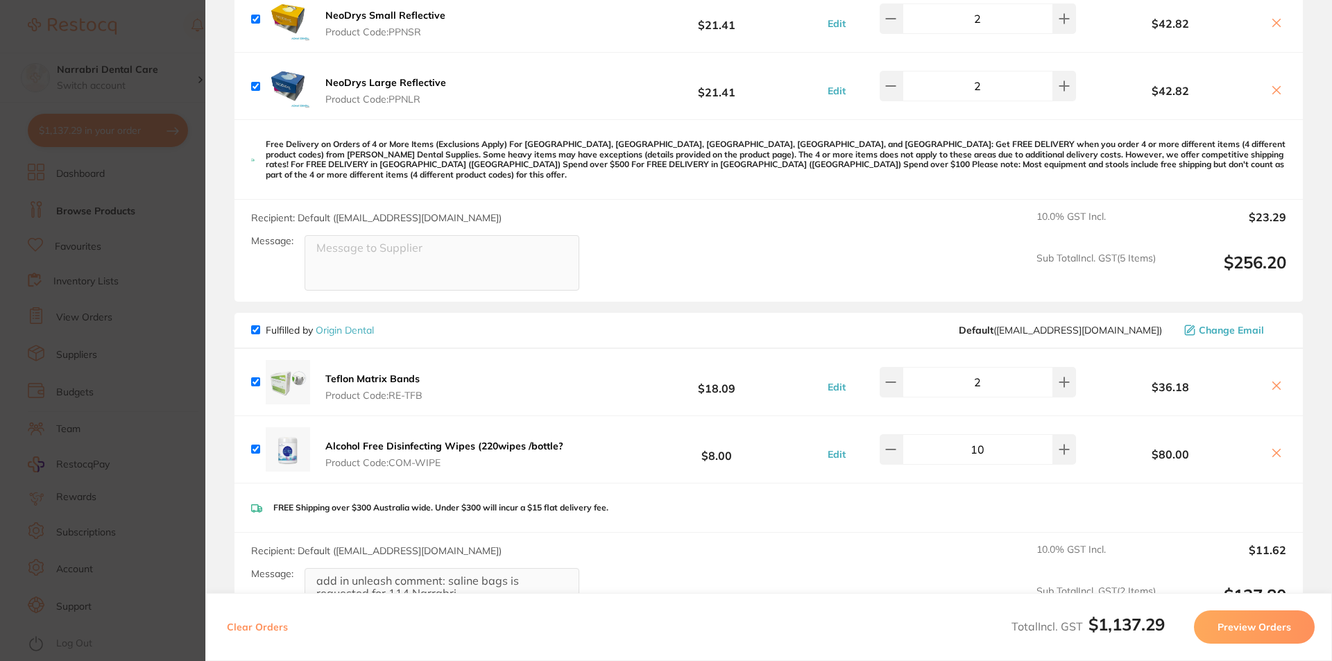
scroll to position [700, 0]
